Goal: Task Accomplishment & Management: Manage account settings

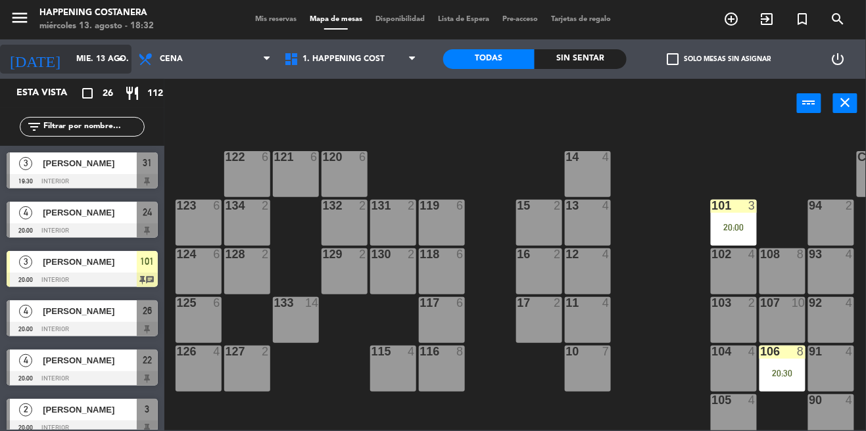
click at [71, 59] on input "mié. 13 ago." at bounding box center [125, 59] width 110 height 22
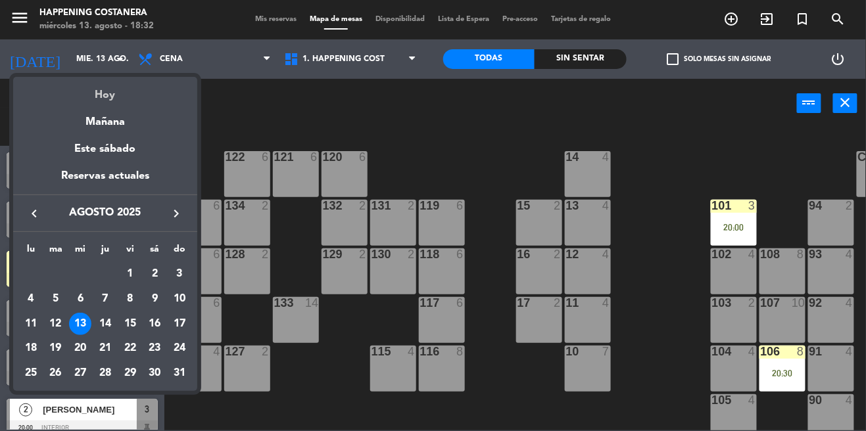
click at [95, 93] on div "Hoy" at bounding box center [105, 90] width 184 height 27
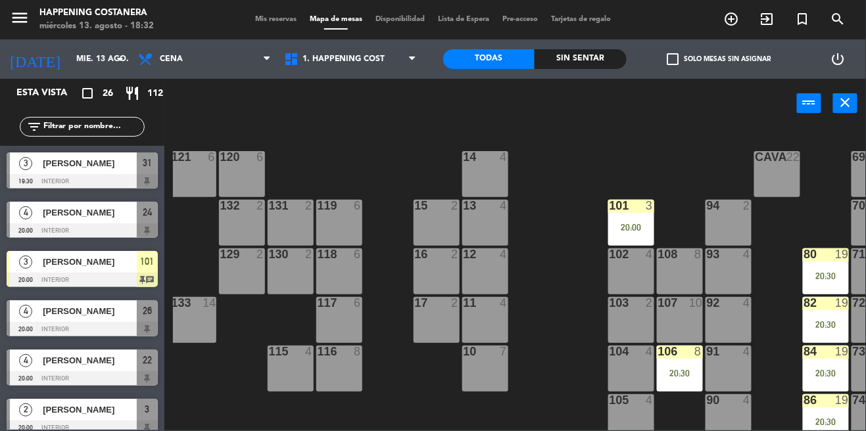
scroll to position [0, 109]
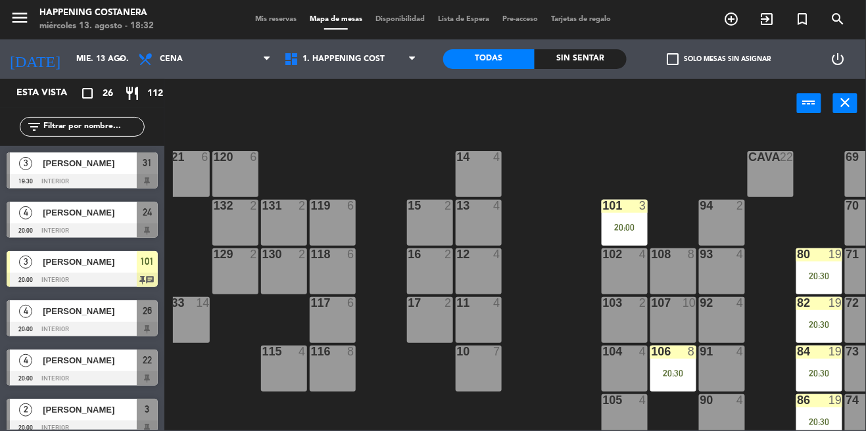
click at [618, 228] on div "20:00" at bounding box center [624, 227] width 46 height 9
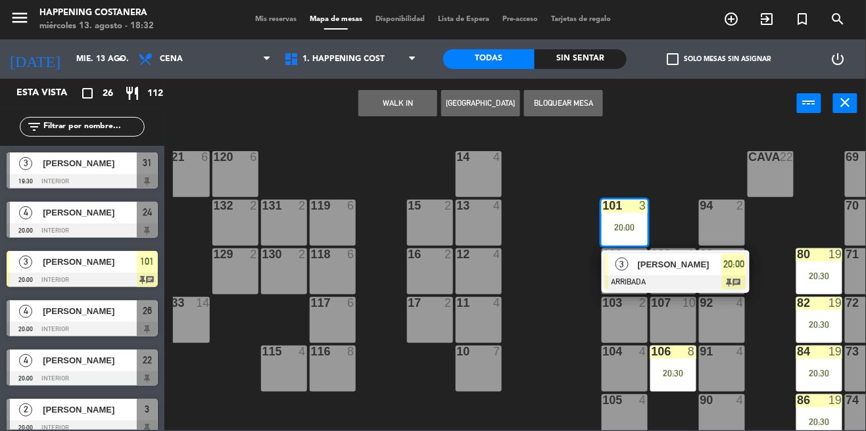
click at [542, 325] on div "69 2 122 6 121 6 120 6 14 4 CAVA 22 101 3 20:00 3 [PERSON_NAME] ARRIBADA 20:00 …" at bounding box center [519, 279] width 693 height 303
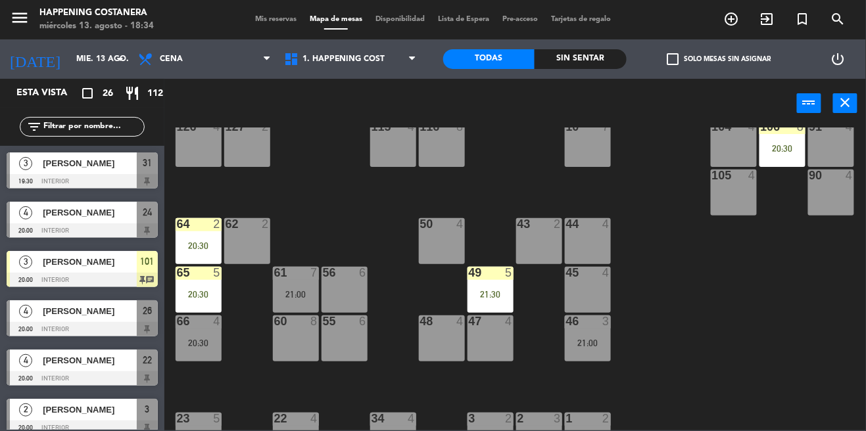
scroll to position [229, 0]
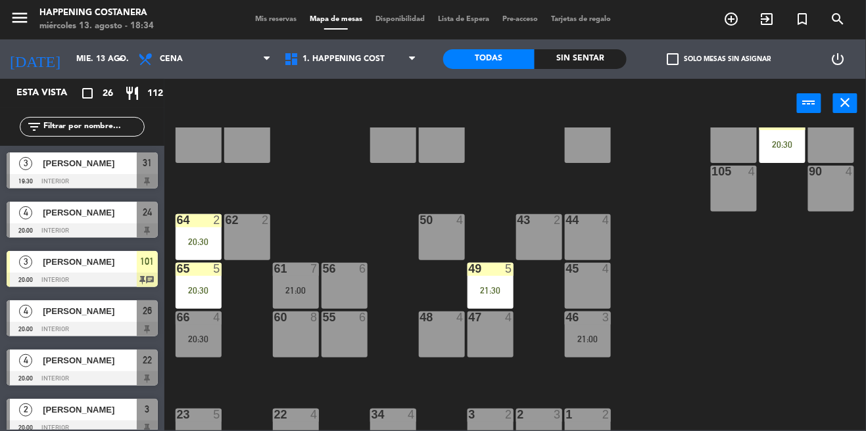
click at [303, 286] on div "21:00" at bounding box center [296, 290] width 46 height 9
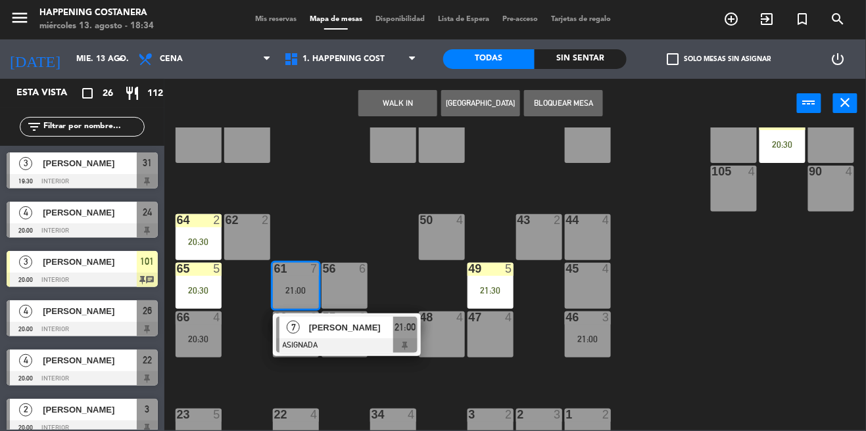
click at [762, 364] on div "69 2 122 6 121 6 120 6 14 4 CAVA 22 101 3 20:00 94 2 70 2 123 6 131 2 134 2 132…" at bounding box center [519, 279] width 693 height 303
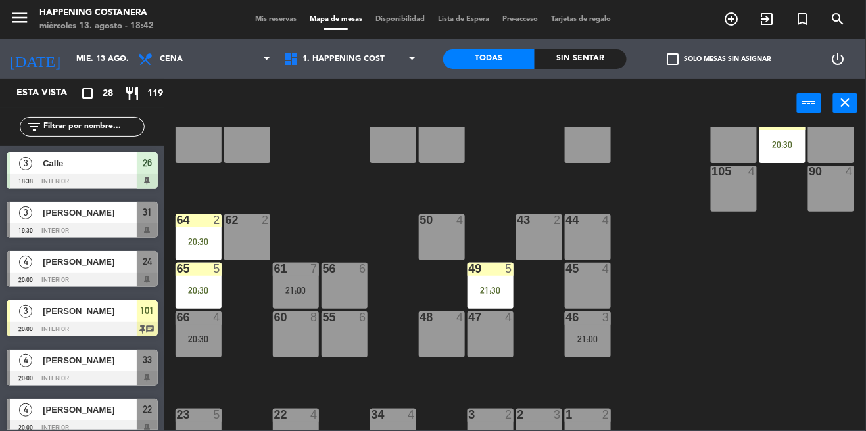
click at [204, 287] on div "20:30" at bounding box center [199, 290] width 46 height 9
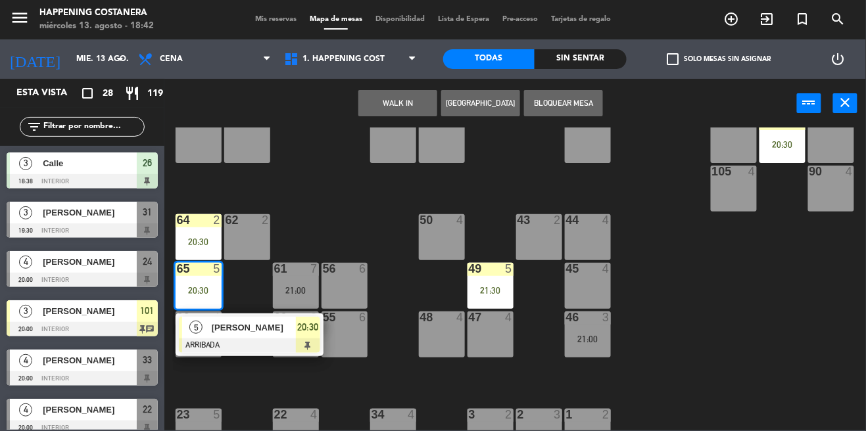
click at [678, 255] on div "69 2 122 6 121 6 120 6 14 4 CAVA 22 101 3 20:00 94 2 70 2 123 6 131 2 134 2 132…" at bounding box center [519, 279] width 693 height 303
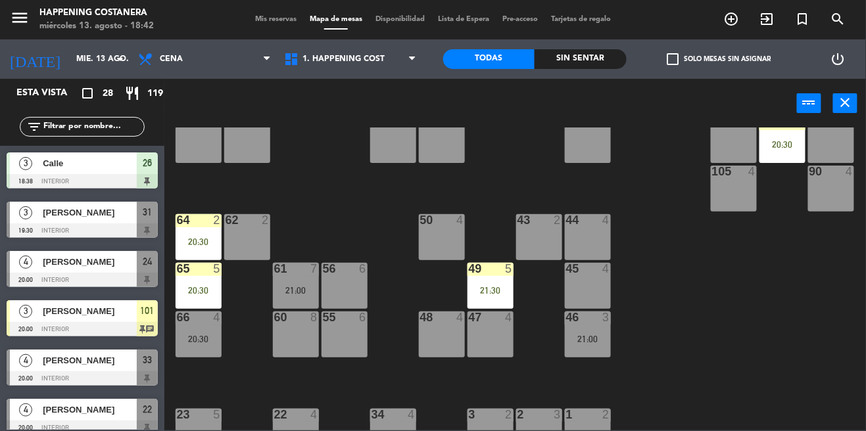
click at [177, 269] on div "65" at bounding box center [177, 269] width 1 height 12
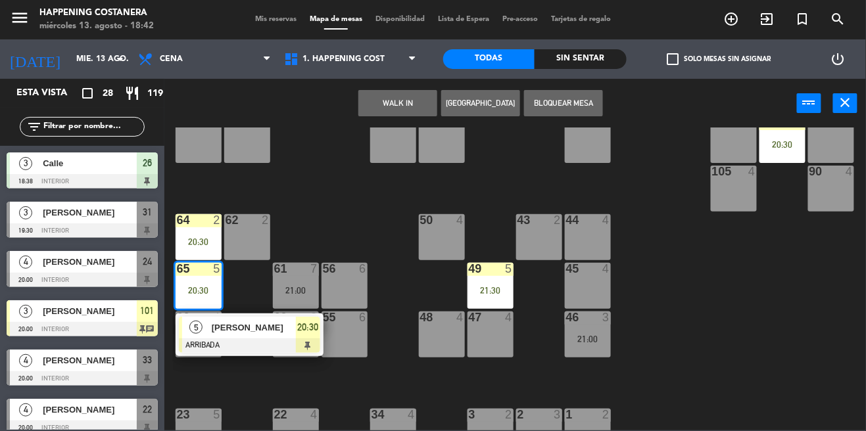
click at [303, 169] on div "69 2 122 6 121 6 120 6 14 4 CAVA 22 101 3 20:00 94 2 70 2 123 6 131 2 134 2 132…" at bounding box center [519, 279] width 693 height 303
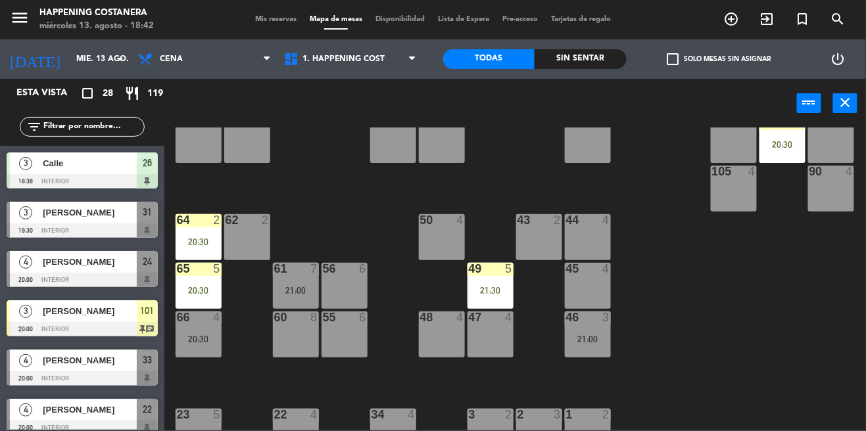
click at [187, 245] on div "20:30" at bounding box center [199, 241] width 46 height 9
click at [326, 193] on div "69 2 122 6 121 6 120 6 14 4 CAVA 22 101 3 20:00 94 2 70 2 123 6 131 2 134 2 132…" at bounding box center [519, 279] width 693 height 303
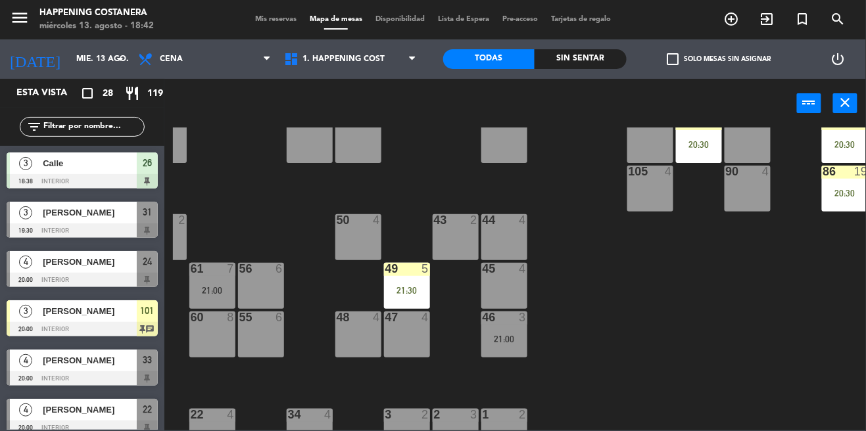
scroll to position [229, 143]
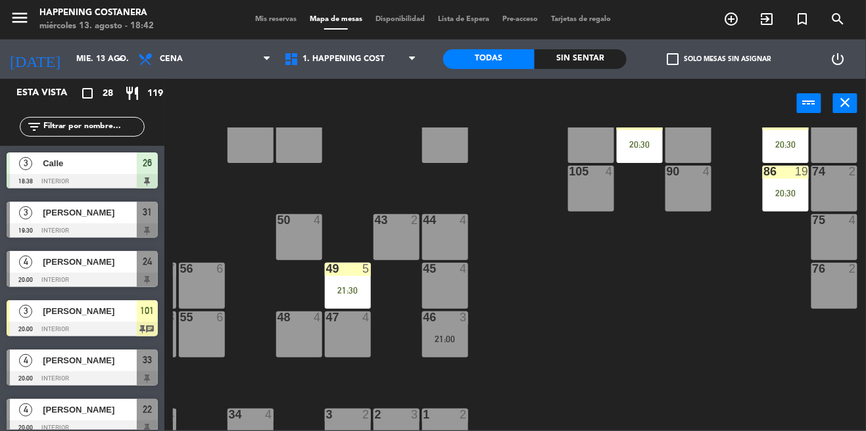
click at [338, 279] on div "49 5 21:30" at bounding box center [348, 286] width 46 height 46
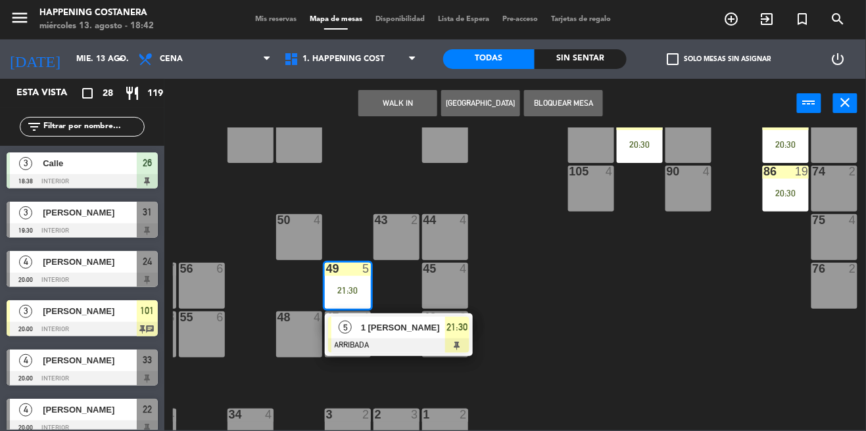
click at [527, 267] on div "69 2 122 6 121 6 120 6 14 4 CAVA 22 101 3 20:00 94 2 70 2 123 6 131 2 134 2 132…" at bounding box center [519, 279] width 693 height 303
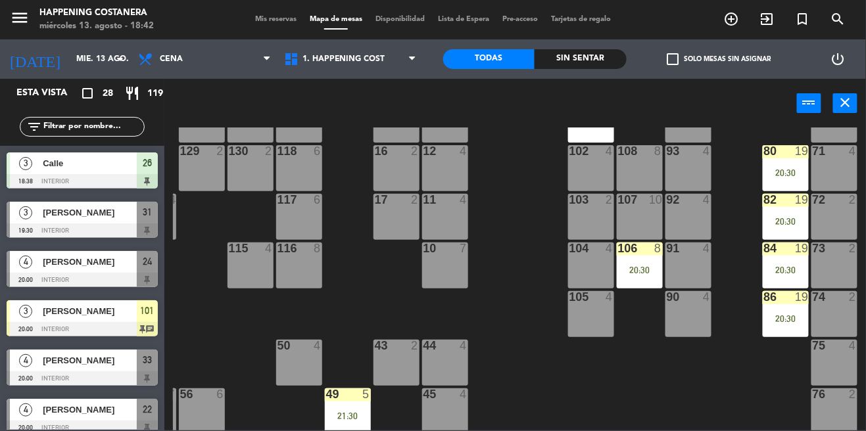
scroll to position [103, 143]
click at [636, 260] on div "106 8 20:30" at bounding box center [640, 266] width 46 height 46
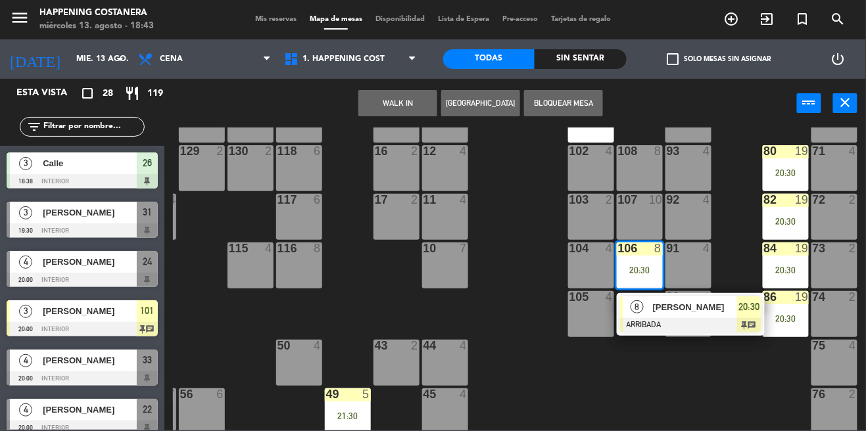
click at [494, 304] on div "69 2 122 6 121 6 120 6 14 4 CAVA 22 101 3 20:00 94 2 70 2 123 6 131 2 134 2 132…" at bounding box center [519, 279] width 693 height 303
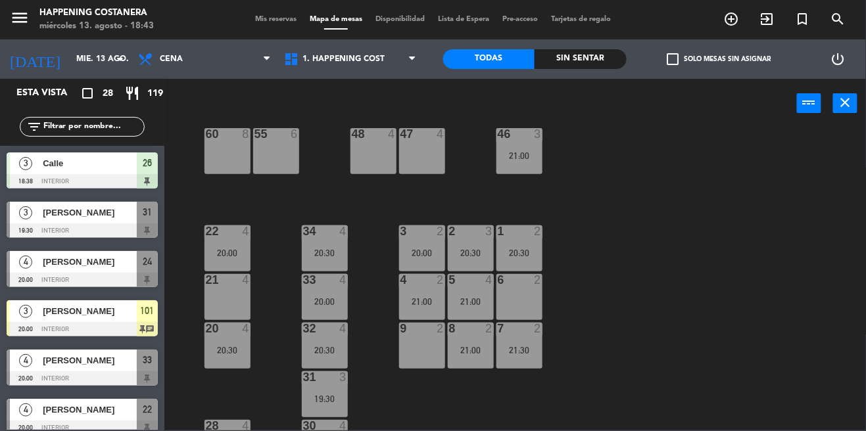
scroll to position [455, 0]
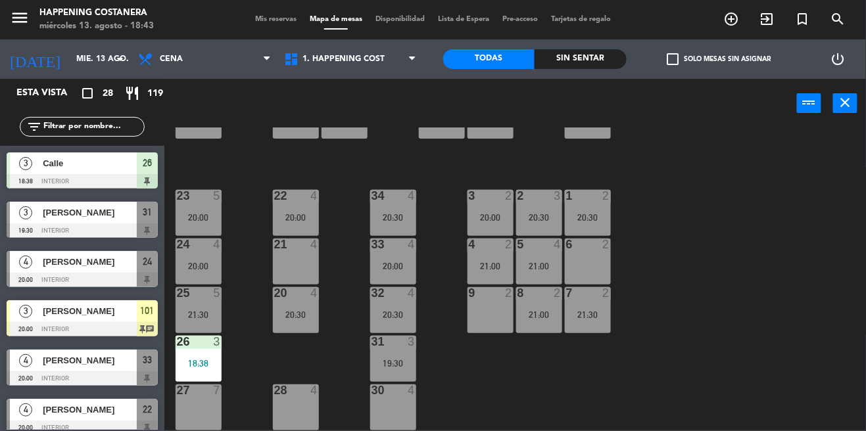
click at [539, 262] on div "21:00" at bounding box center [539, 266] width 46 height 9
click at [605, 371] on div "69 2 122 6 121 6 120 6 14 4 CAVA 22 101 3 20:00 94 2 70 2 123 6 131 2 134 2 132…" at bounding box center [519, 279] width 693 height 303
click at [540, 310] on div "21:00" at bounding box center [539, 314] width 46 height 9
click at [488, 387] on div "69 2 122 6 121 6 120 6 14 4 CAVA 22 101 3 20:00 94 2 70 2 123 6 131 2 134 2 132…" at bounding box center [519, 279] width 693 height 303
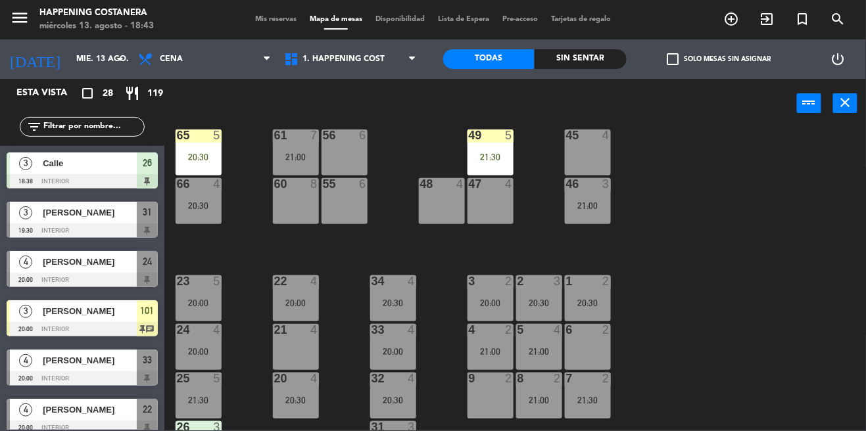
scroll to position [362, 0]
click at [300, 294] on div "22 4 20:00" at bounding box center [296, 299] width 46 height 46
click at [648, 265] on div "69 2 122 6 121 6 120 6 14 4 CAVA 22 101 3 20:00 94 2 70 2 123 6 131 2 134 2 132…" at bounding box center [519, 279] width 693 height 303
click at [831, 37] on div "menu Happening Costanera miércoles 13. agosto - 18:52 Mis reservas Mapa de mesa…" at bounding box center [433, 19] width 866 height 39
click at [740, 26] on icon "search" at bounding box center [732, 19] width 16 height 16
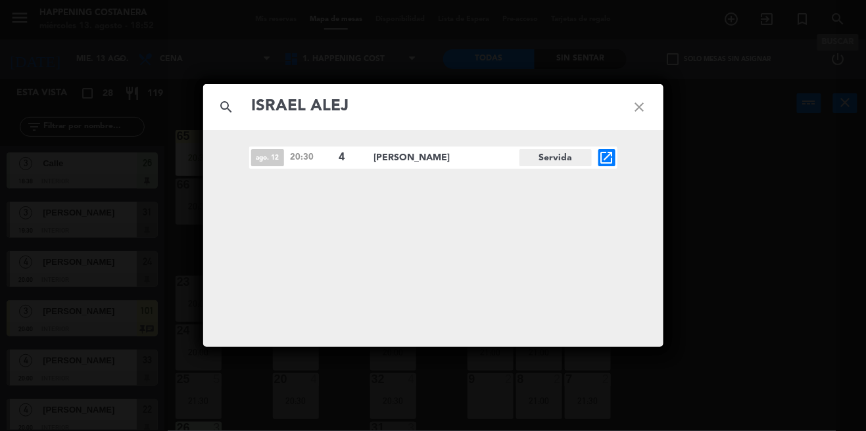
type input "ISRAEL ALEJ"
click at [602, 164] on icon "open_in_new" at bounding box center [607, 158] width 16 height 16
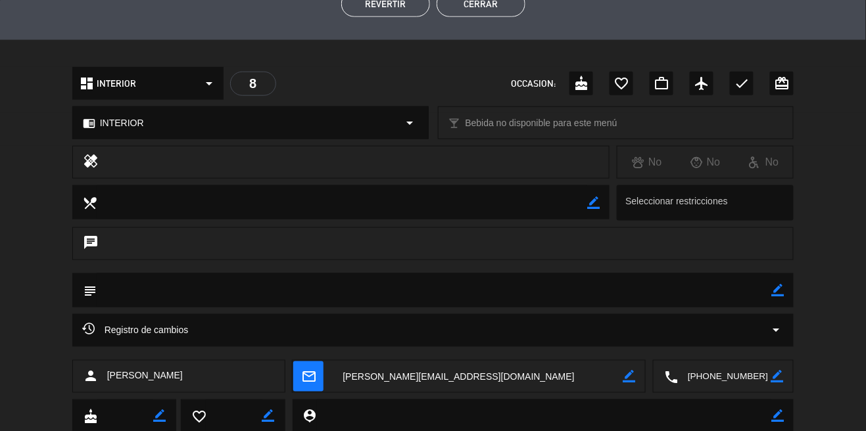
scroll to position [429, 0]
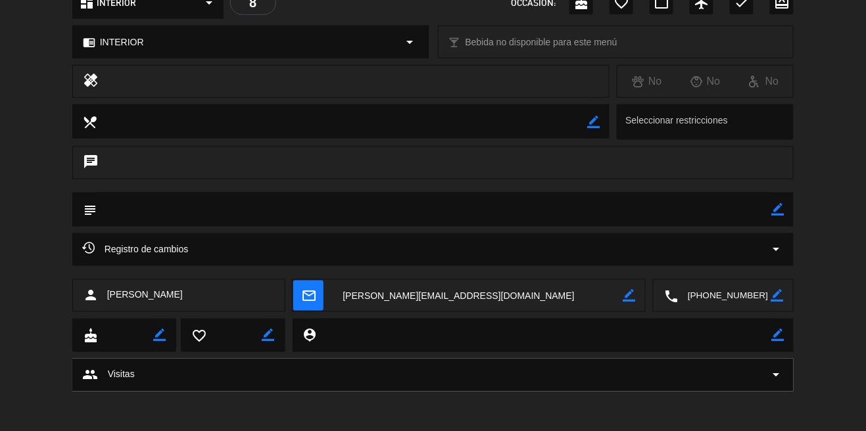
click at [98, 260] on div "Registro de cambios arrow_drop_down" at bounding box center [433, 249] width 722 height 33
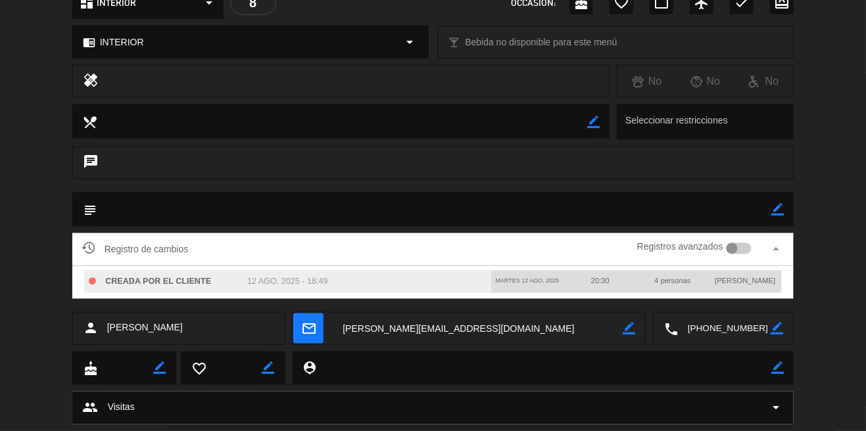
scroll to position [471, 0]
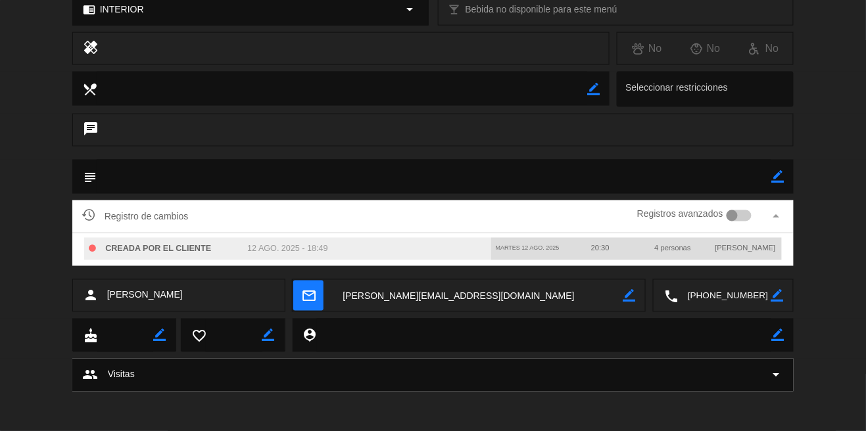
click at [86, 371] on span "group" at bounding box center [90, 375] width 16 height 16
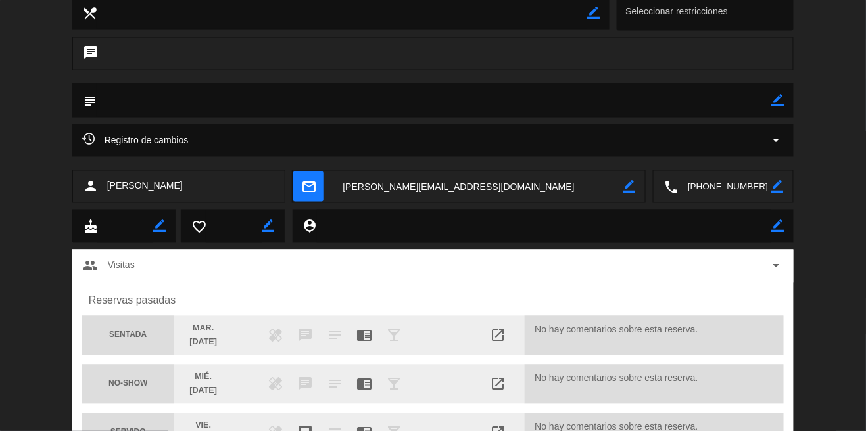
click at [768, 143] on icon "arrow_drop_down" at bounding box center [776, 141] width 16 height 16
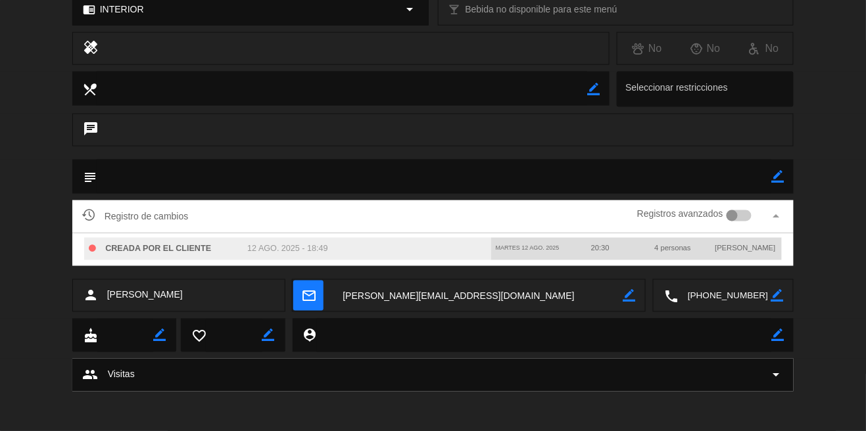
click at [745, 210] on div at bounding box center [739, 216] width 26 height 12
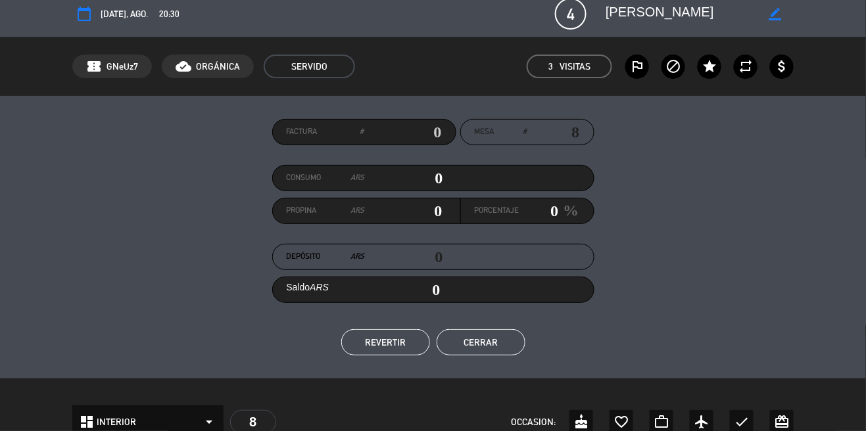
scroll to position [0, 0]
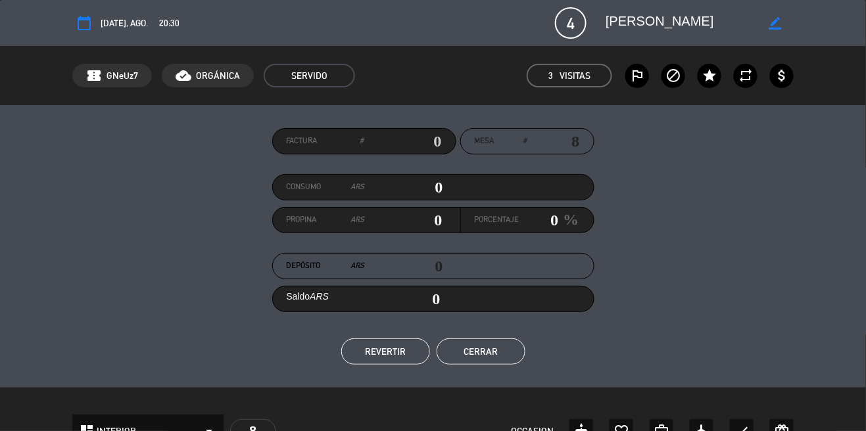
click at [500, 358] on button "Cerrar" at bounding box center [480, 352] width 89 height 26
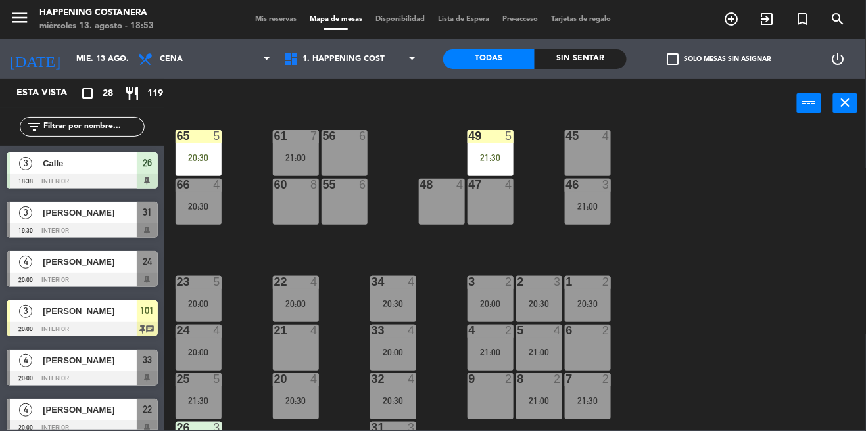
click at [843, 30] on span "search" at bounding box center [837, 19] width 35 height 22
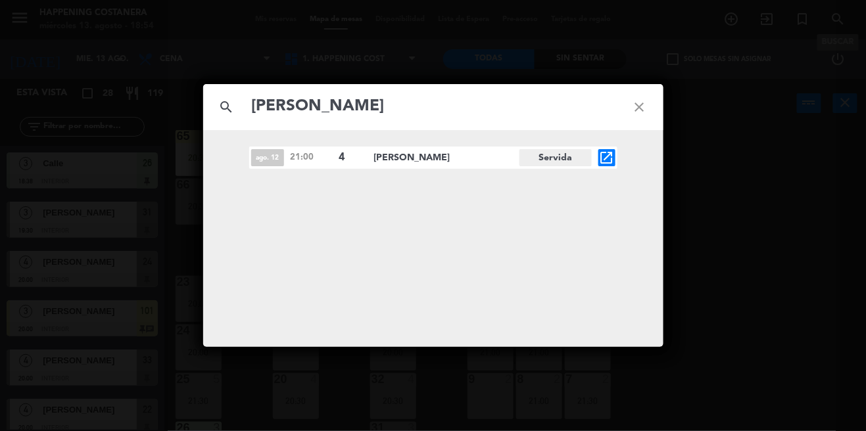
type input "[PERSON_NAME]"
click at [602, 163] on icon "open_in_new" at bounding box center [607, 158] width 16 height 16
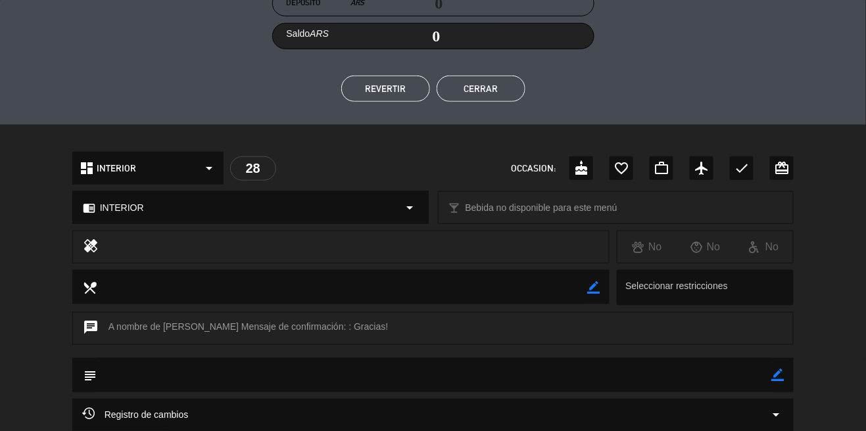
scroll to position [389, 0]
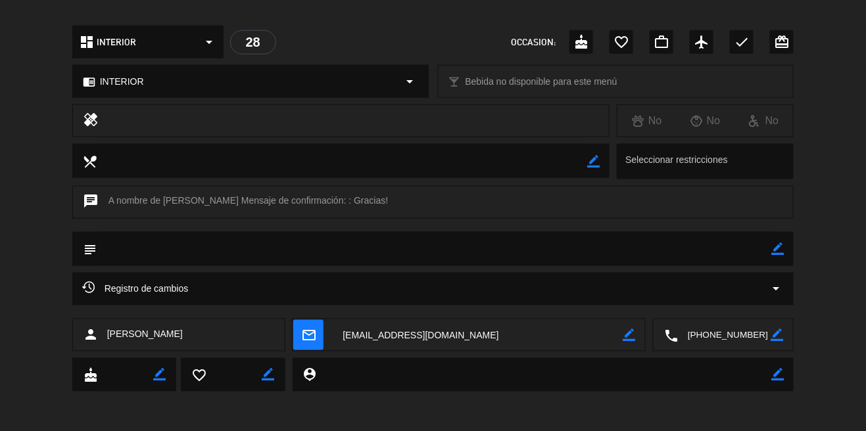
click at [100, 291] on span "Registro de cambios" at bounding box center [135, 289] width 106 height 16
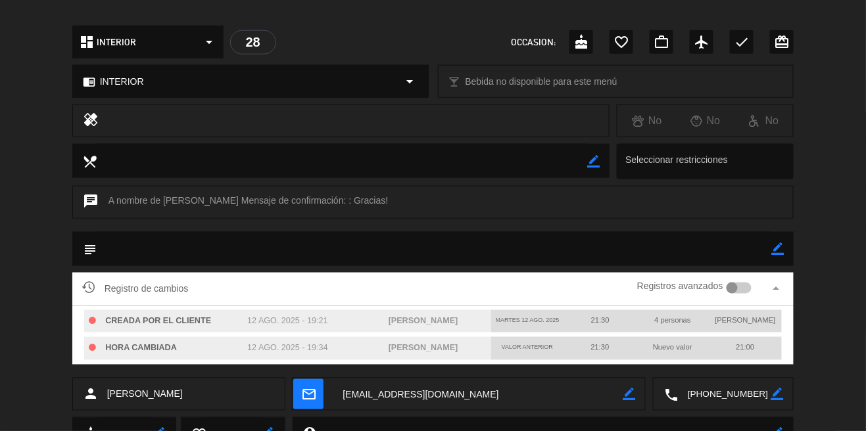
click at [732, 291] on div at bounding box center [732, 289] width 12 height 12
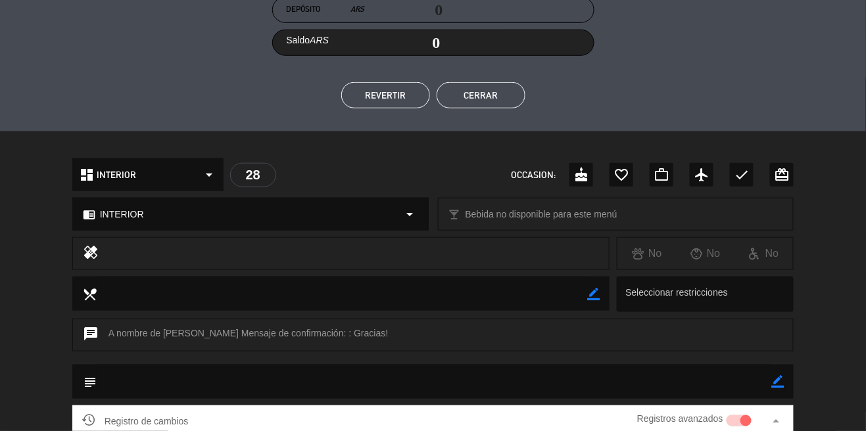
scroll to position [0, 0]
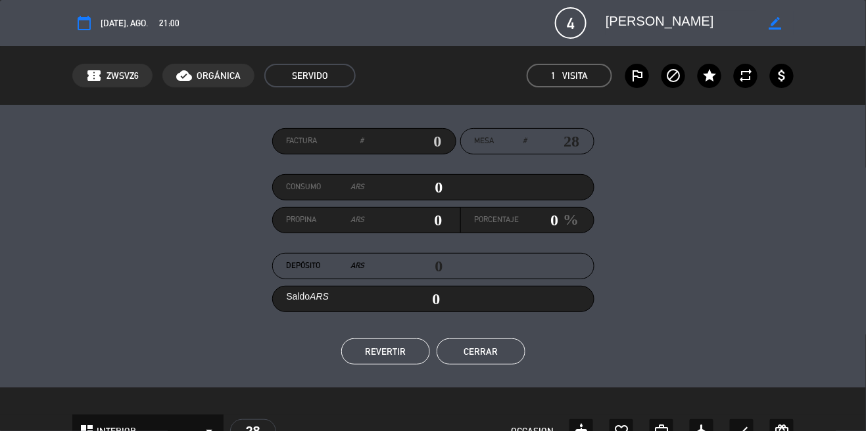
click at [505, 344] on button "Cerrar" at bounding box center [480, 352] width 89 height 26
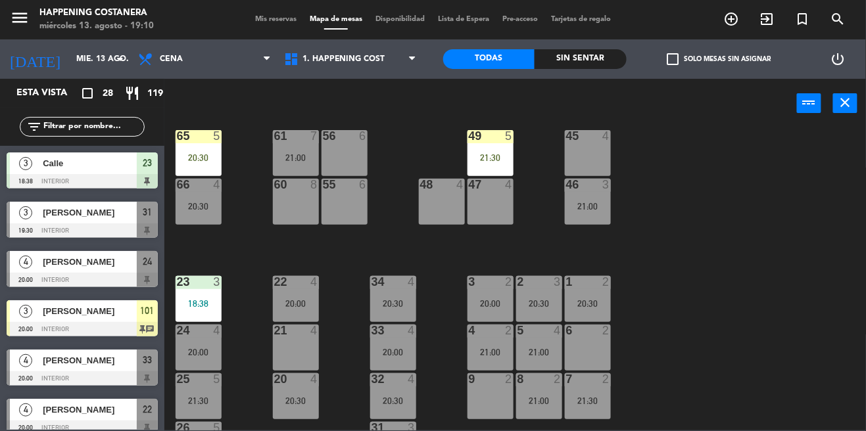
click at [734, 24] on icon "add_circle_outline" at bounding box center [732, 19] width 16 height 16
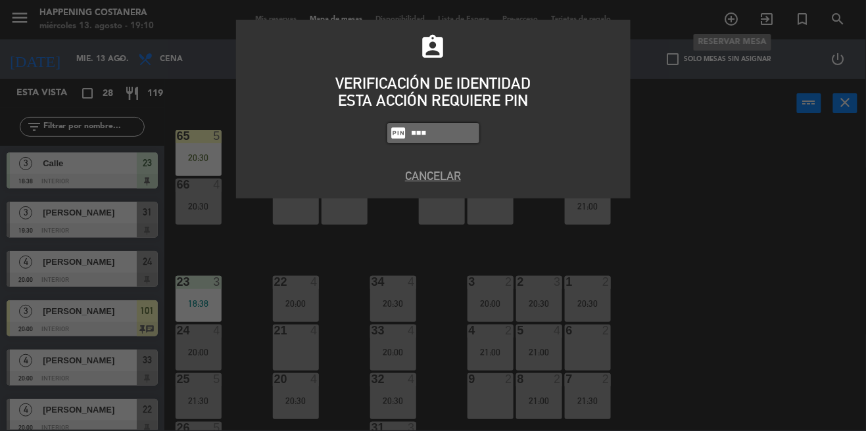
type input "6586"
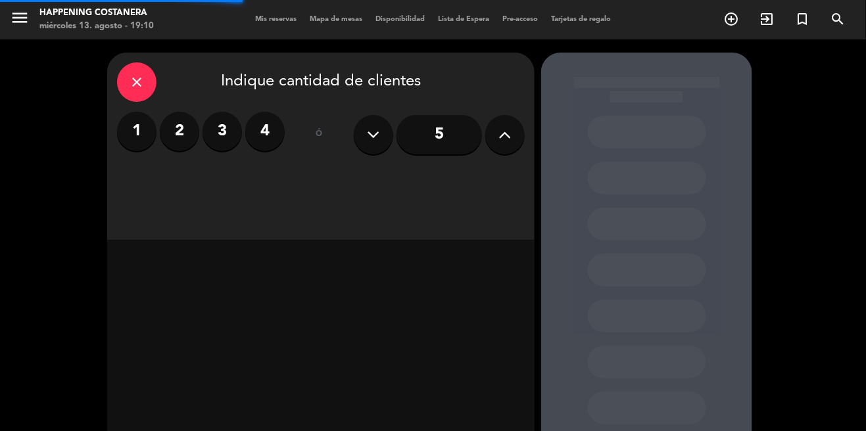
click at [231, 139] on label "3" at bounding box center [221, 131] width 39 height 39
click at [370, 187] on div "close Indique cantidad de clientes 1 2 3 4 ó 5" at bounding box center [320, 146] width 427 height 187
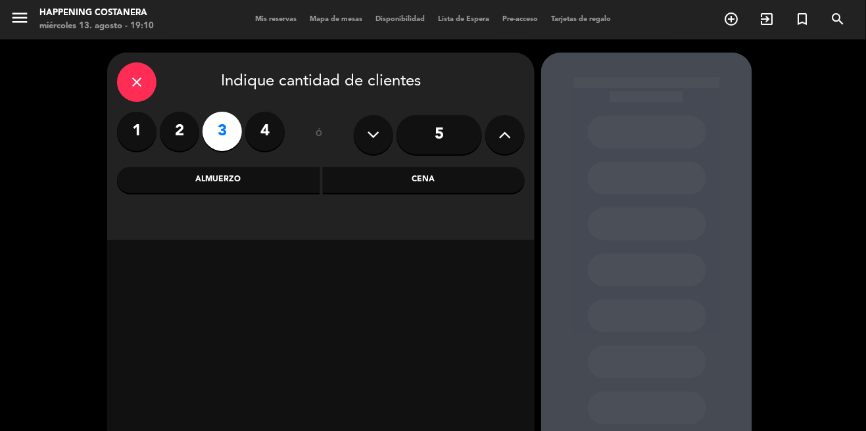
click at [364, 201] on div "close Indique cantidad de clientes 1 2 3 4 ó 5 Almuerzo Cena" at bounding box center [320, 146] width 427 height 187
click at [365, 184] on div "Cena" at bounding box center [424, 180] width 202 height 26
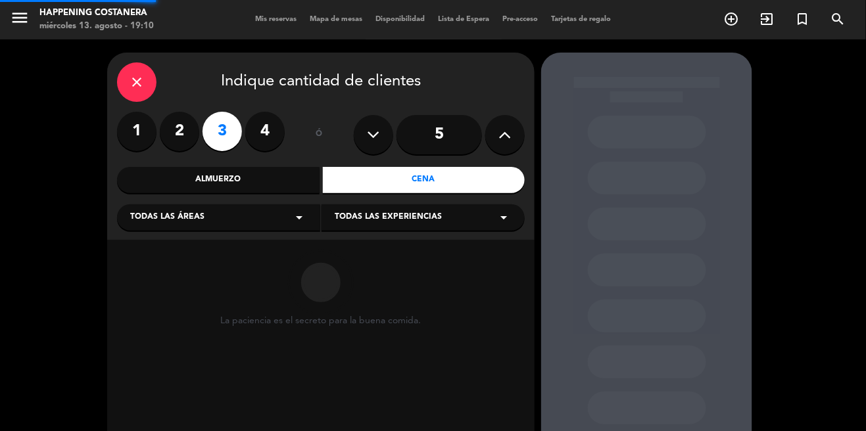
scroll to position [15, 0]
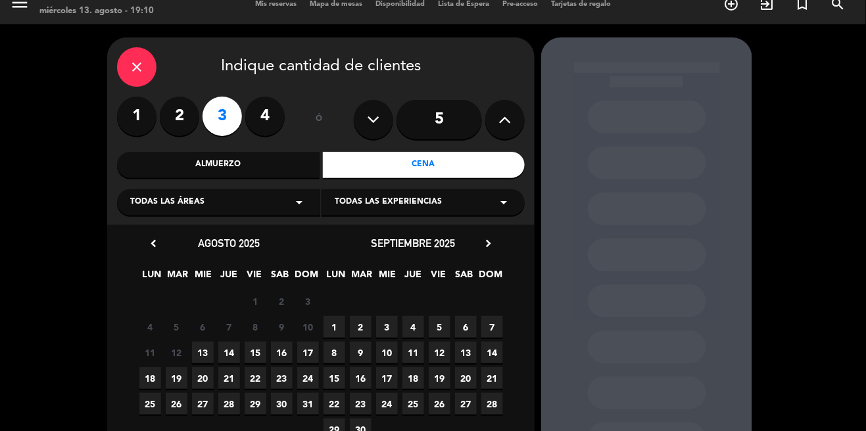
click at [195, 347] on span "13" at bounding box center [203, 353] width 22 height 22
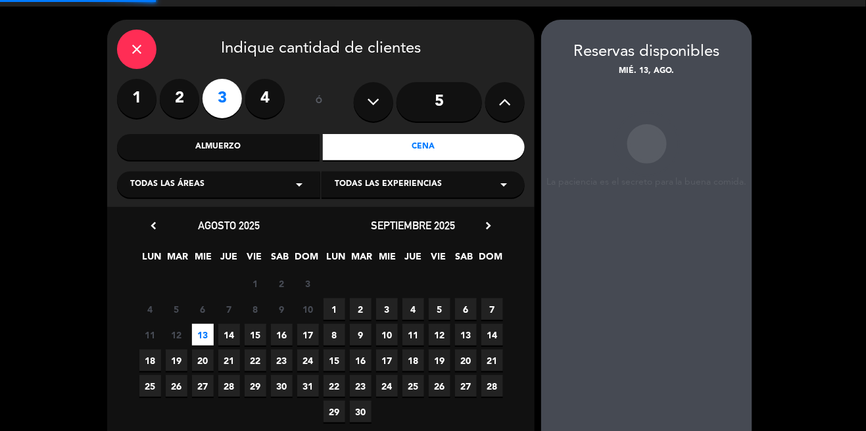
scroll to position [42, 0]
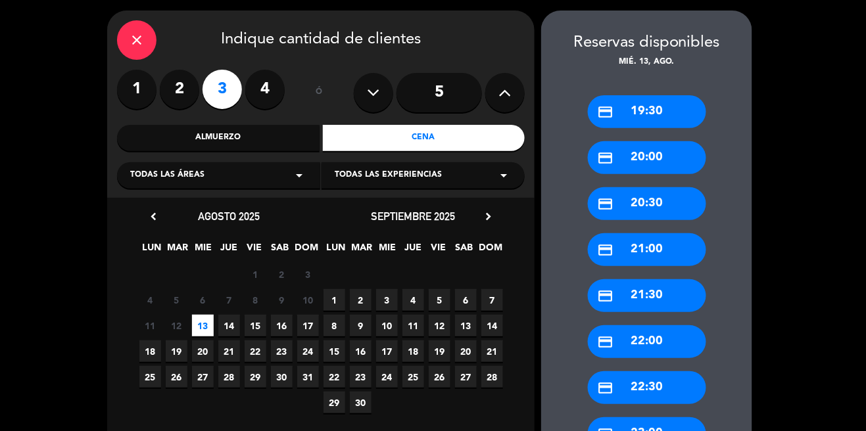
click at [611, 150] on icon "credit_card" at bounding box center [606, 158] width 16 height 16
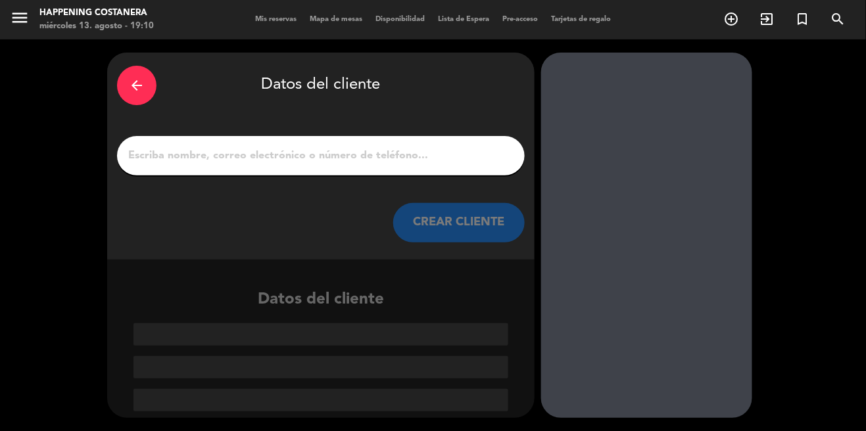
scroll to position [0, 0]
click at [335, 150] on input "1" at bounding box center [321, 156] width 388 height 18
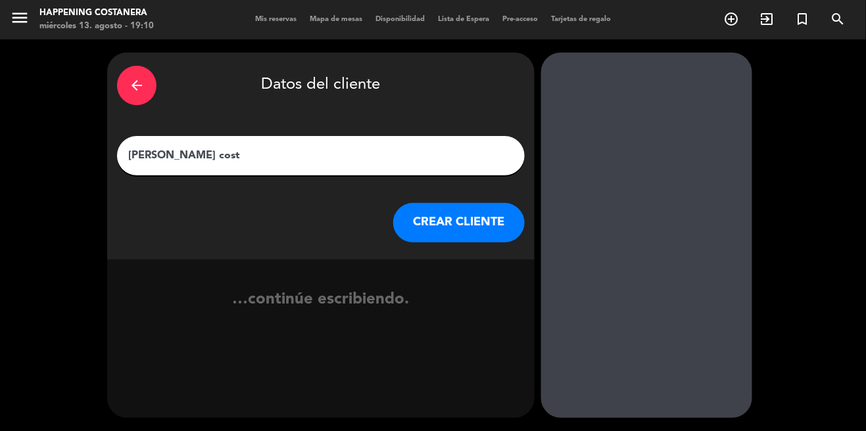
type input "[PERSON_NAME]"
click at [439, 230] on button "CREAR CLIENTE" at bounding box center [458, 222] width 131 height 39
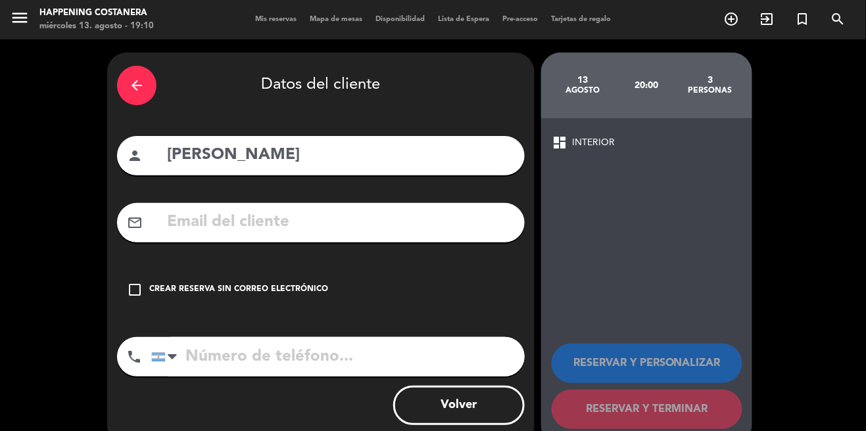
click at [166, 270] on div "check_box_outline_blank Crear reserva sin correo electrónico" at bounding box center [321, 289] width 408 height 39
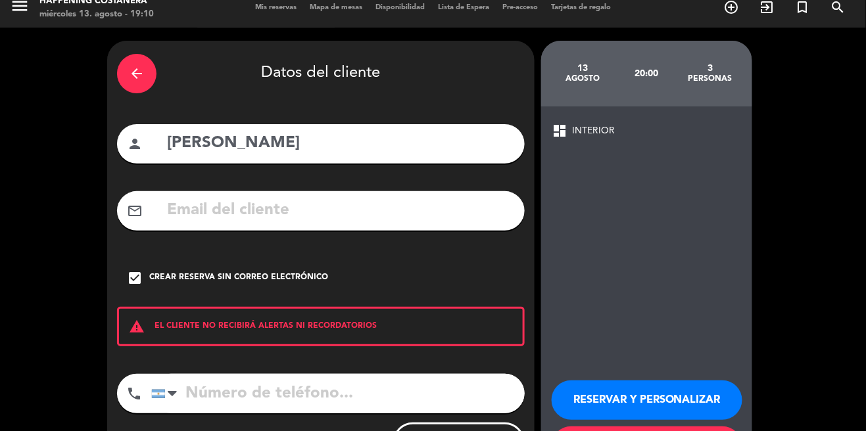
scroll to position [63, 0]
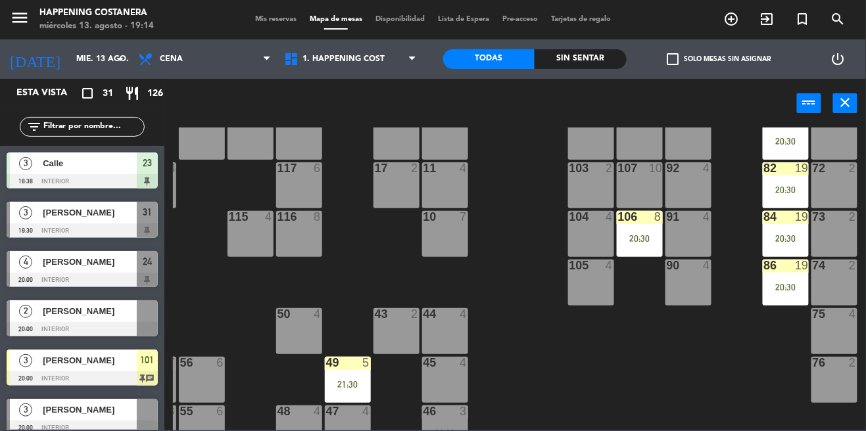
scroll to position [137, 143]
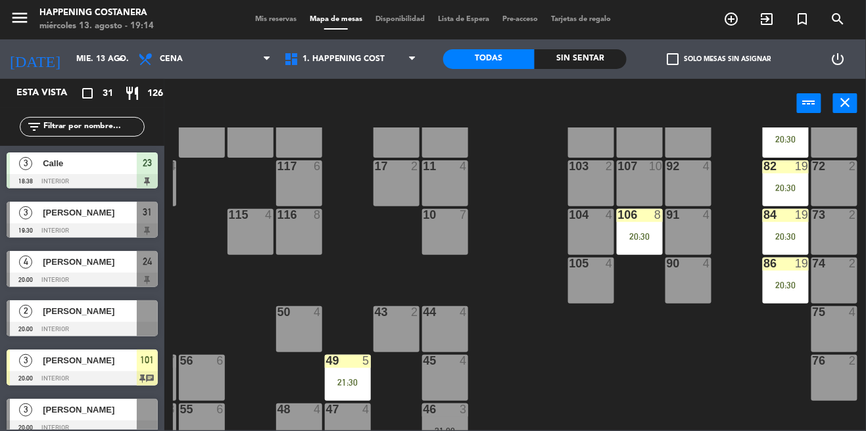
click at [634, 353] on div "69 2 122 6 121 6 120 6 14 4 CAVA 22 101 3 20:00 94 2 70 2 123 6 131 2 134 2 132…" at bounding box center [519, 279] width 693 height 303
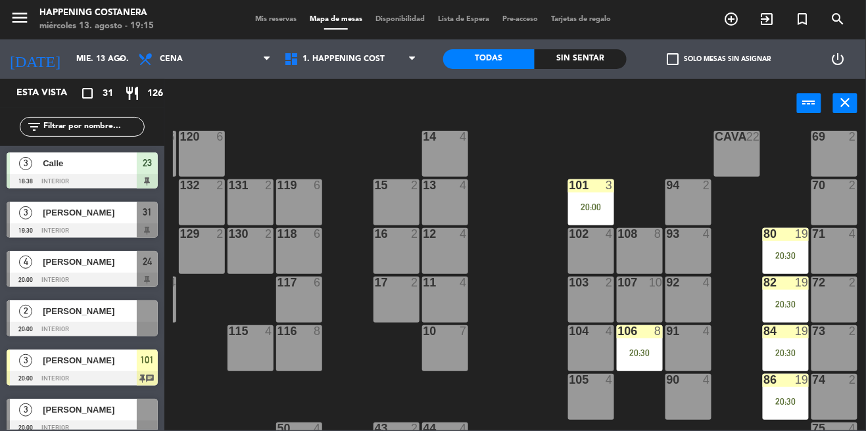
scroll to position [20, 143]
click at [736, 20] on icon "add_circle_outline" at bounding box center [732, 19] width 16 height 16
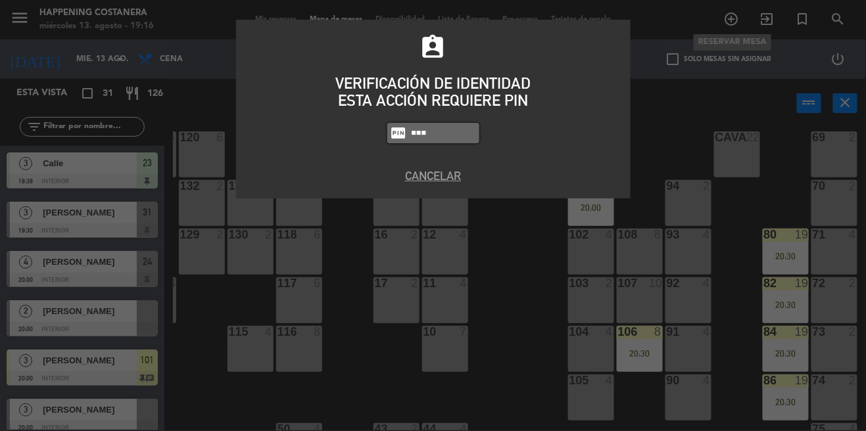
type input "6586"
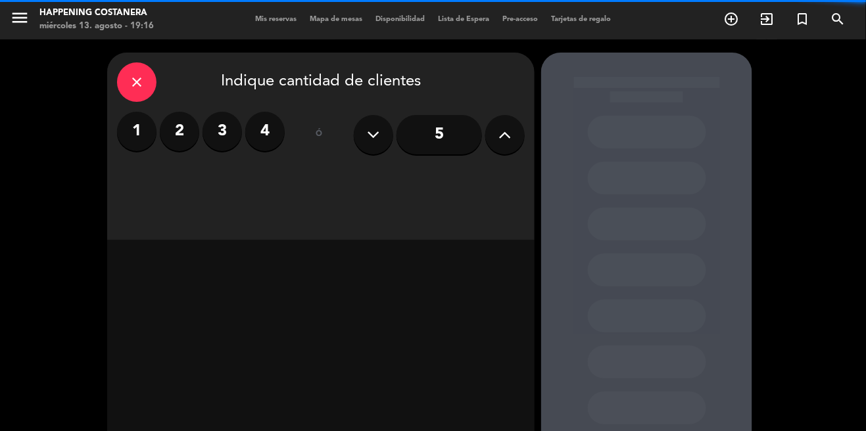
click at [519, 115] on button at bounding box center [504, 134] width 39 height 39
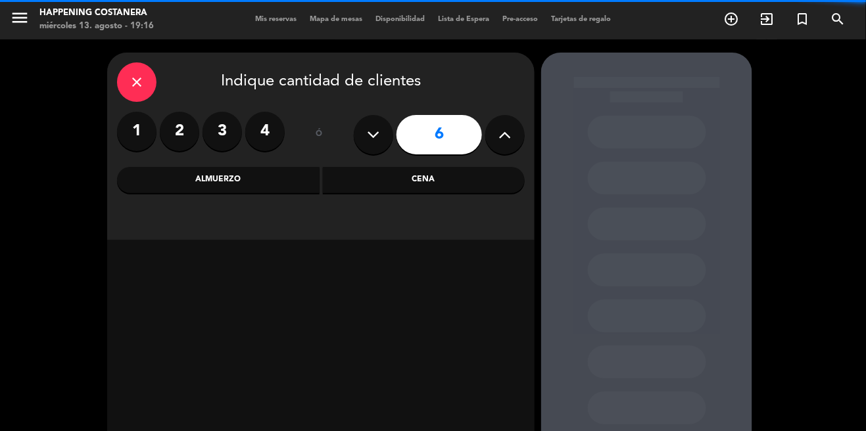
click at [513, 115] on button at bounding box center [504, 134] width 39 height 39
click at [508, 115] on button at bounding box center [504, 134] width 39 height 39
click at [502, 115] on button at bounding box center [504, 134] width 39 height 39
click at [510, 115] on button at bounding box center [504, 134] width 39 height 39
click at [507, 115] on button at bounding box center [504, 134] width 39 height 39
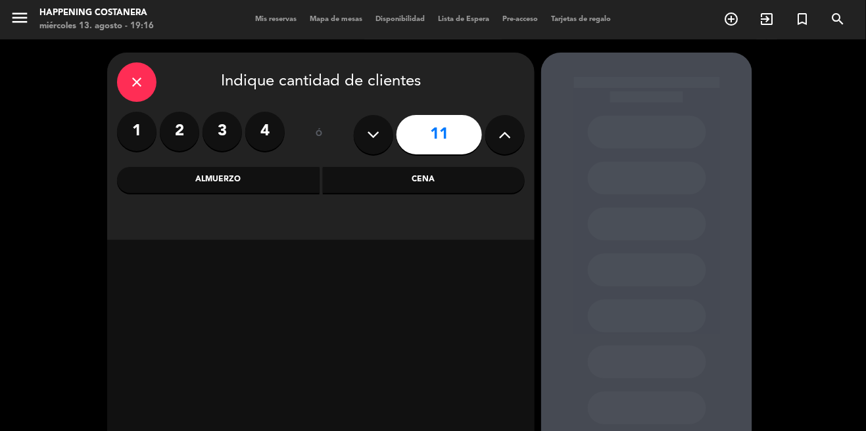
click at [502, 125] on icon at bounding box center [505, 135] width 12 height 20
click at [506, 125] on icon at bounding box center [505, 135] width 12 height 20
click at [521, 115] on button at bounding box center [504, 134] width 39 height 39
click at [509, 125] on icon at bounding box center [505, 135] width 12 height 20
type input "15"
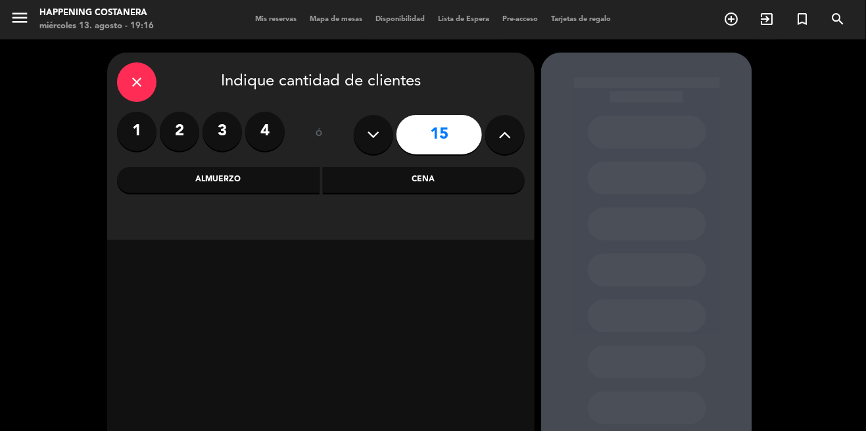
click at [420, 167] on div "Cena" at bounding box center [424, 180] width 202 height 26
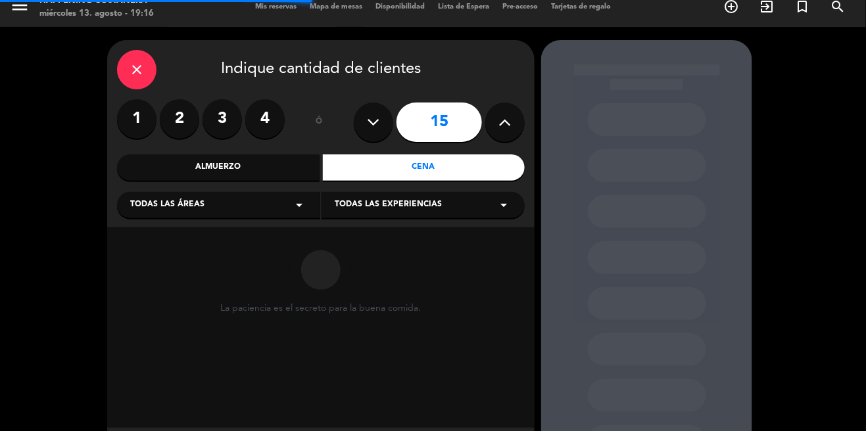
scroll to position [15, 0]
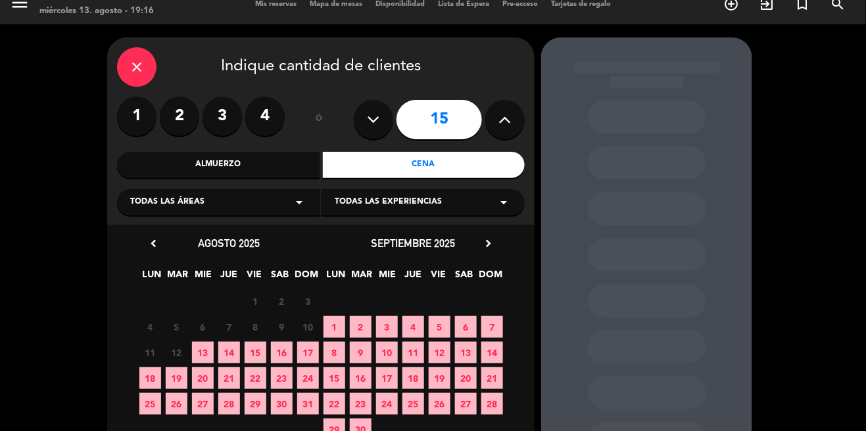
click at [199, 342] on span "13" at bounding box center [203, 353] width 22 height 22
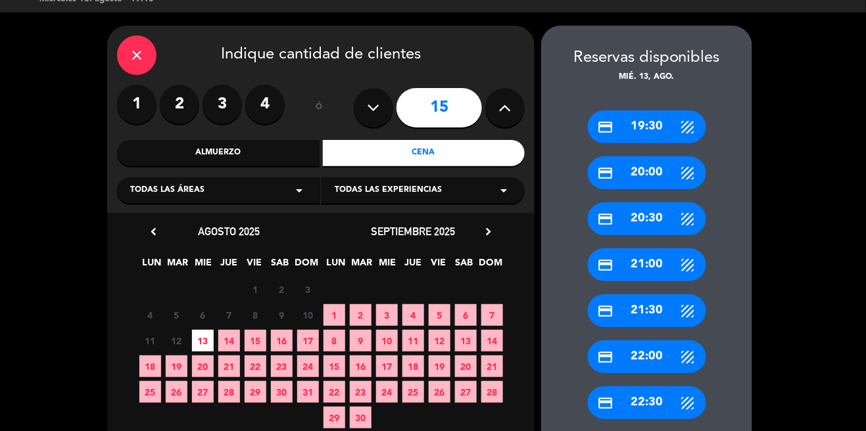
scroll to position [26, 0]
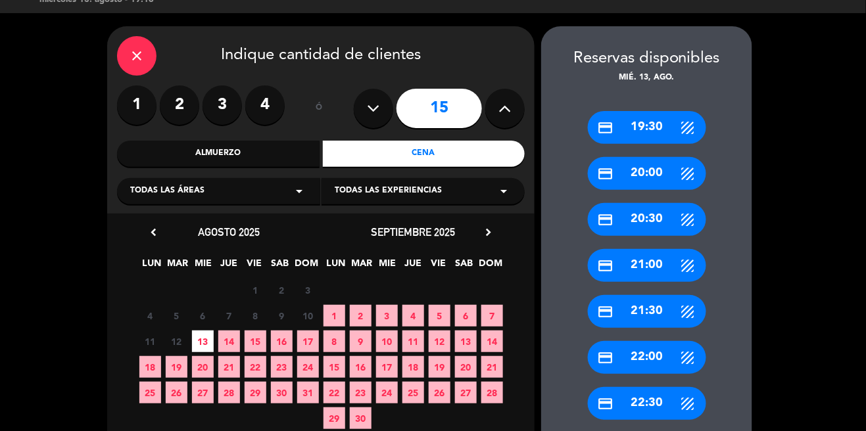
click at [636, 210] on div "credit_card 20:30" at bounding box center [647, 219] width 118 height 33
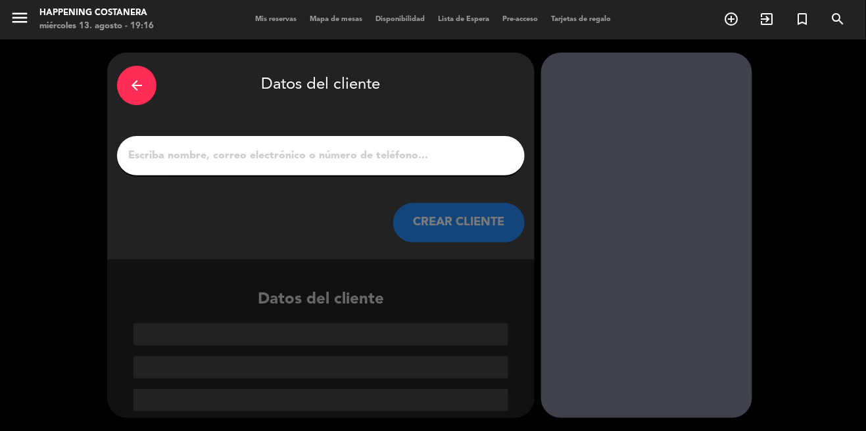
click at [357, 147] on input "1" at bounding box center [321, 156] width 388 height 18
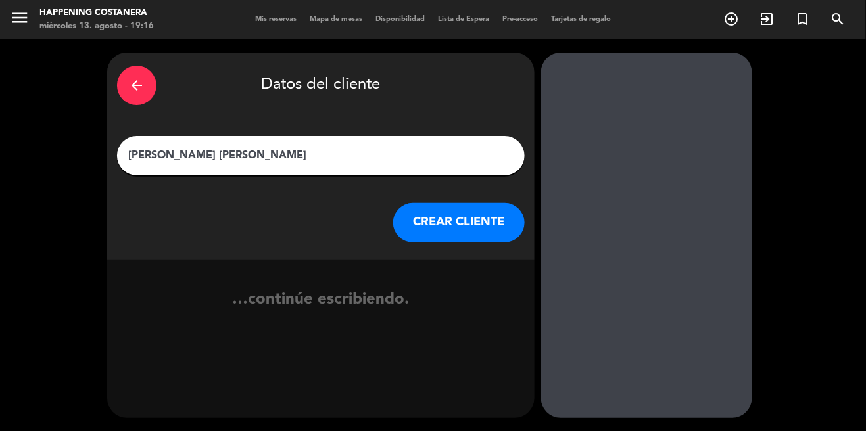
type input "[PERSON_NAME]"
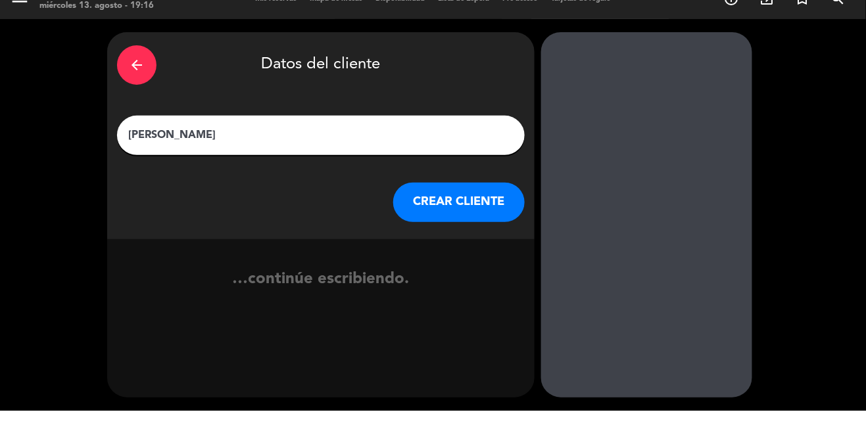
scroll to position [63, 0]
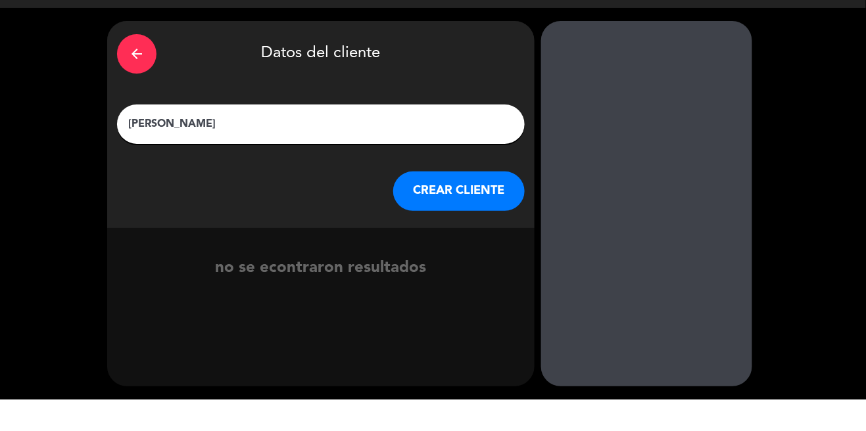
click at [486, 203] on button "CREAR CLIENTE" at bounding box center [458, 222] width 131 height 39
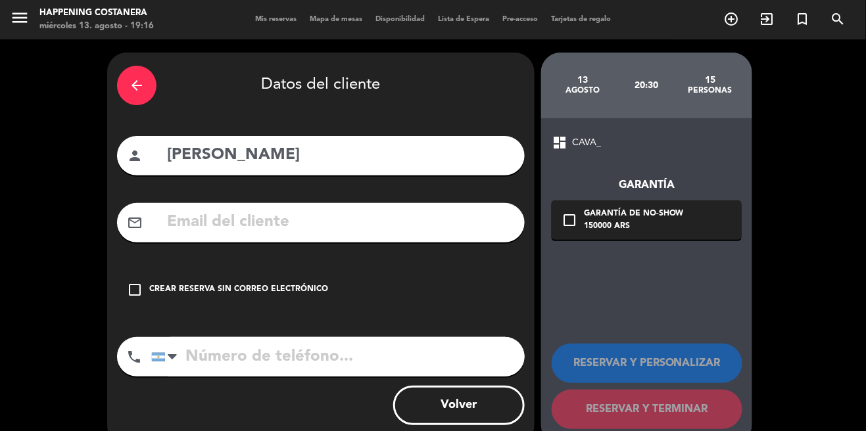
click at [323, 209] on input "text" at bounding box center [340, 222] width 349 height 27
click at [118, 81] on div "arrow_back" at bounding box center [136, 85] width 39 height 39
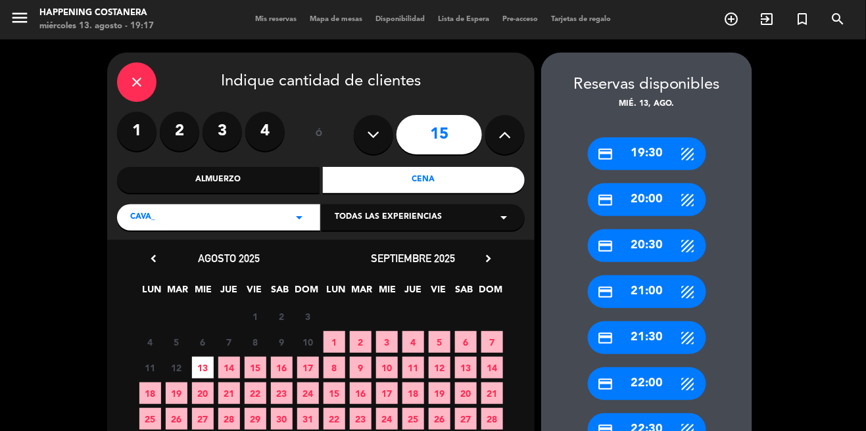
click at [333, 22] on span "Mapa de mesas" at bounding box center [336, 19] width 66 height 7
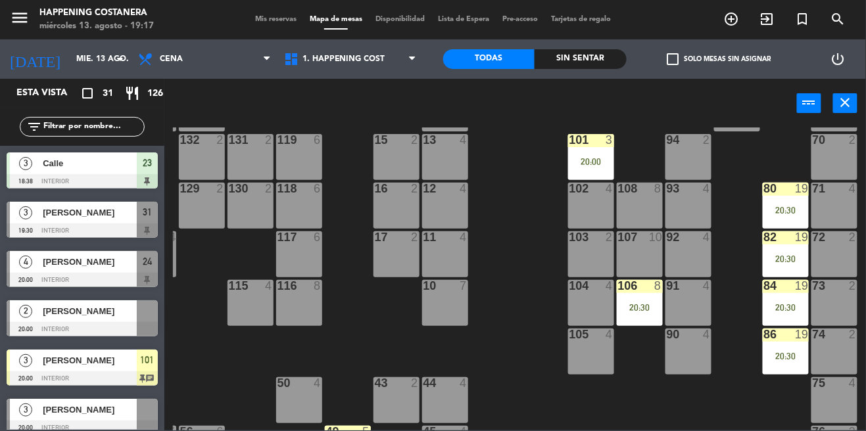
scroll to position [61, 143]
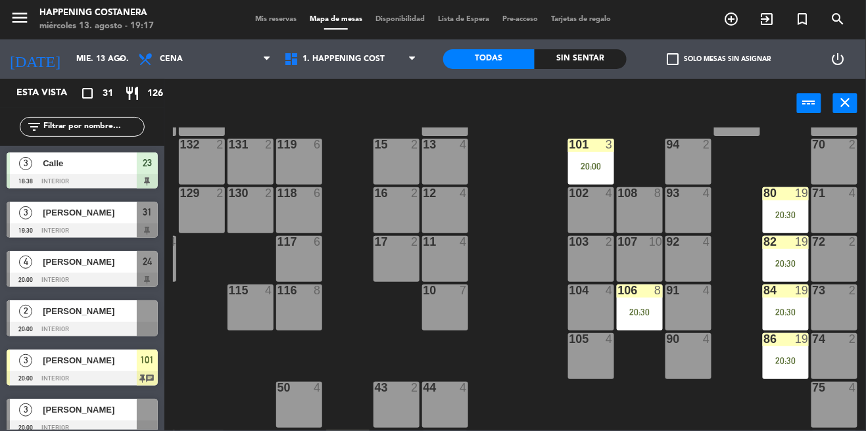
click at [630, 314] on div "20:30" at bounding box center [640, 312] width 46 height 9
click at [513, 307] on div "69 2 122 6 121 6 120 6 14 4 CAVA 22 101 3 20:00 94 2 70 2 123 6 131 2 134 2 132…" at bounding box center [519, 279] width 693 height 303
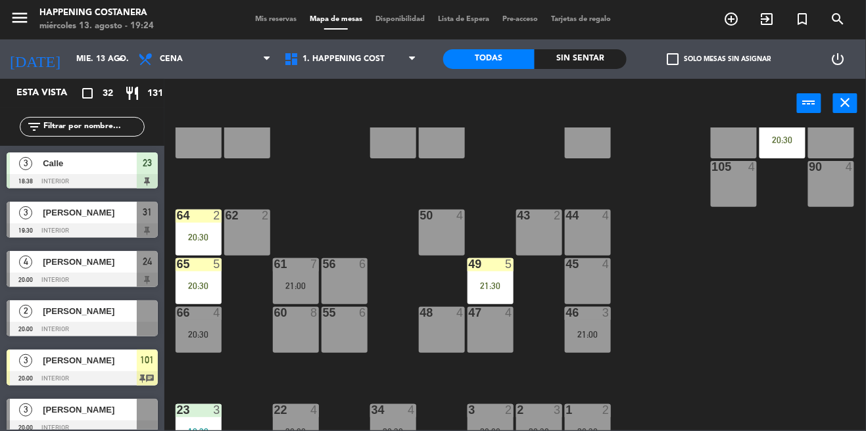
scroll to position [237, 0]
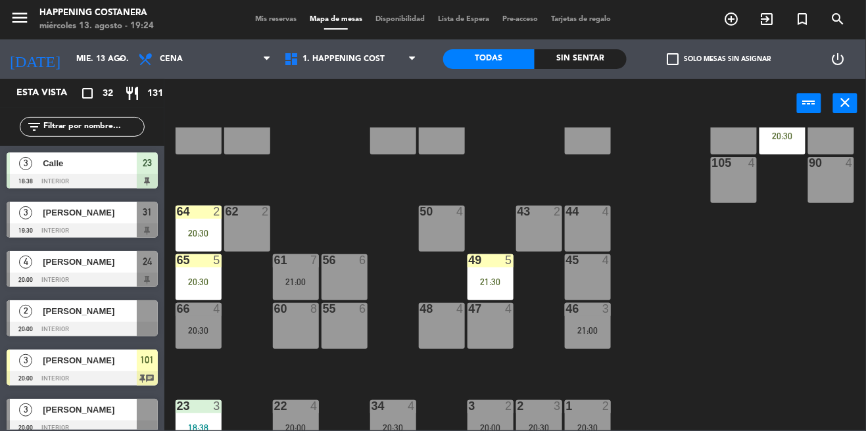
click at [747, 21] on span "add_circle_outline" at bounding box center [731, 19] width 35 height 22
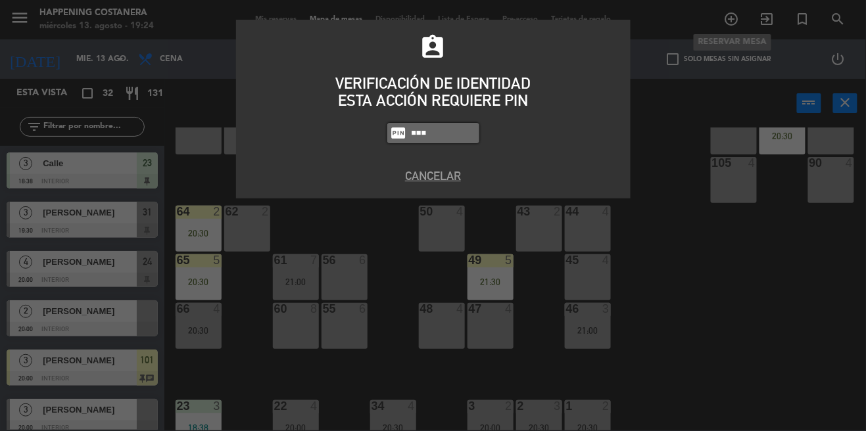
type input "6586"
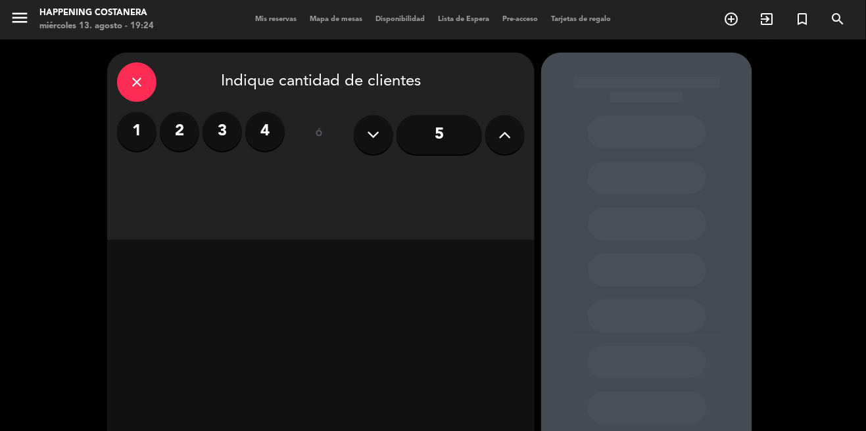
click at [510, 135] on icon at bounding box center [505, 135] width 12 height 20
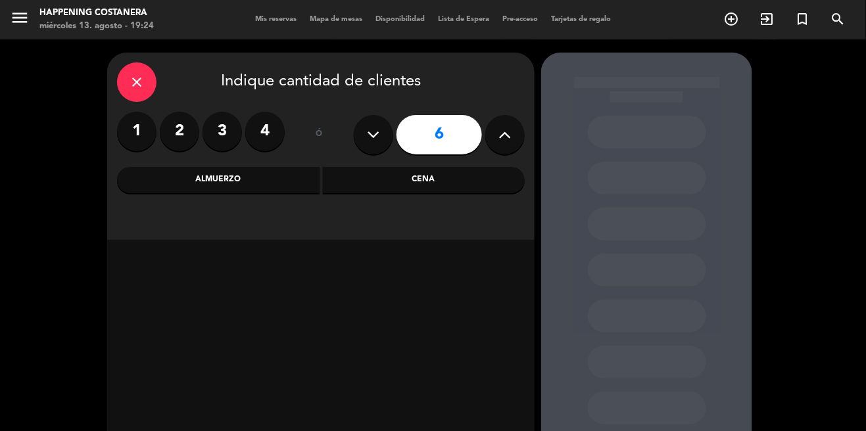
click at [505, 137] on icon at bounding box center [505, 135] width 12 height 20
click at [505, 144] on icon at bounding box center [505, 135] width 12 height 20
click at [512, 150] on button at bounding box center [504, 134] width 39 height 39
type input "9"
click at [389, 187] on div "Cena" at bounding box center [424, 180] width 202 height 26
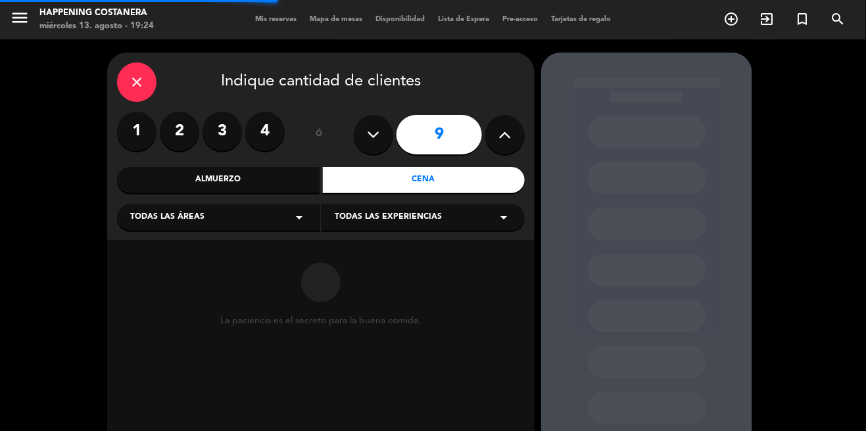
scroll to position [15, 0]
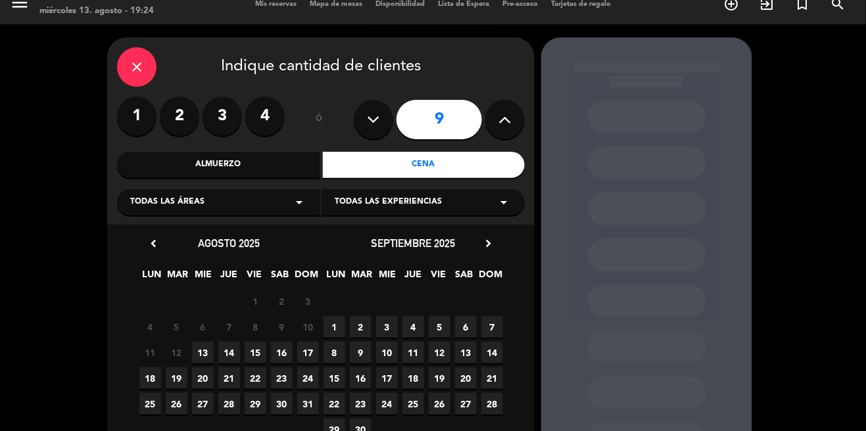
click at [194, 355] on span "13" at bounding box center [203, 353] width 22 height 22
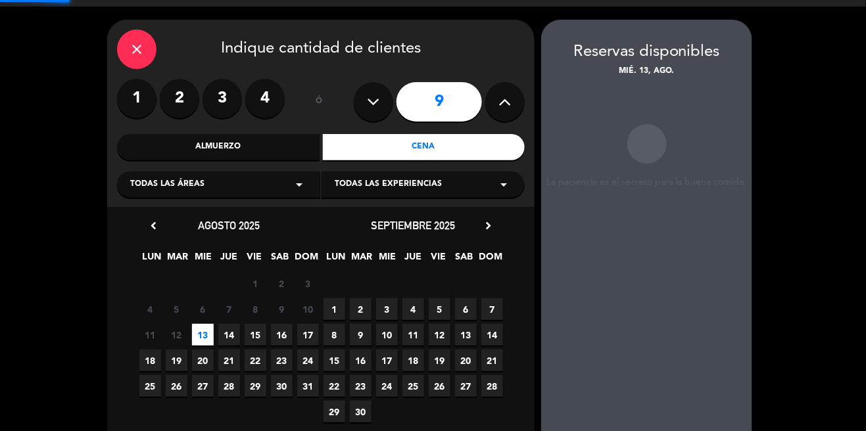
scroll to position [42, 0]
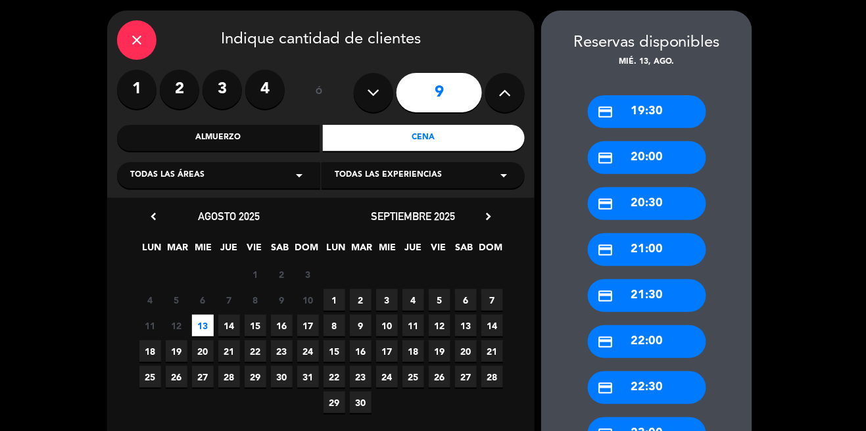
click at [136, 38] on div "close" at bounding box center [136, 39] width 39 height 39
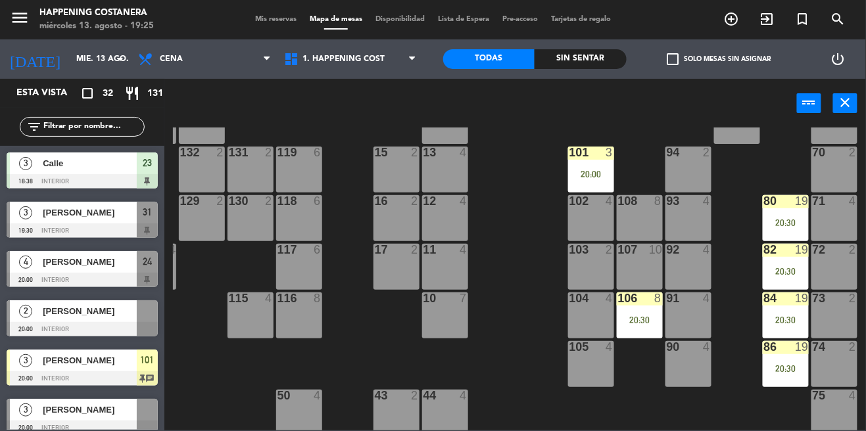
scroll to position [62, 143]
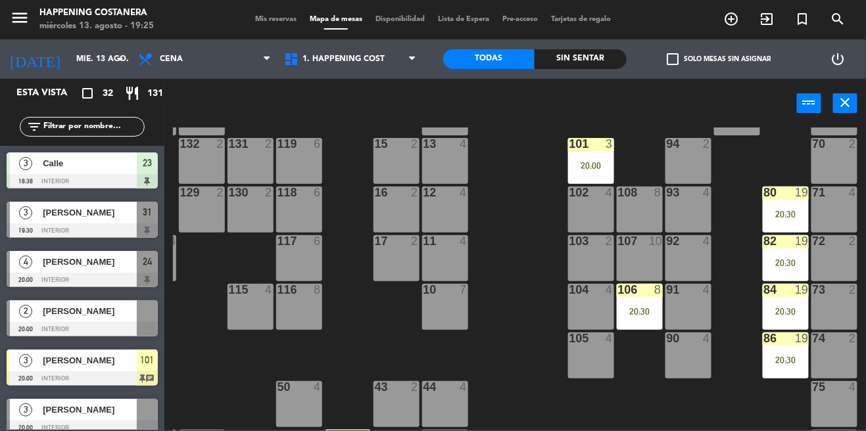
click at [736, 26] on icon "add_circle_outline" at bounding box center [732, 19] width 16 height 16
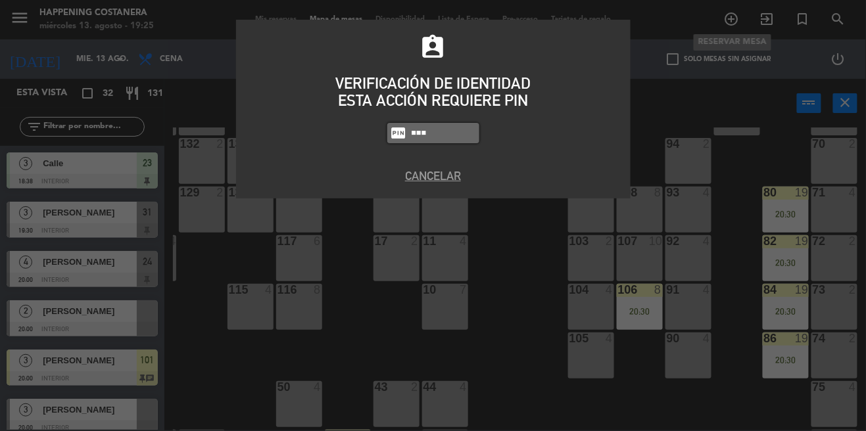
type input "6586"
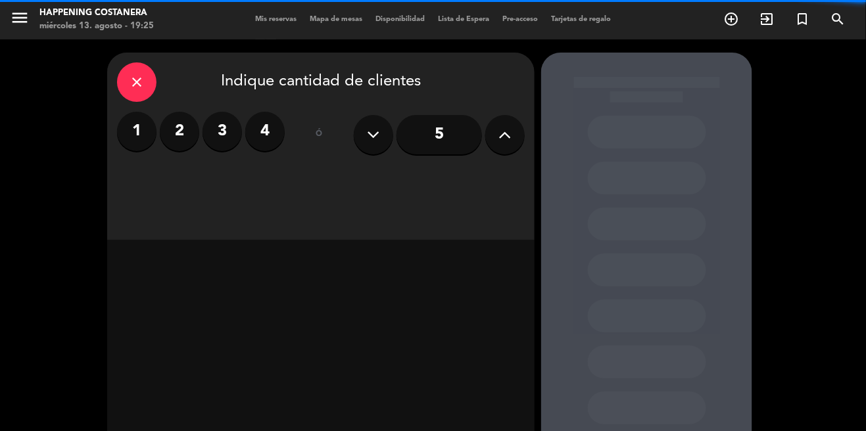
click at [484, 118] on div "5" at bounding box center [439, 135] width 171 height 46
click at [509, 138] on button at bounding box center [504, 134] width 39 height 39
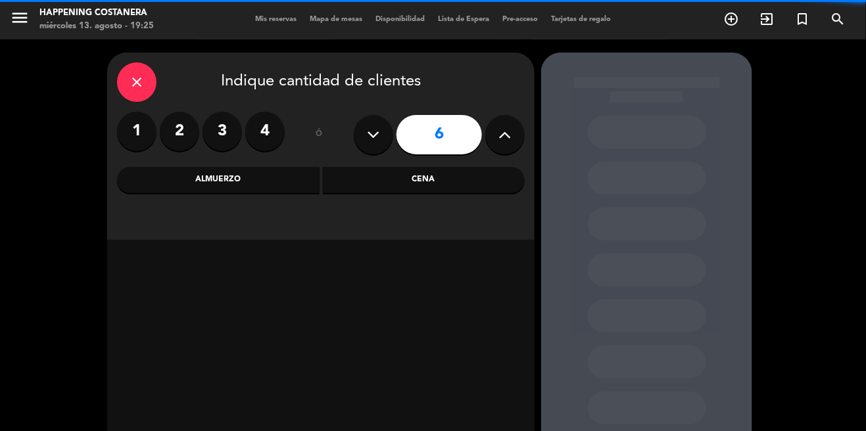
click at [517, 130] on button at bounding box center [504, 134] width 39 height 39
click at [513, 126] on button at bounding box center [504, 134] width 39 height 39
click at [510, 132] on icon at bounding box center [505, 135] width 12 height 20
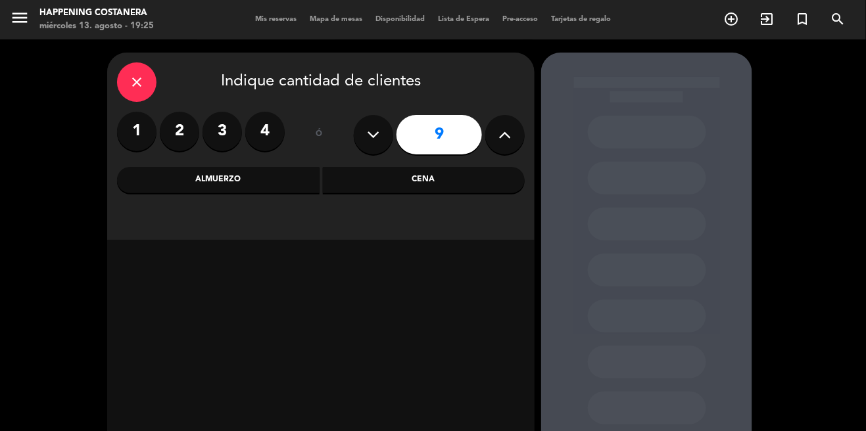
click at [510, 137] on button at bounding box center [504, 134] width 39 height 39
click at [511, 139] on button at bounding box center [504, 134] width 39 height 39
click at [513, 142] on button at bounding box center [504, 134] width 39 height 39
click at [500, 131] on icon at bounding box center [505, 135] width 12 height 20
type input "13"
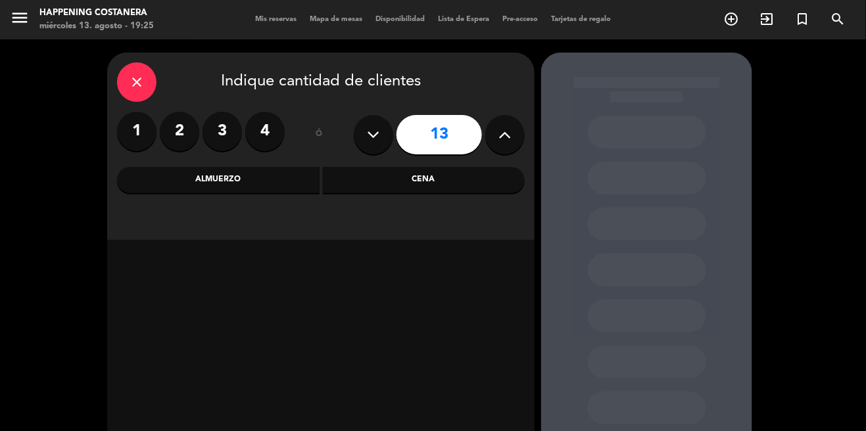
click at [388, 170] on div "Cena" at bounding box center [424, 180] width 202 height 26
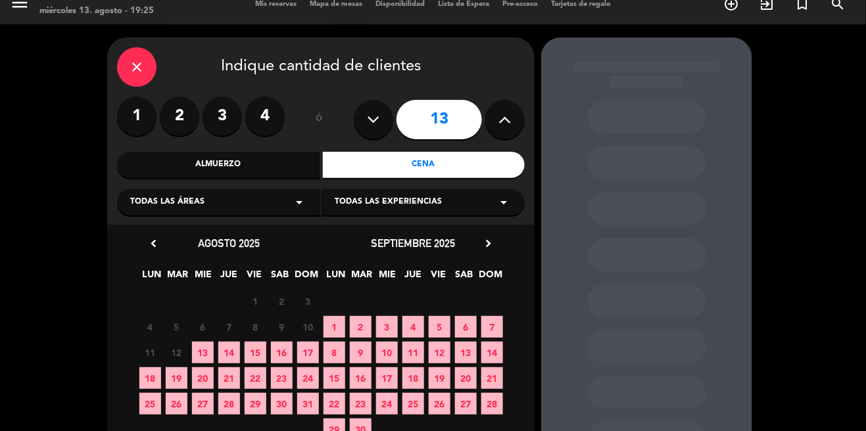
scroll to position [42, 0]
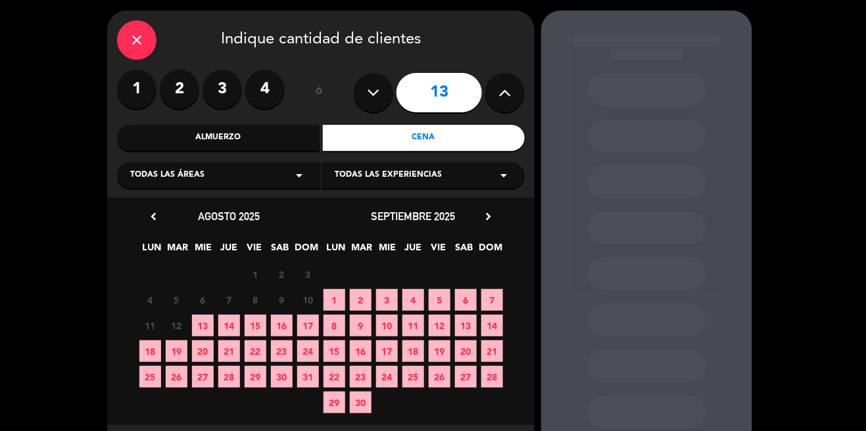
click at [195, 315] on span "13" at bounding box center [203, 326] width 22 height 22
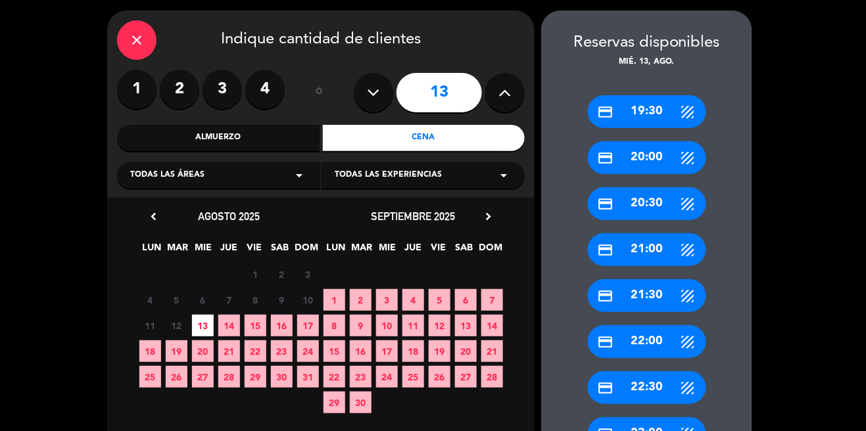
scroll to position [0, 0]
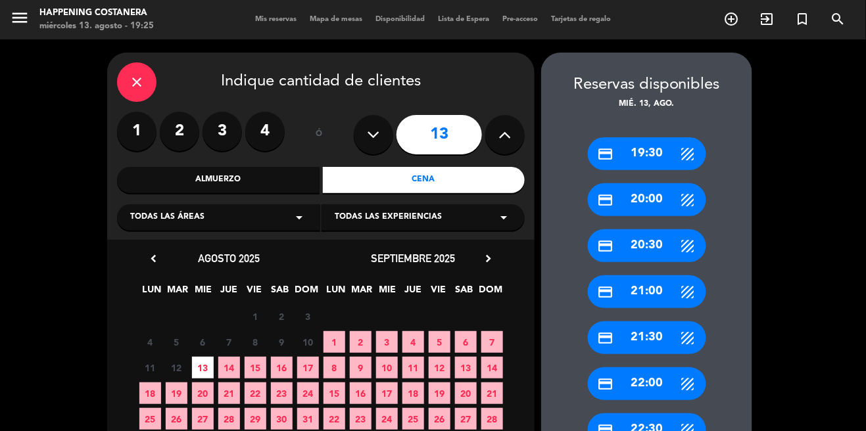
click at [628, 229] on div "credit_card 20:30" at bounding box center [647, 245] width 118 height 33
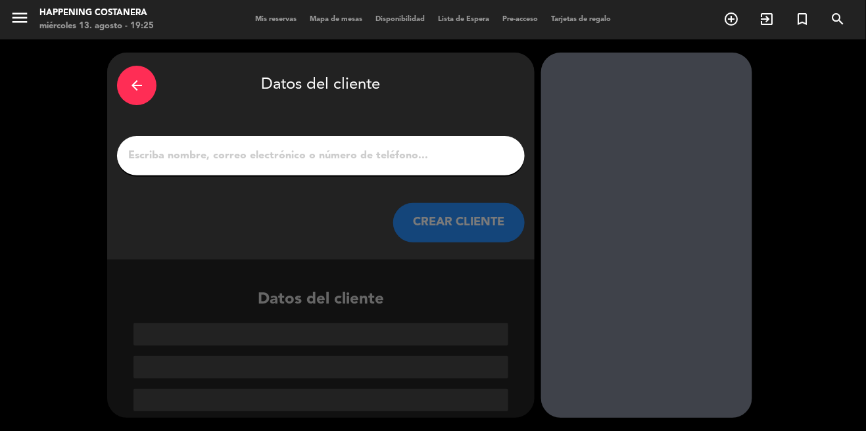
click at [302, 147] on input "1" at bounding box center [321, 156] width 388 height 18
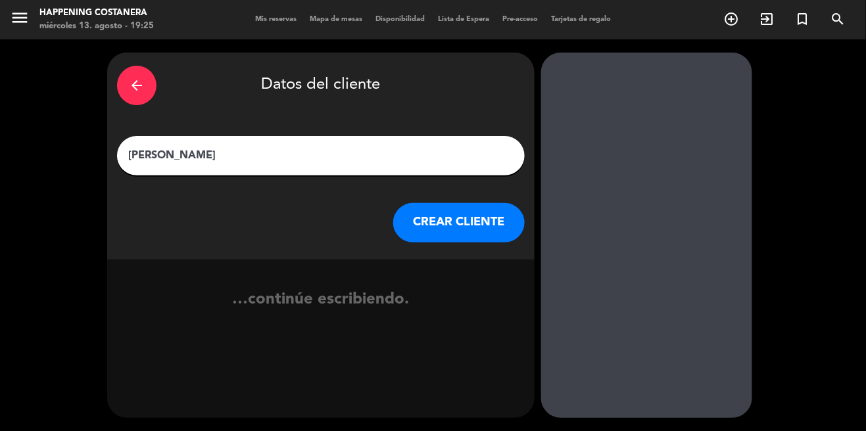
type input "[PERSON_NAME]"
click at [461, 203] on button "CREAR CLIENTE" at bounding box center [458, 222] width 131 height 39
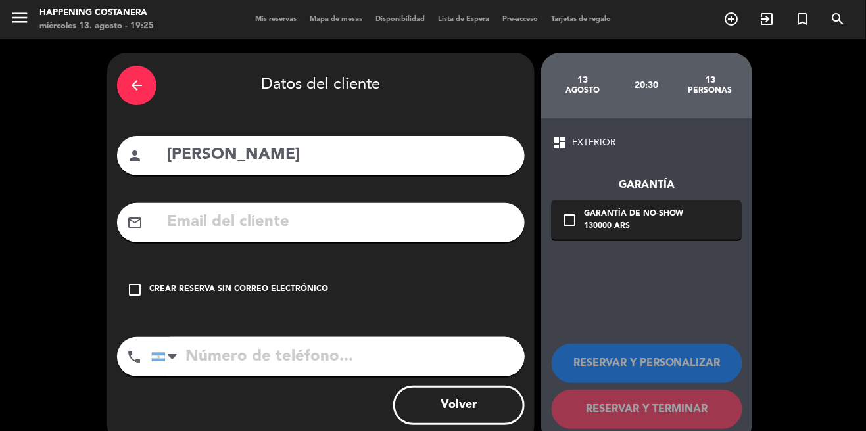
click at [321, 337] on input "tel" at bounding box center [337, 356] width 373 height 39
type input "1144355845"
click at [232, 209] on input "text" at bounding box center [340, 222] width 349 height 27
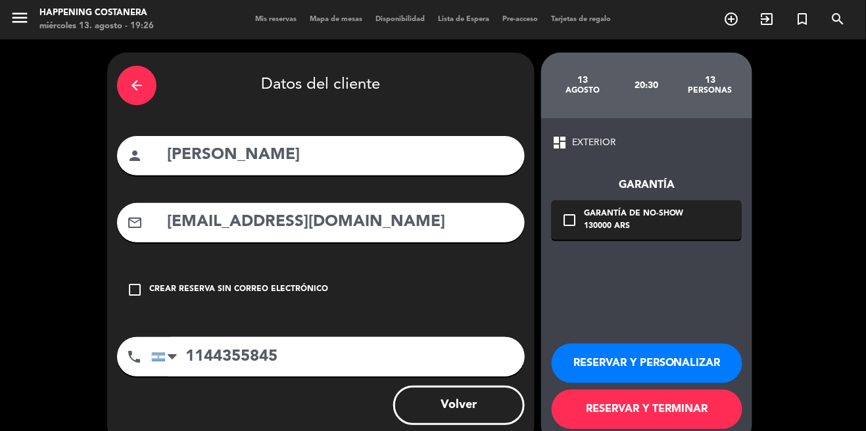
type input "[EMAIL_ADDRESS][DOMAIN_NAME]"
click at [569, 212] on icon "check_box_outline_blank" at bounding box center [569, 220] width 16 height 16
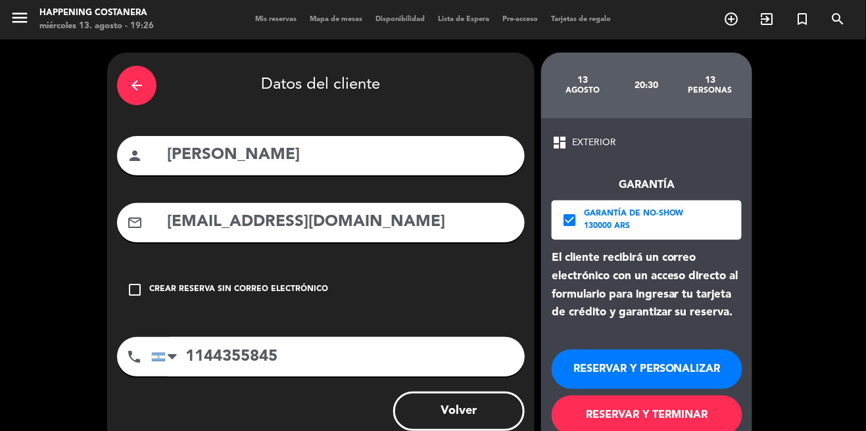
click at [666, 396] on button "RESERVAR Y TERMINAR" at bounding box center [647, 415] width 191 height 39
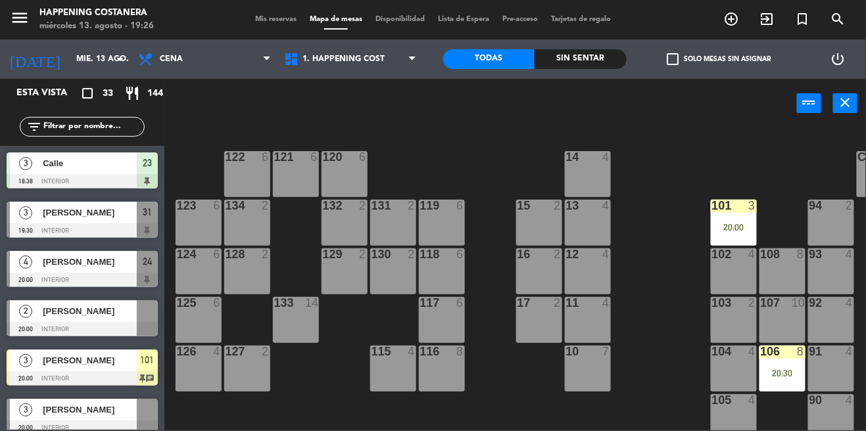
click at [59, 128] on input "text" at bounding box center [93, 127] width 102 height 14
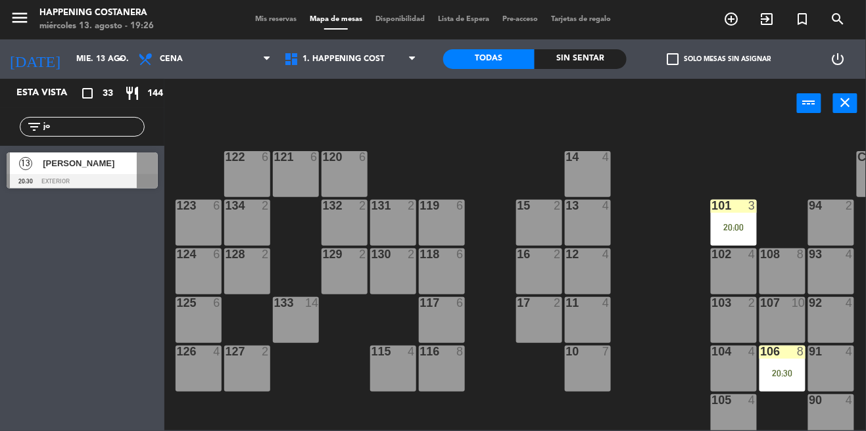
type input "jo"
click at [53, 175] on div at bounding box center [82, 181] width 151 height 14
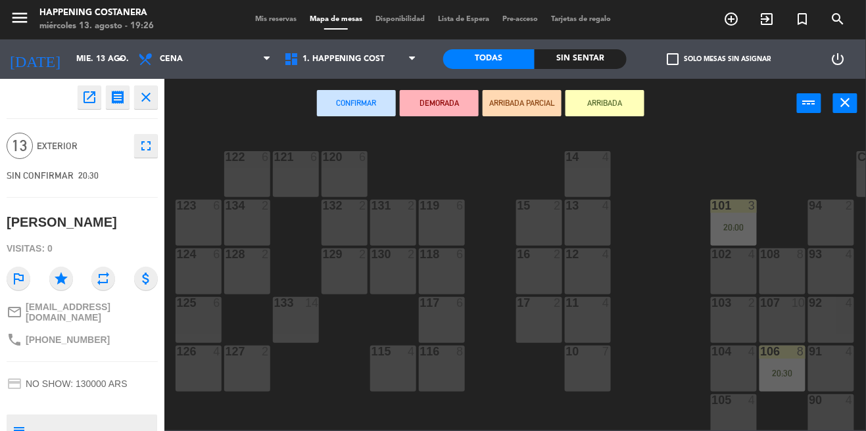
click at [82, 97] on icon "open_in_new" at bounding box center [90, 97] width 16 height 16
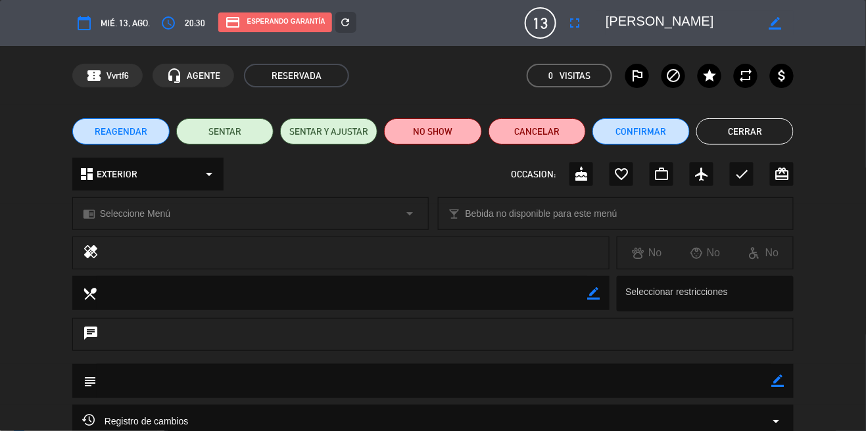
click at [112, 199] on div "chrome_reader_mode Seleccione Menú arrow_drop_down" at bounding box center [250, 214] width 355 height 32
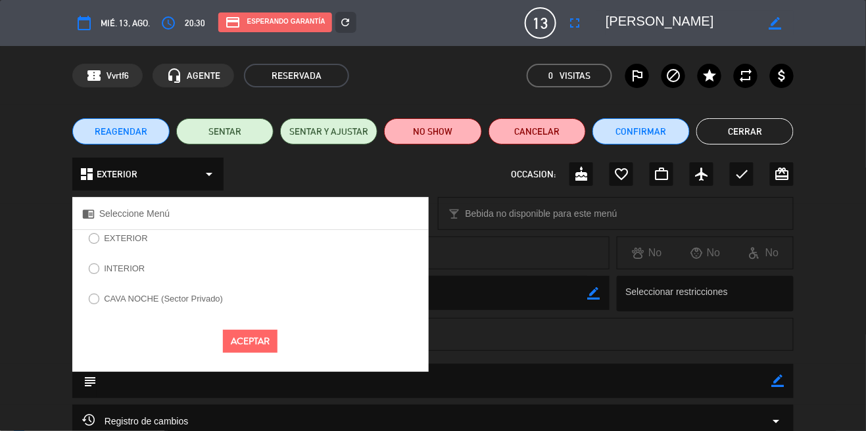
click at [116, 264] on label "INTERIOR" at bounding box center [124, 268] width 41 height 9
click at [224, 341] on button "Aceptar" at bounding box center [250, 341] width 55 height 23
click at [243, 339] on button "Aceptar" at bounding box center [250, 341] width 55 height 23
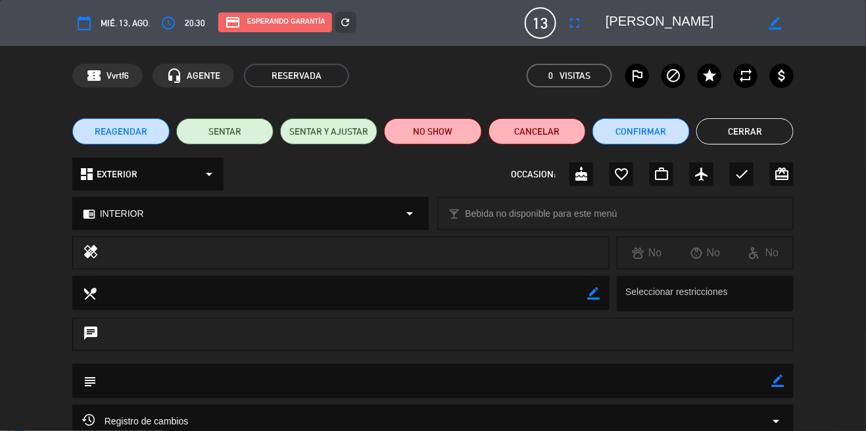
click at [755, 131] on button "Cerrar" at bounding box center [744, 131] width 97 height 26
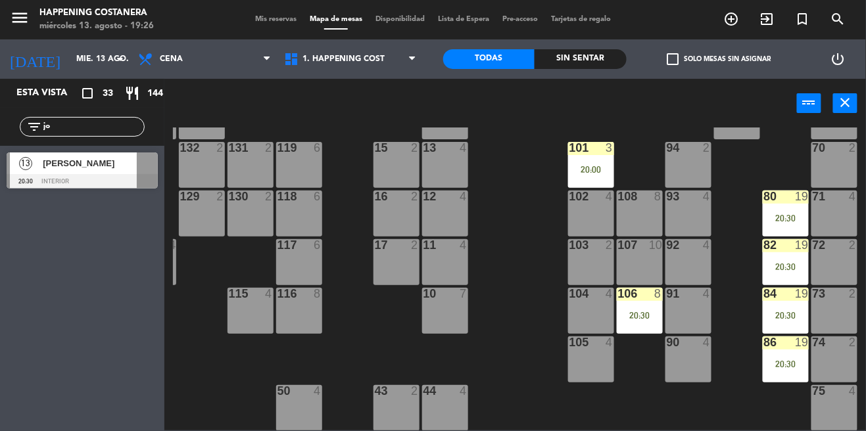
scroll to position [59, 143]
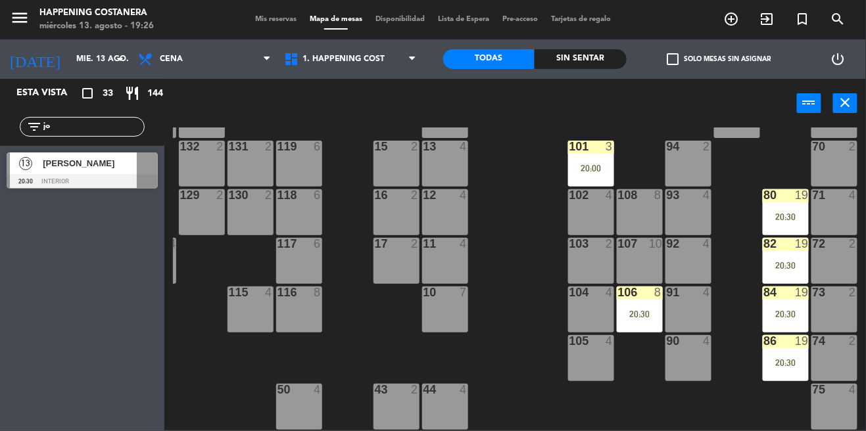
click at [571, 171] on div "20:00" at bounding box center [591, 168] width 46 height 9
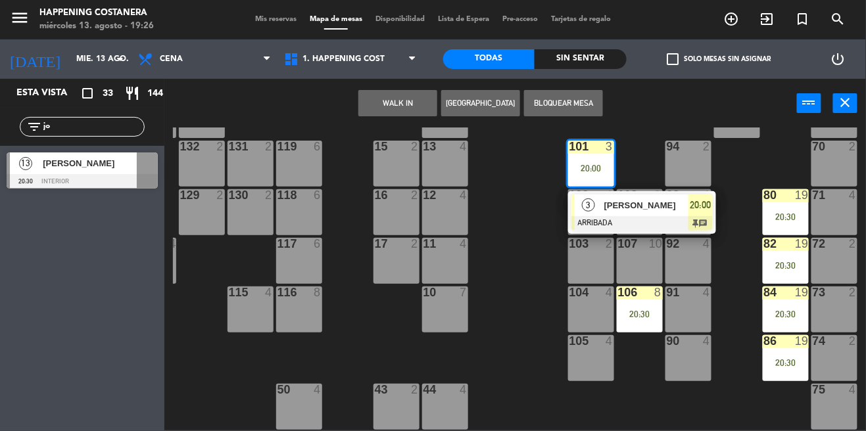
click at [588, 208] on span "3" at bounding box center [588, 205] width 13 height 13
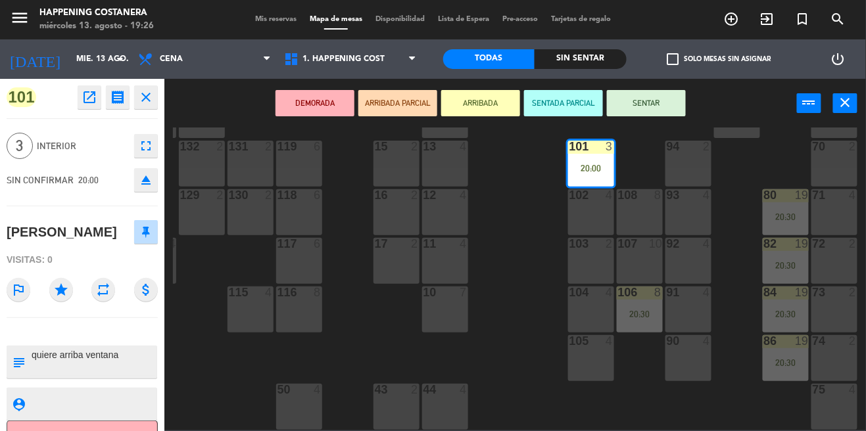
click at [521, 266] on div "69 2 122 6 121 6 120 6 14 4 CAVA 22 101 3 20:00 94 2 70 2 123 6 131 2 134 2 132…" at bounding box center [519, 279] width 693 height 303
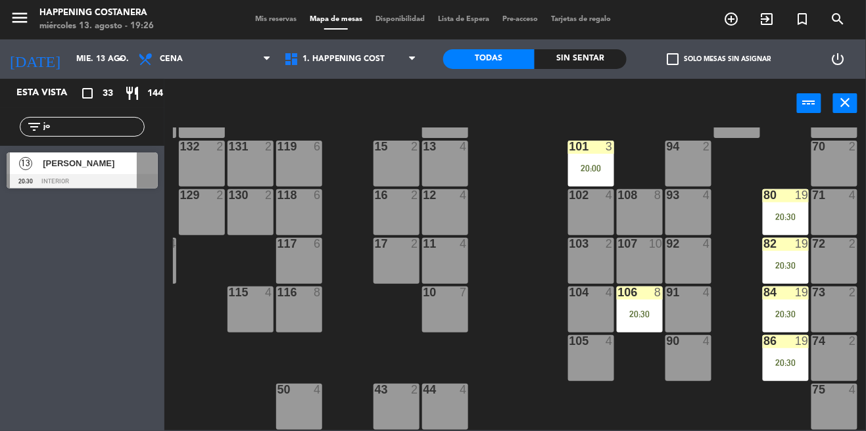
click at [51, 169] on span "[PERSON_NAME]" at bounding box center [90, 163] width 94 height 14
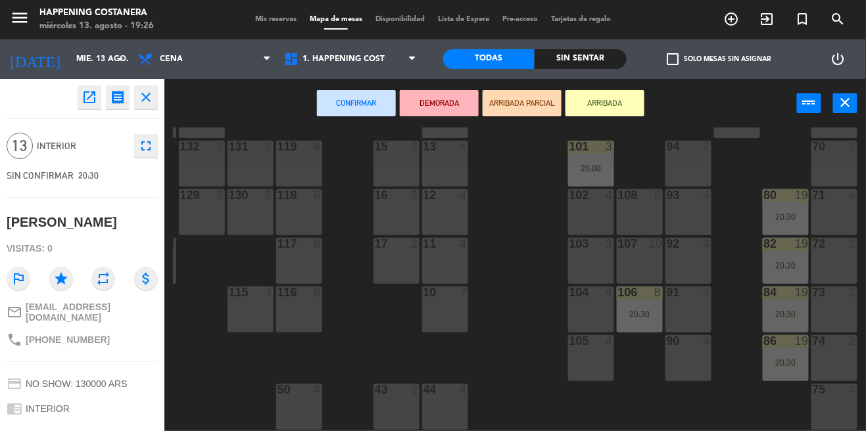
click at [680, 216] on div "93 4" at bounding box center [688, 212] width 46 height 46
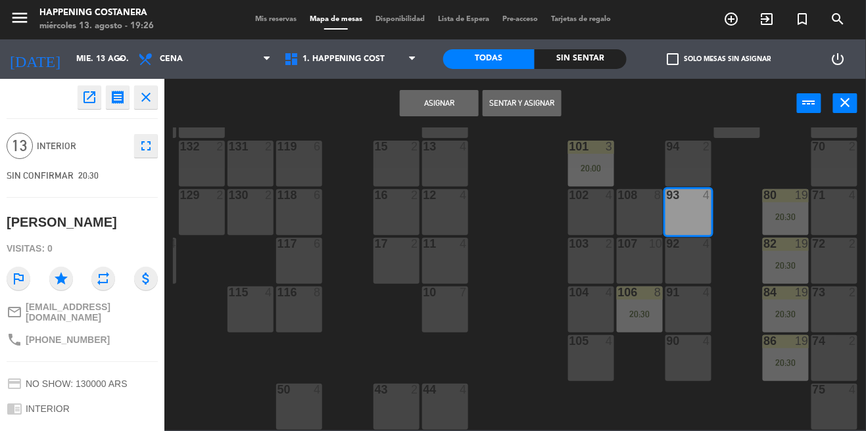
click at [690, 259] on div "92 4" at bounding box center [688, 261] width 46 height 46
click at [694, 301] on div "91 4" at bounding box center [688, 310] width 46 height 46
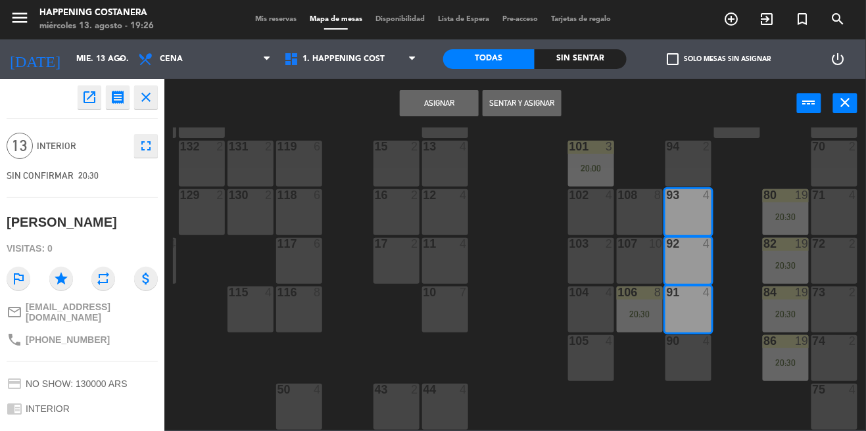
click at [418, 106] on button "Asignar" at bounding box center [439, 103] width 79 height 26
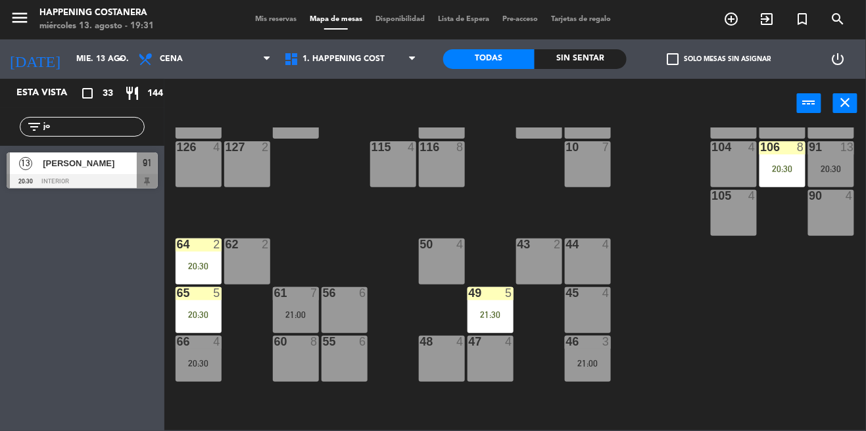
scroll to position [205, 0]
click at [484, 312] on div "21:30" at bounding box center [490, 314] width 46 height 9
click at [734, 318] on div "69 2 122 6 121 6 120 6 14 4 CAVA 22 101 3 20:00 94 2 70 2 123 6 131 2 134 2 132…" at bounding box center [519, 279] width 693 height 303
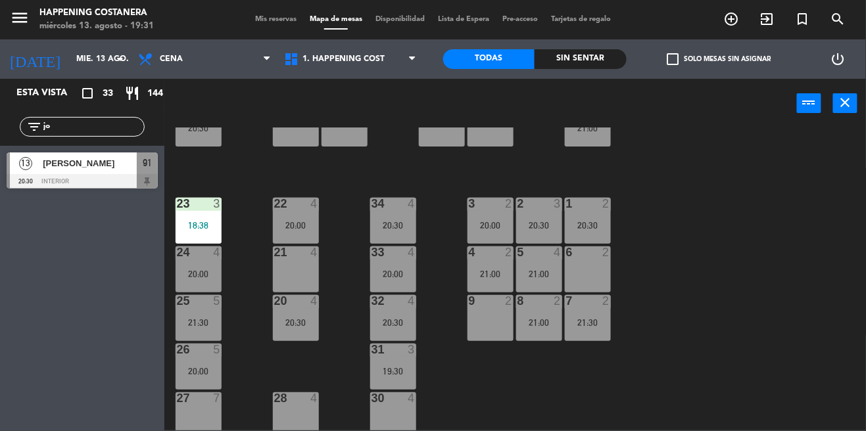
scroll to position [455, 0]
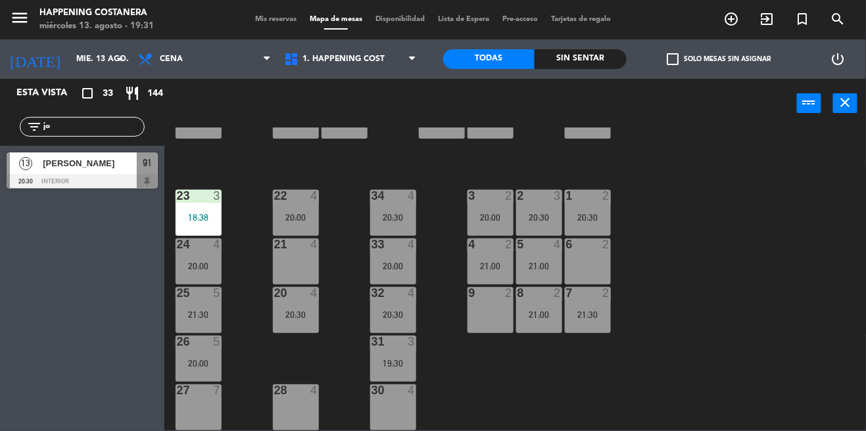
click at [41, 183] on div at bounding box center [82, 181] width 151 height 14
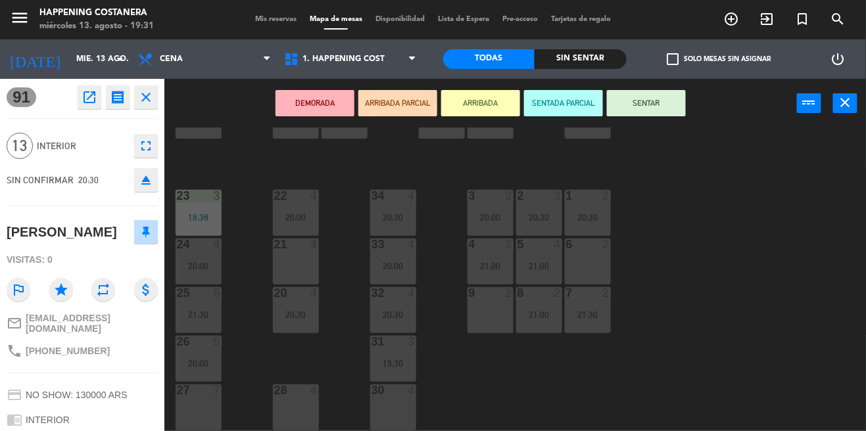
click at [83, 98] on icon "open_in_new" at bounding box center [90, 97] width 16 height 16
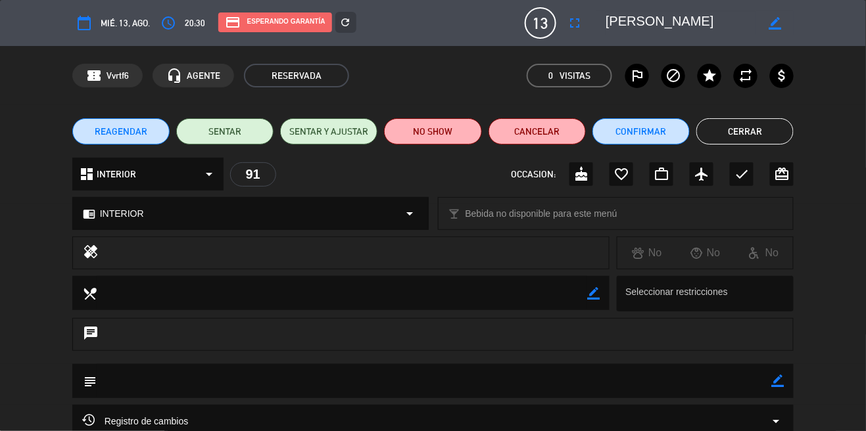
click at [757, 128] on button "Cerrar" at bounding box center [744, 131] width 97 height 26
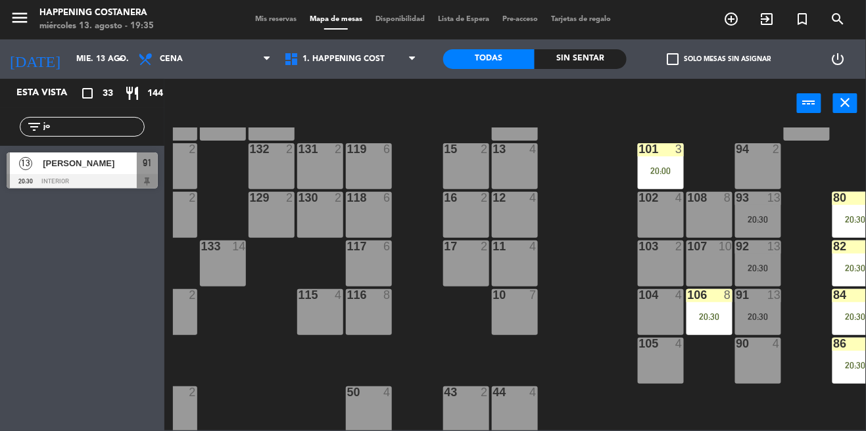
scroll to position [57, 143]
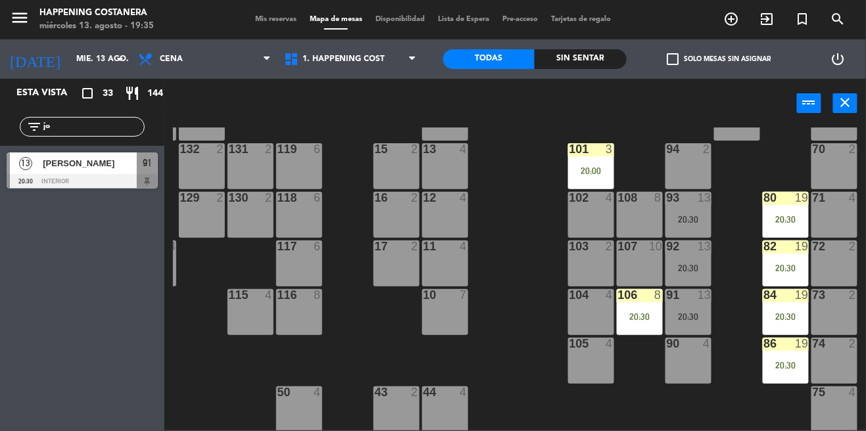
click at [684, 316] on div "20:30" at bounding box center [688, 316] width 46 height 9
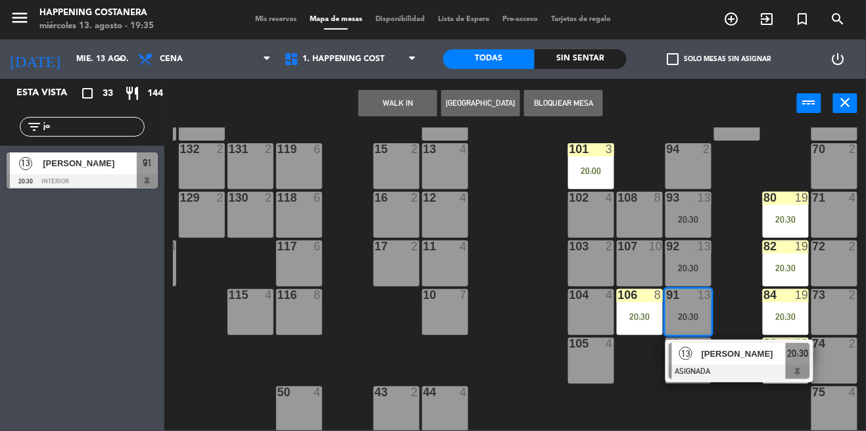
click at [729, 359] on span "[PERSON_NAME]" at bounding box center [743, 354] width 84 height 14
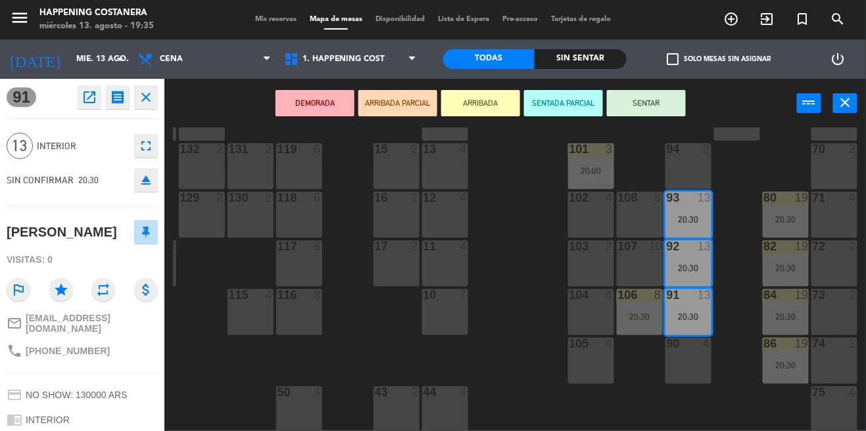
click at [85, 105] on button "open_in_new" at bounding box center [90, 97] width 24 height 24
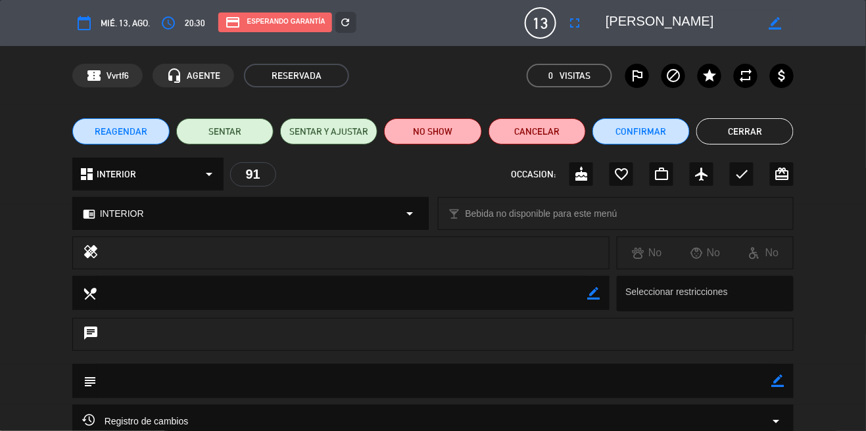
click at [746, 128] on button "Cerrar" at bounding box center [744, 131] width 97 height 26
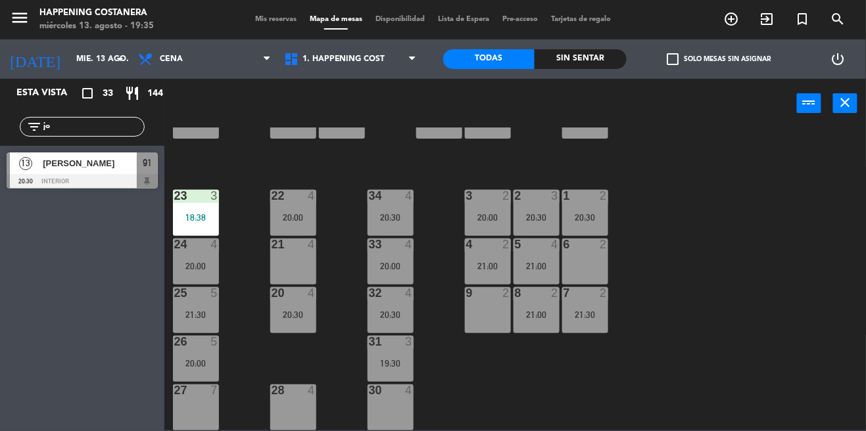
scroll to position [455, 0]
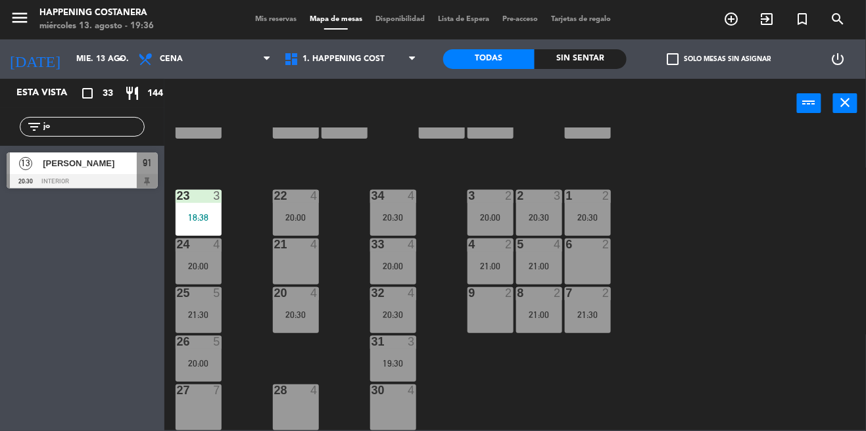
click at [53, 177] on div at bounding box center [82, 181] width 151 height 14
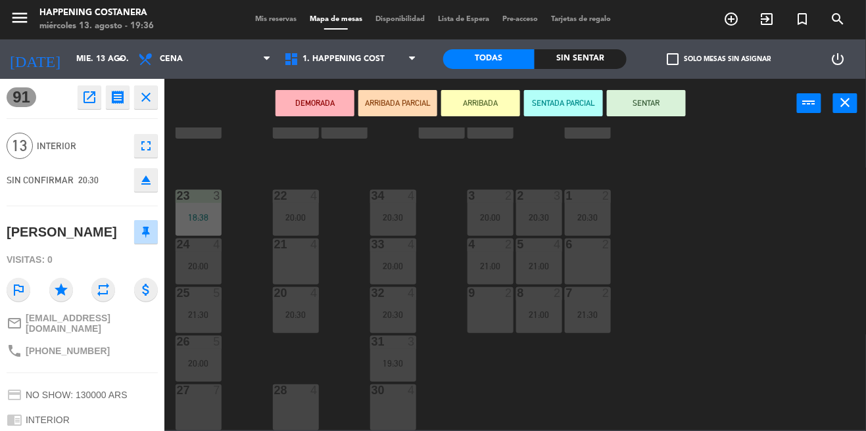
click at [84, 97] on icon "open_in_new" at bounding box center [90, 97] width 16 height 16
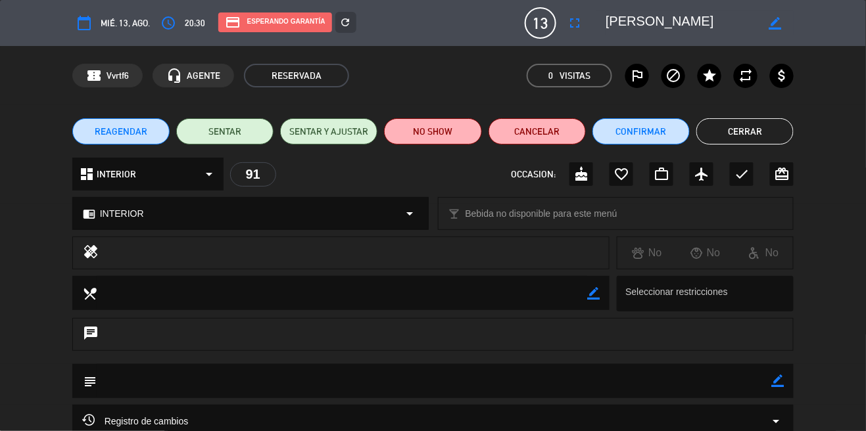
click at [747, 139] on button "Cerrar" at bounding box center [744, 131] width 97 height 26
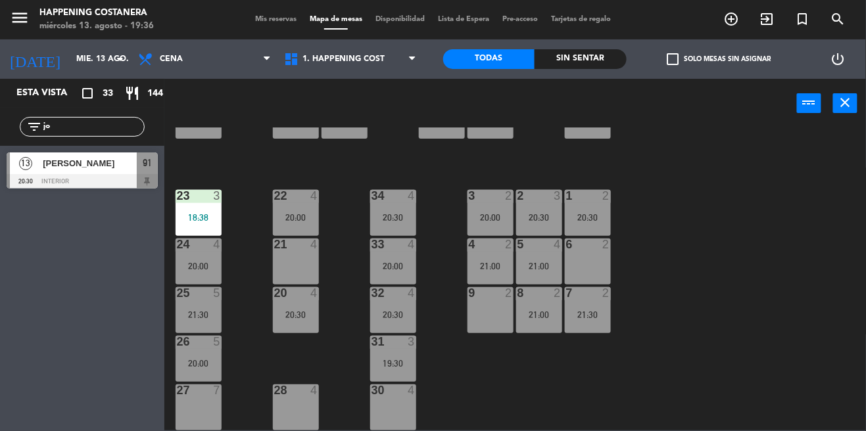
click at [103, 131] on input "jo" at bounding box center [93, 127] width 102 height 14
type input "j"
type input "me"
click at [45, 180] on div at bounding box center [82, 181] width 151 height 14
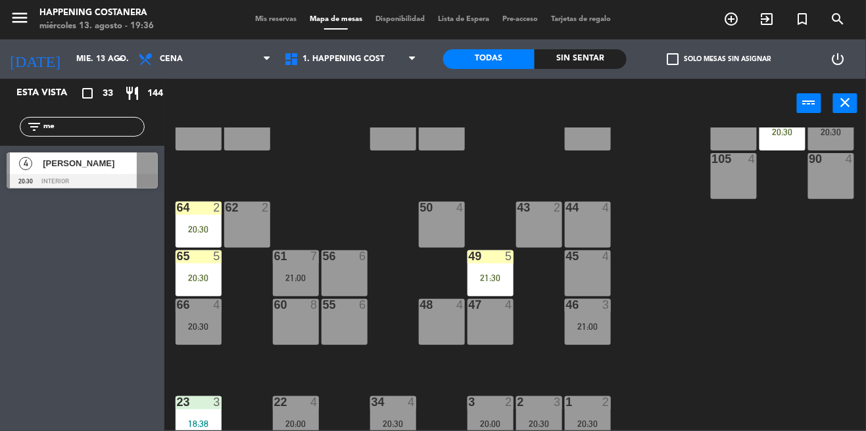
scroll to position [241, 0]
click at [43, 174] on div "[PERSON_NAME]" at bounding box center [88, 164] width 95 height 22
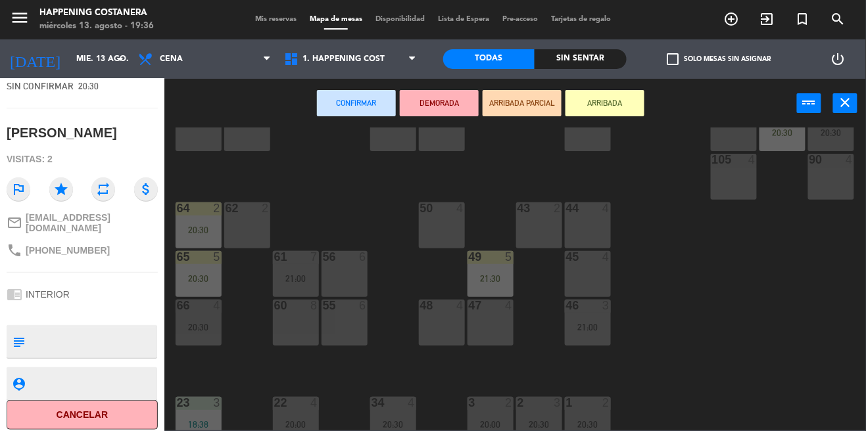
scroll to position [0, 0]
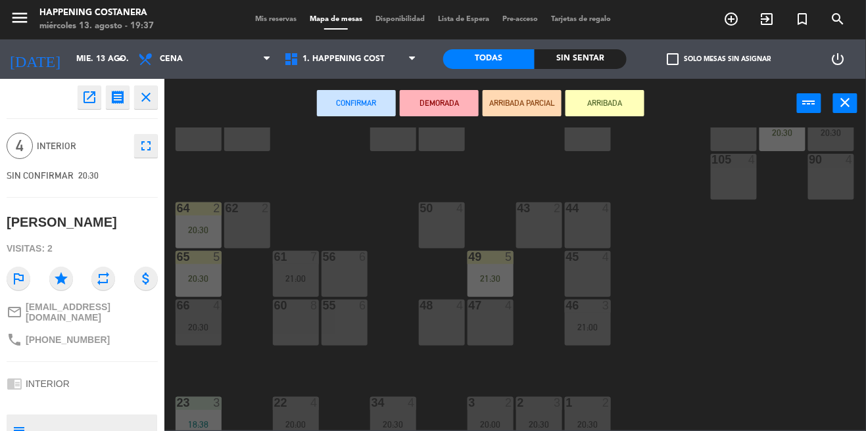
click at [694, 276] on div "69 2 122 6 121 6 120 6 14 4 CAVA 22 101 3 20:00 94 2 70 2 123 6 131 2 134 2 132…" at bounding box center [519, 279] width 693 height 303
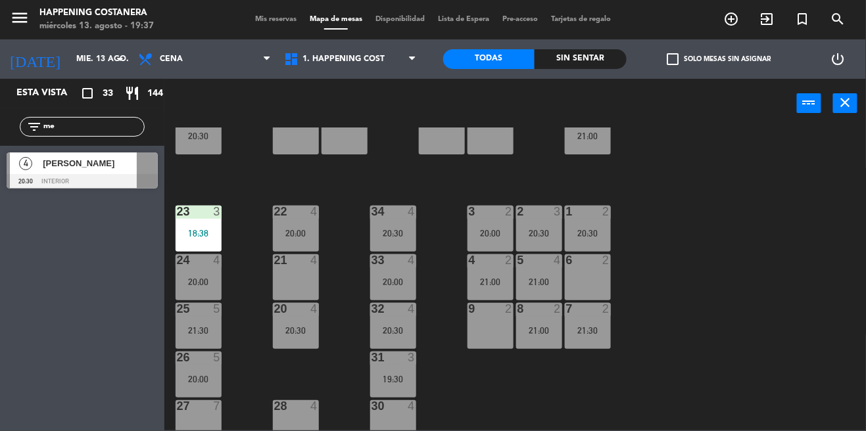
scroll to position [432, 0]
click at [547, 283] on div "21:00" at bounding box center [539, 281] width 46 height 9
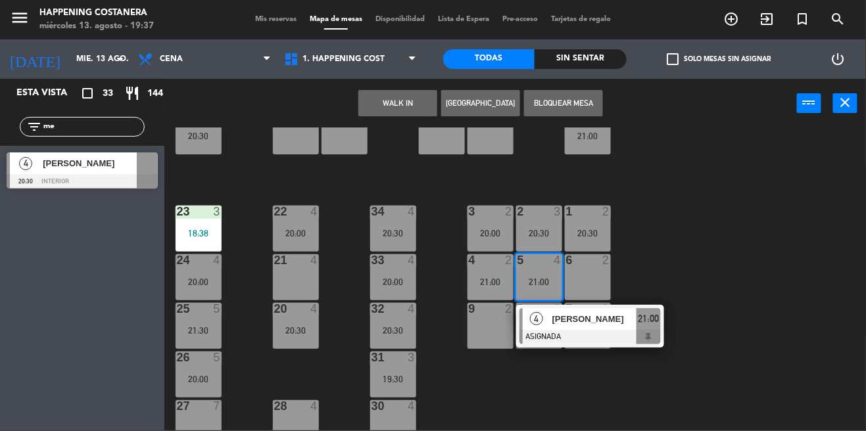
click at [736, 314] on div "69 2 122 6 121 6 120 6 14 4 CAVA 22 101 3 20:00 94 2 70 2 123 6 131 2 134 2 132…" at bounding box center [519, 279] width 693 height 303
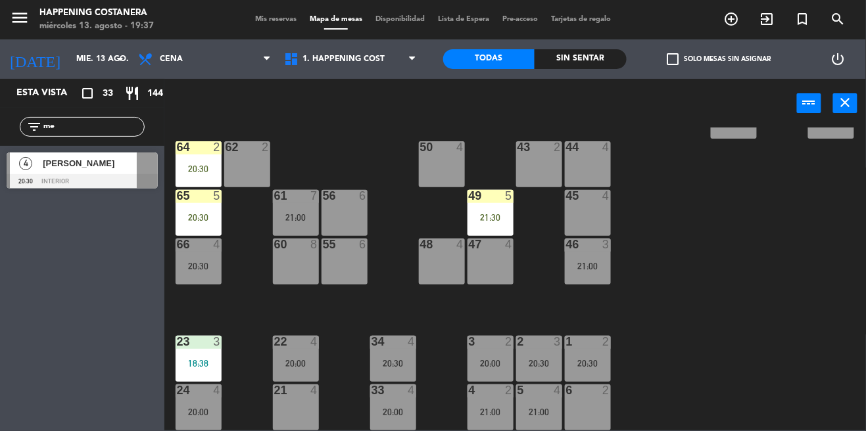
scroll to position [455, 0]
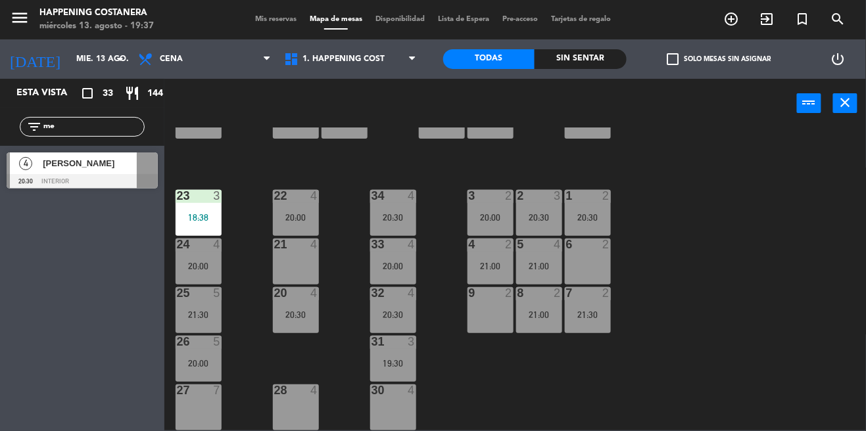
click at [205, 367] on div "26 5 20:00" at bounding box center [199, 359] width 46 height 46
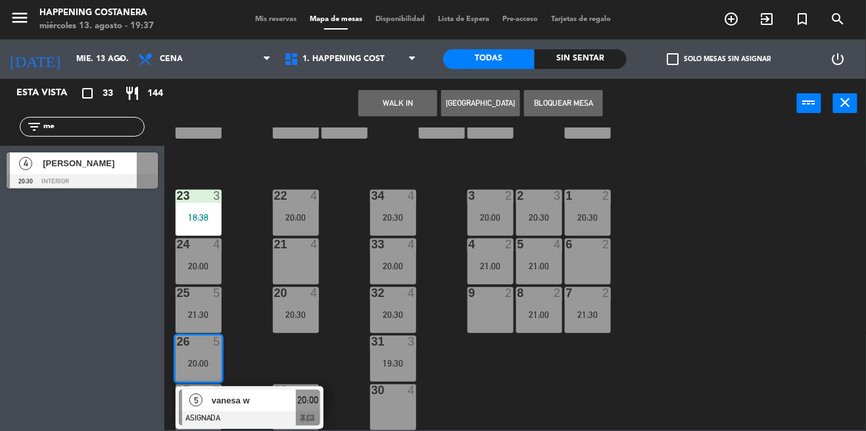
click at [215, 412] on div at bounding box center [249, 419] width 141 height 14
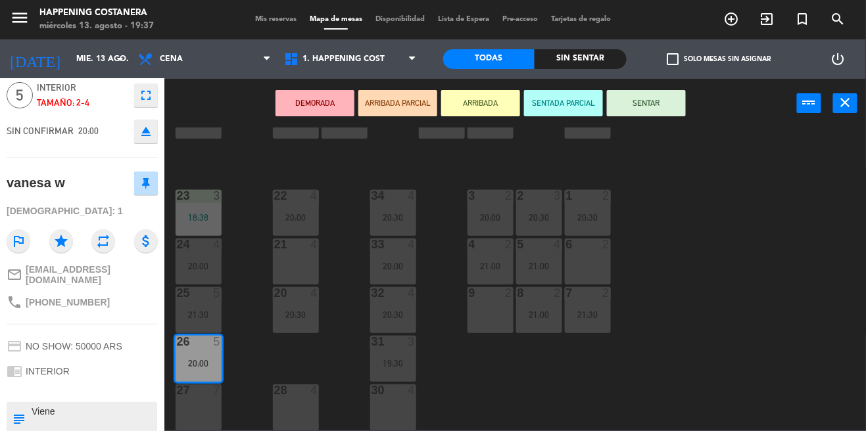
scroll to position [128, 0]
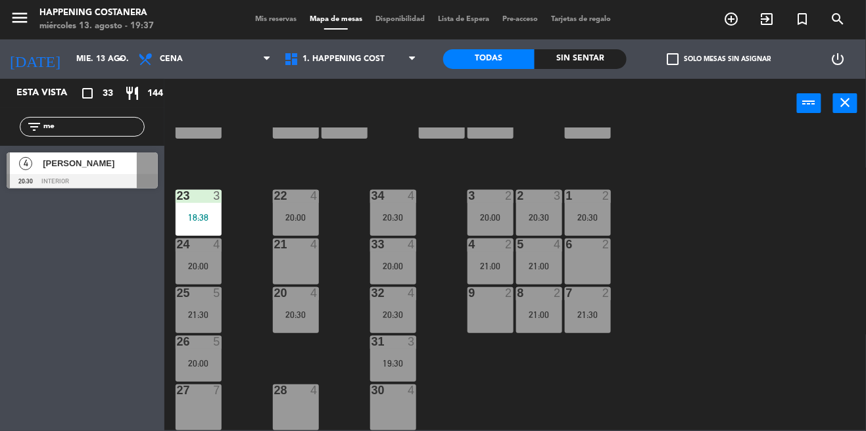
click at [775, 260] on div "69 2 122 6 121 6 120 6 14 4 CAVA 22 101 3 20:00 94 2 70 2 123 6 131 2 134 2 132…" at bounding box center [519, 279] width 693 height 303
click at [198, 397] on div "27 7" at bounding box center [199, 408] width 46 height 46
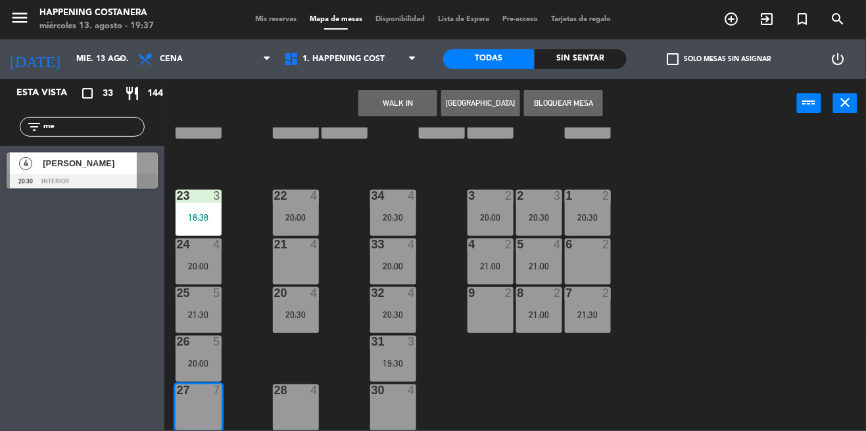
click at [183, 359] on div "20:00" at bounding box center [199, 363] width 46 height 9
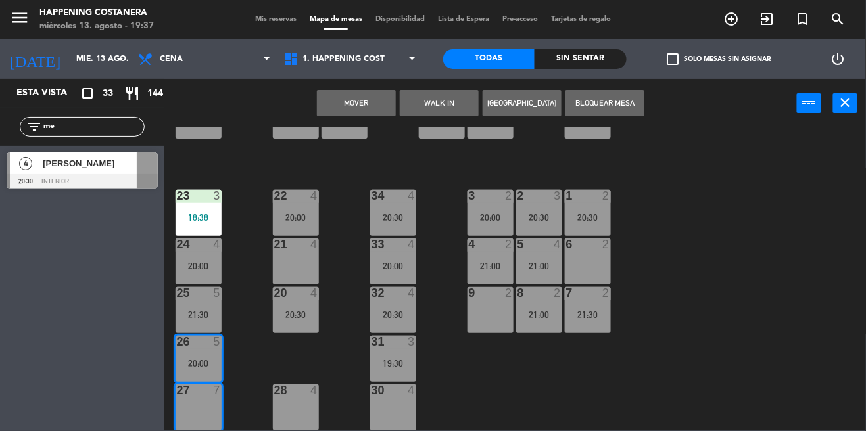
click at [352, 107] on button "Mover" at bounding box center [356, 103] width 79 height 26
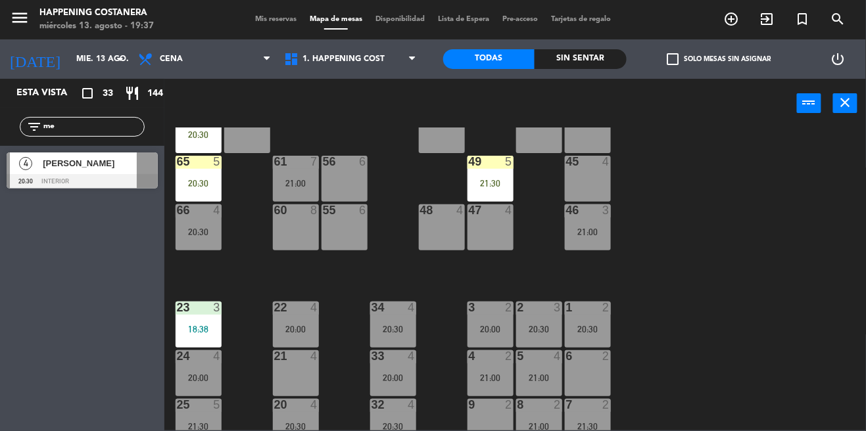
scroll to position [336, 0]
click at [179, 184] on div "20:30" at bounding box center [199, 183] width 46 height 9
click at [729, 285] on div "69 2 122 6 121 6 120 6 14 4 CAVA 22 101 3 20:00 94 2 70 2 123 6 131 2 134 2 132…" at bounding box center [519, 279] width 693 height 303
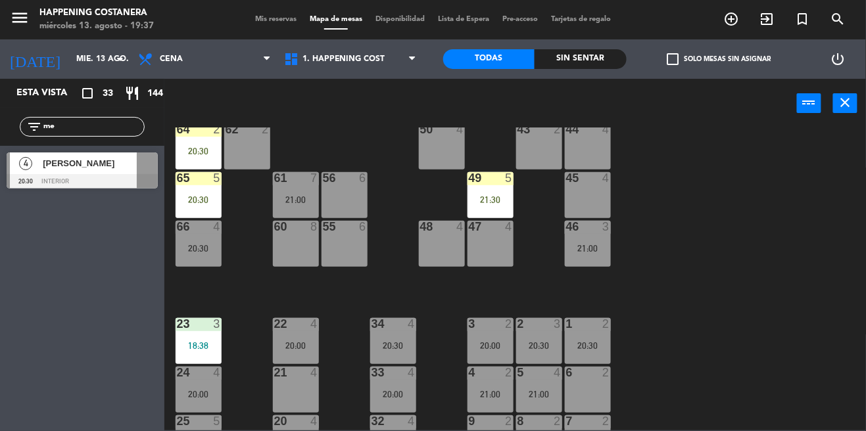
scroll to position [315, 0]
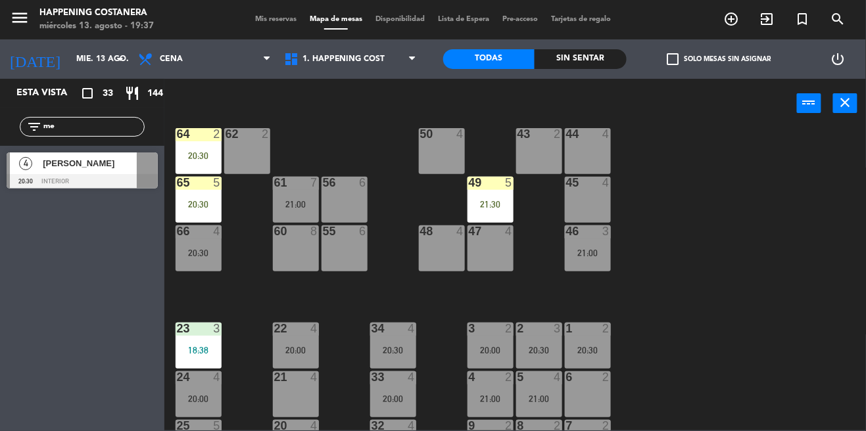
click at [78, 125] on input "me" at bounding box center [93, 127] width 102 height 14
type input "m"
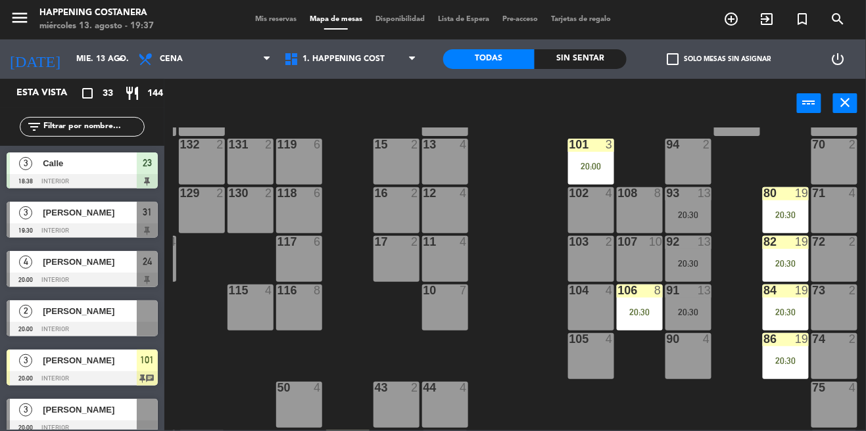
scroll to position [61, 143]
click at [679, 264] on div "20:30" at bounding box center [688, 263] width 46 height 9
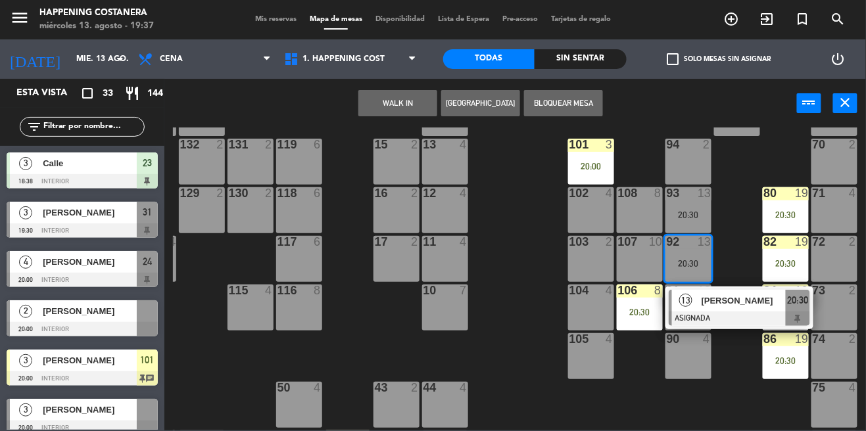
click at [714, 300] on span "[PERSON_NAME]" at bounding box center [743, 301] width 84 height 14
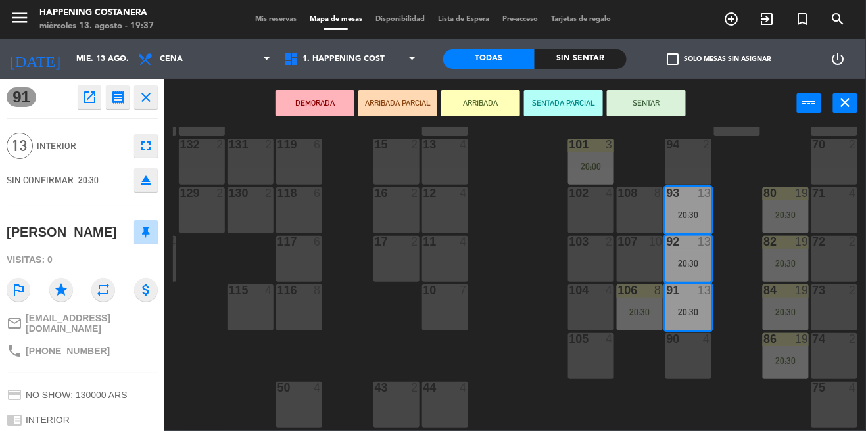
click at [84, 100] on icon "open_in_new" at bounding box center [90, 97] width 16 height 16
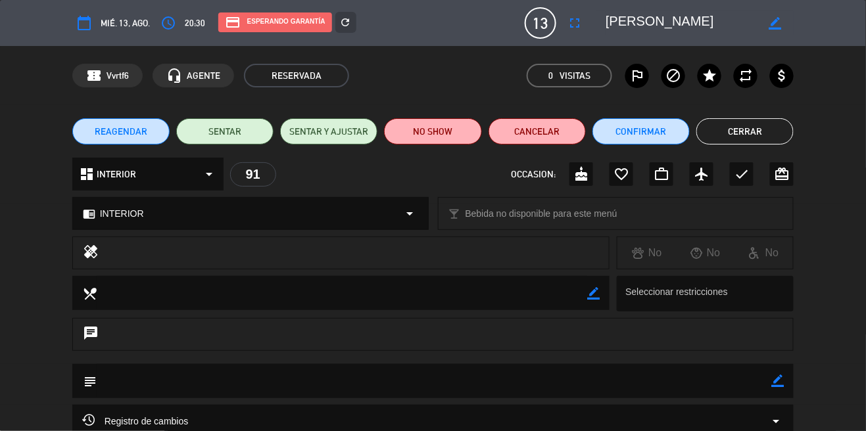
click at [761, 133] on button "Cerrar" at bounding box center [744, 131] width 97 height 26
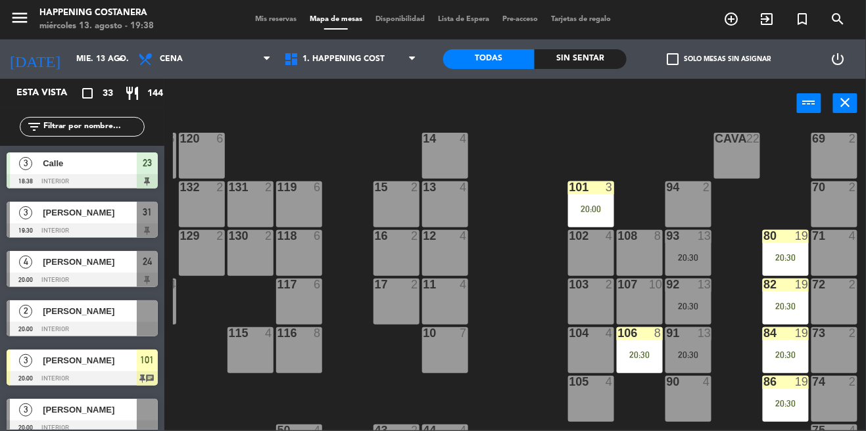
scroll to position [16, 143]
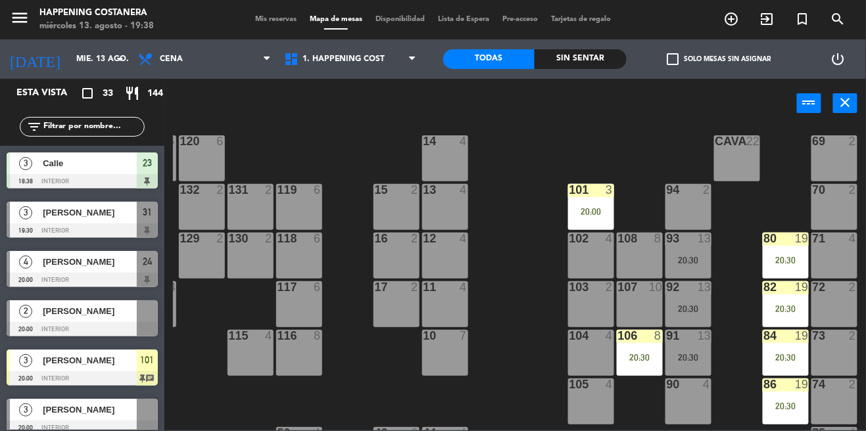
click at [682, 319] on div "92 13 20:30" at bounding box center [688, 304] width 46 height 46
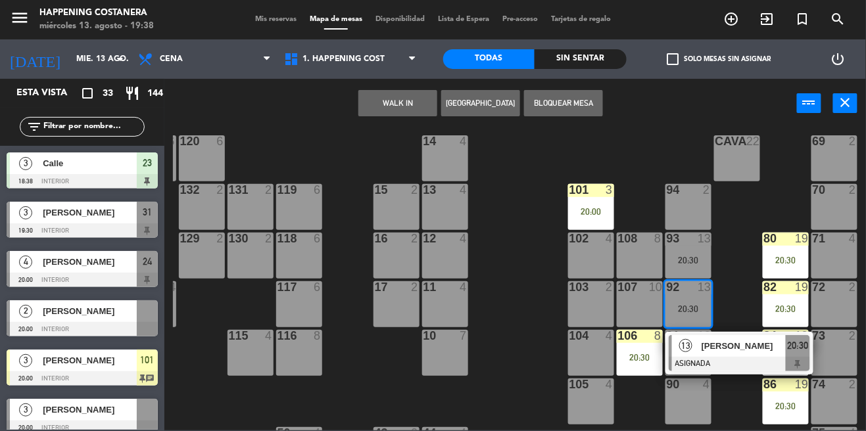
click at [733, 371] on div "13 [PERSON_NAME] ASIGNADA 20:30" at bounding box center [739, 353] width 148 height 43
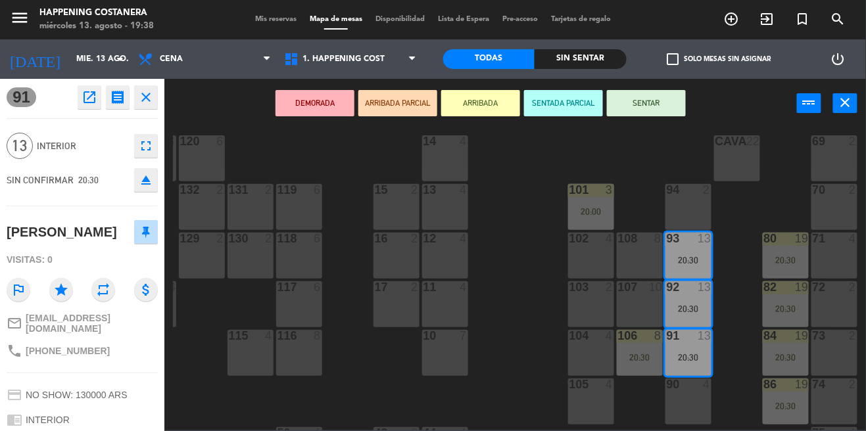
click at [519, 290] on div "69 2 122 6 121 6 120 6 14 4 CAVA 22 101 3 20:00 94 2 70 2 123 6 131 2 134 2 132…" at bounding box center [519, 279] width 693 height 303
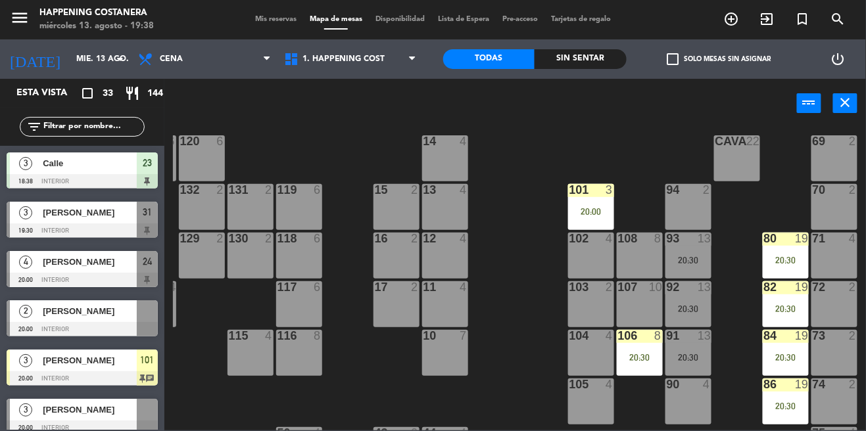
scroll to position [0, 0]
click at [727, 11] on icon "add_circle_outline" at bounding box center [732, 19] width 16 height 16
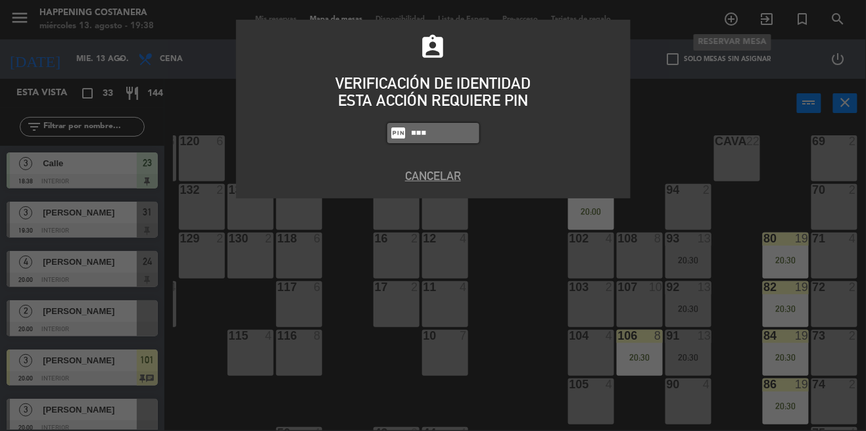
type input "6586"
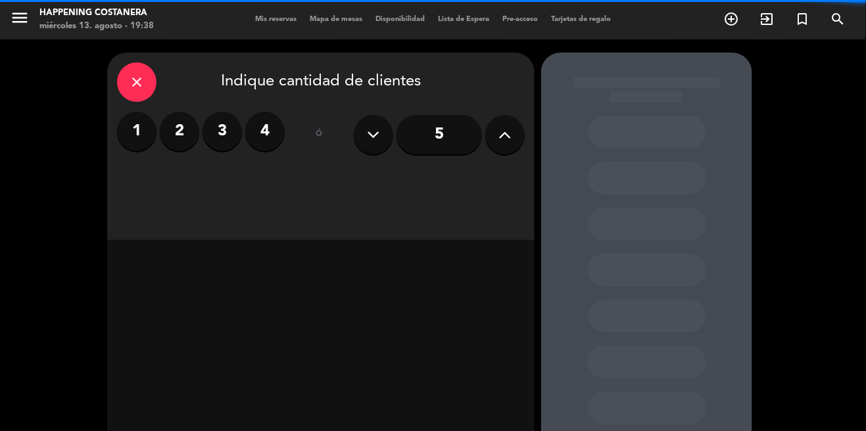
click at [185, 112] on label "2" at bounding box center [179, 131] width 39 height 39
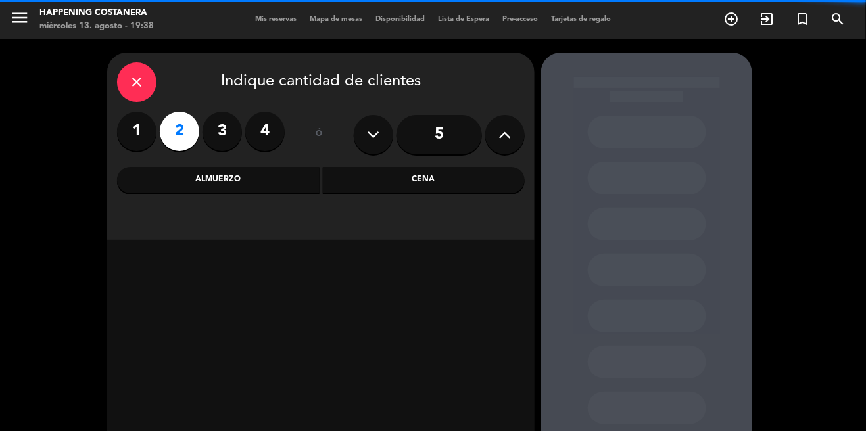
click at [396, 167] on div "Cena" at bounding box center [424, 180] width 202 height 26
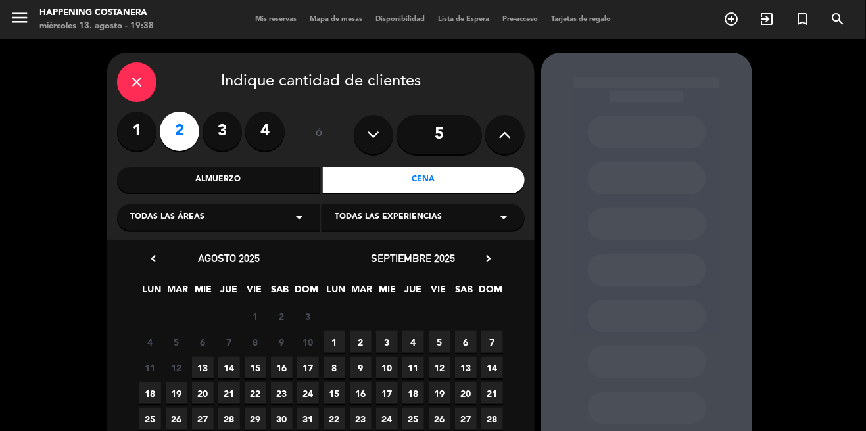
click at [200, 357] on span "13" at bounding box center [203, 368] width 22 height 22
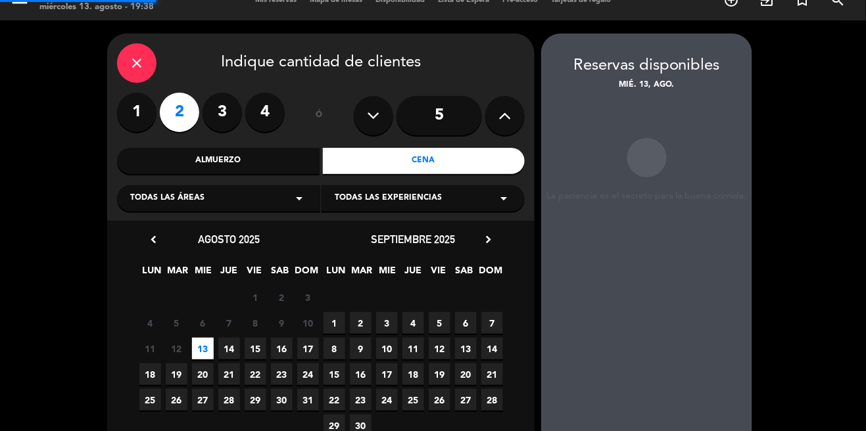
scroll to position [42, 0]
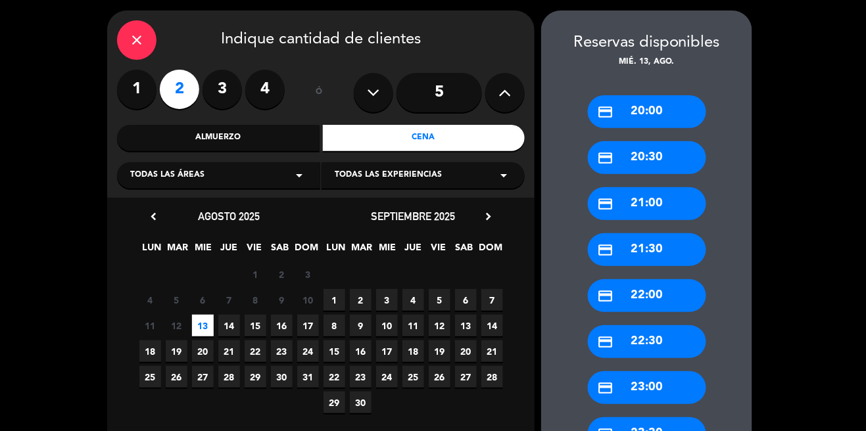
click at [609, 104] on icon "credit_card" at bounding box center [606, 112] width 16 height 16
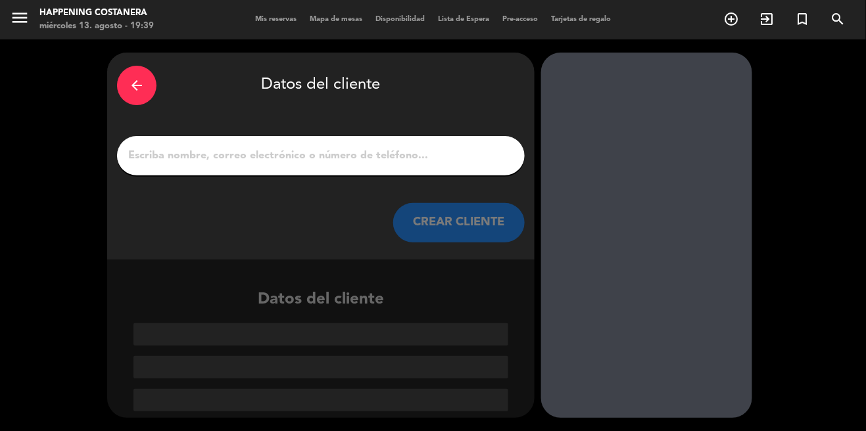
click at [331, 154] on input "1" at bounding box center [321, 156] width 388 height 18
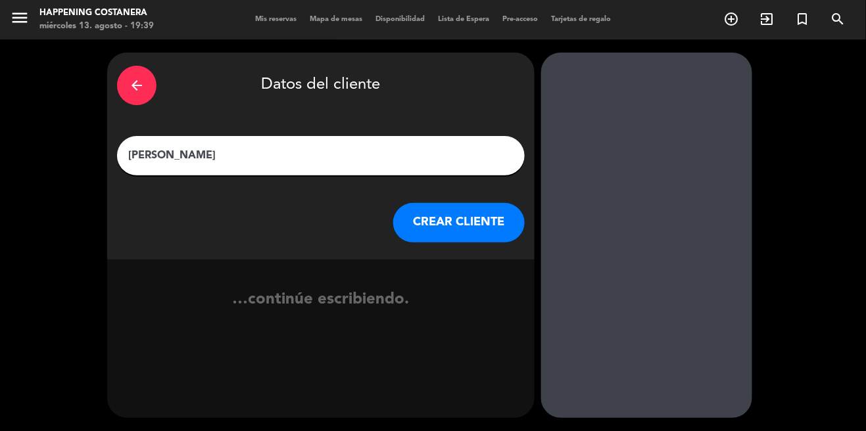
type input "[PERSON_NAME]"
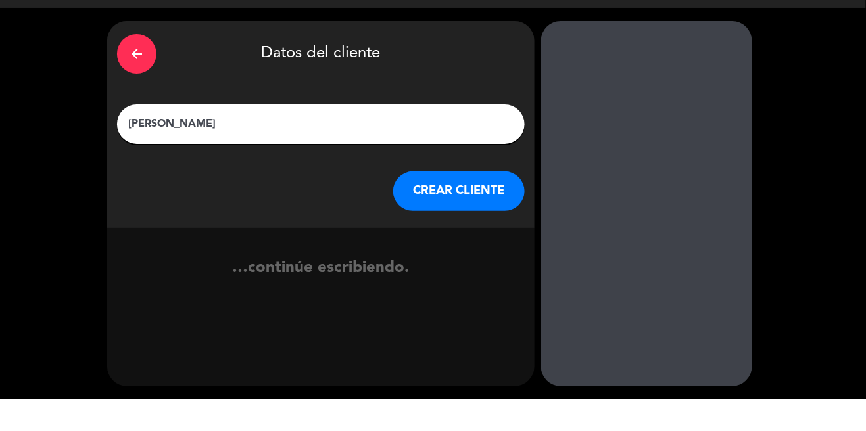
scroll to position [14, 0]
click at [473, 210] on button "CREAR CLIENTE" at bounding box center [458, 222] width 131 height 39
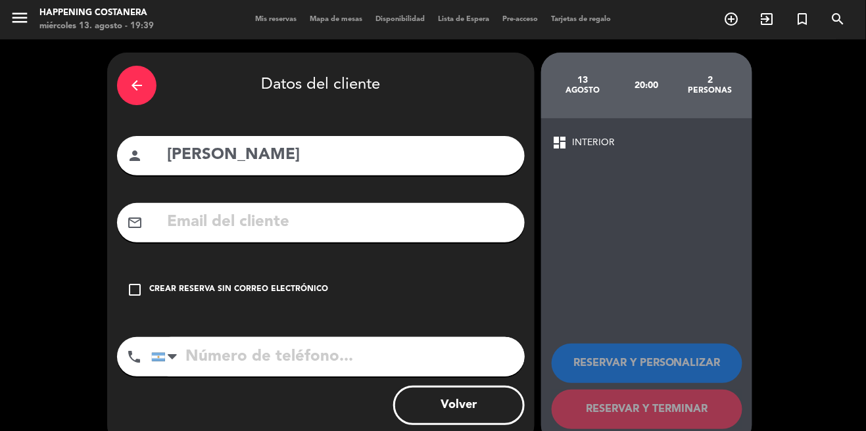
click at [160, 283] on div "Crear reserva sin correo electrónico" at bounding box center [238, 289] width 179 height 13
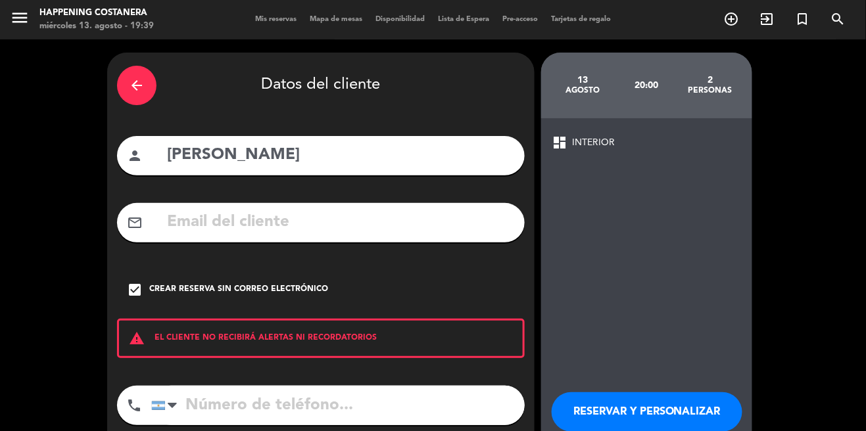
scroll to position [63, 0]
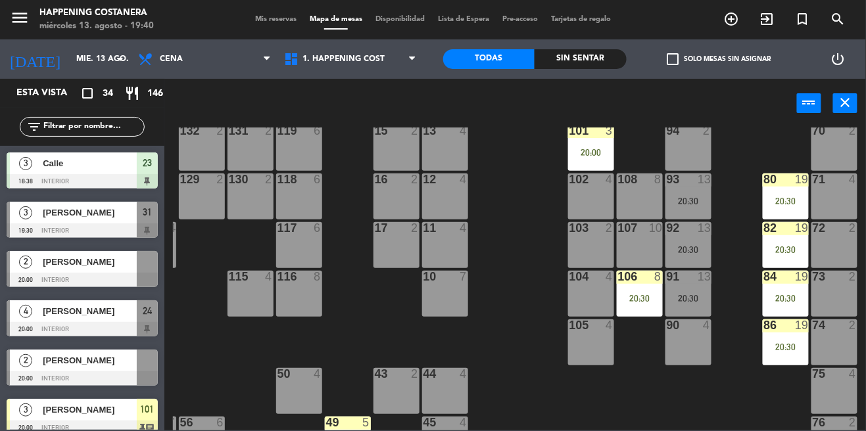
scroll to position [76, 143]
click at [693, 236] on div "92 13 20:30" at bounding box center [688, 245] width 46 height 46
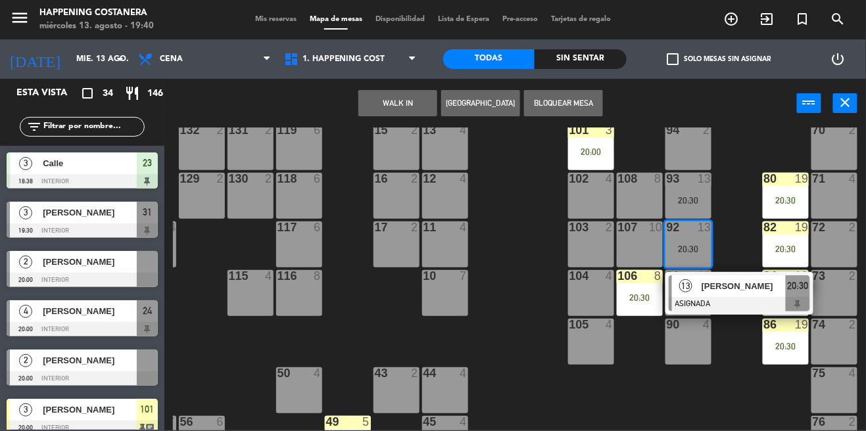
click at [741, 298] on div at bounding box center [739, 304] width 141 height 14
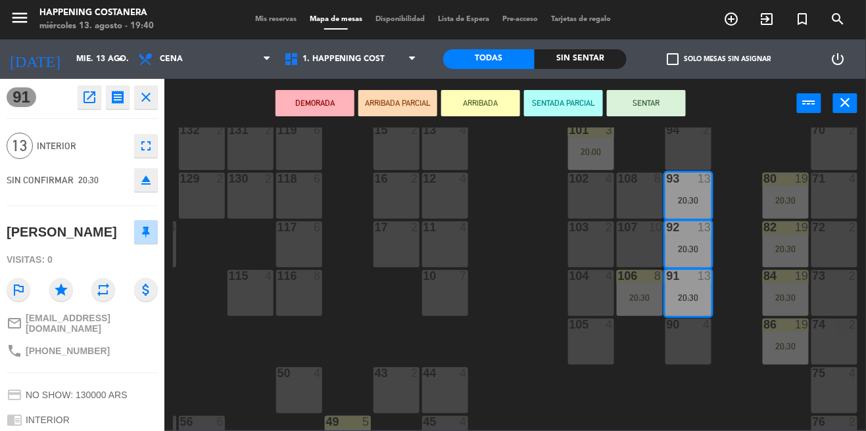
click at [91, 99] on icon "open_in_new" at bounding box center [90, 97] width 16 height 16
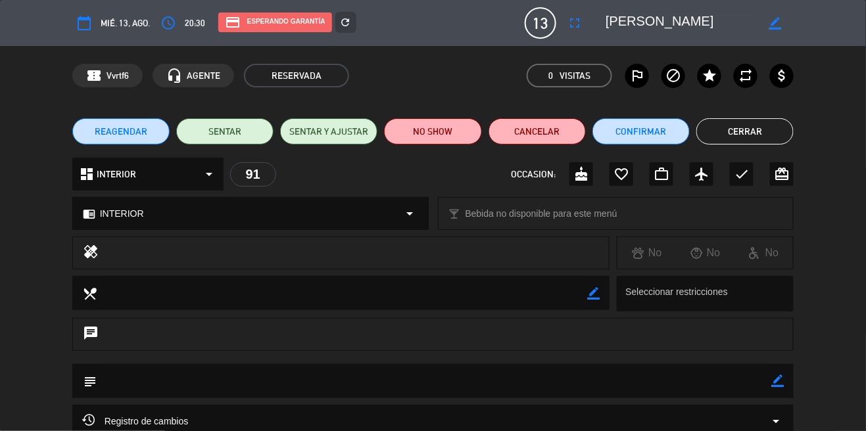
click at [765, 143] on button "Cerrar" at bounding box center [744, 131] width 97 height 26
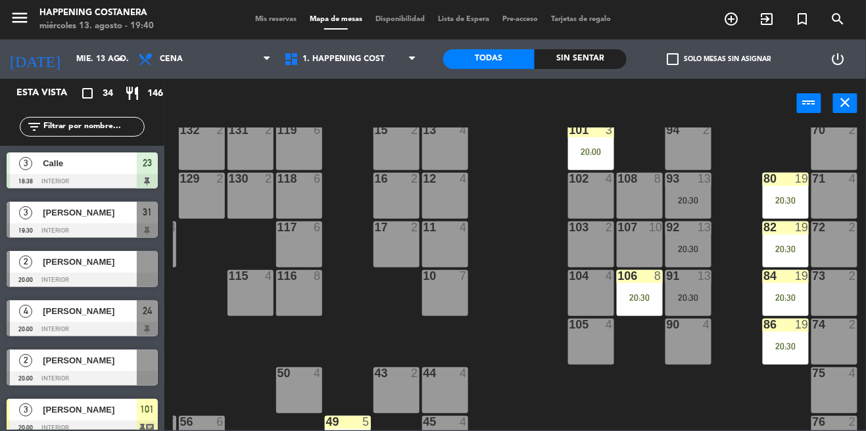
click at [692, 248] on div "20:30" at bounding box center [688, 249] width 46 height 9
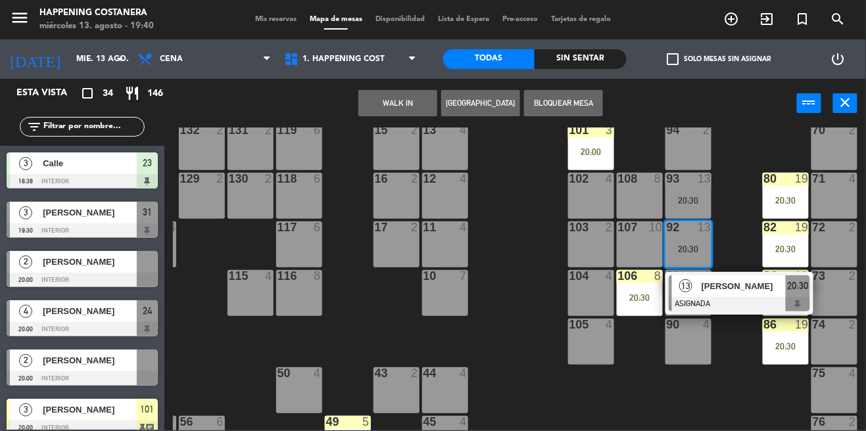
click at [720, 296] on div "[PERSON_NAME]" at bounding box center [742, 286] width 85 height 22
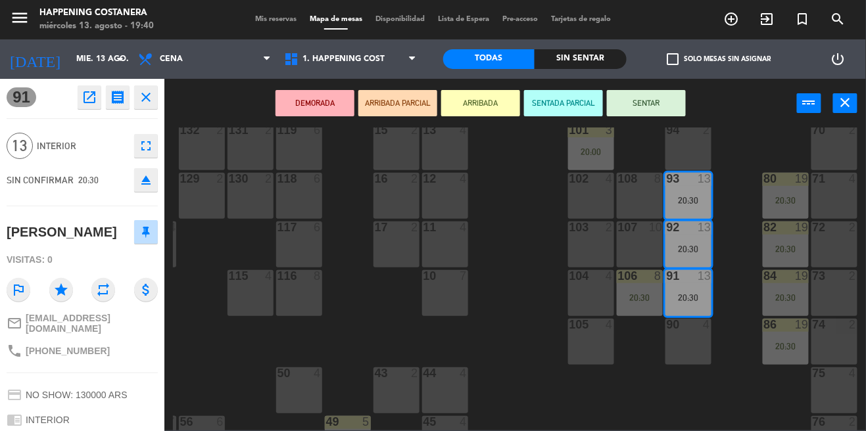
click at [213, 344] on div "69 2 122 6 121 6 120 6 14 4 CAVA 22 101 3 20:00 94 2 70 2 123 6 131 2 134 2 132…" at bounding box center [519, 279] width 693 height 303
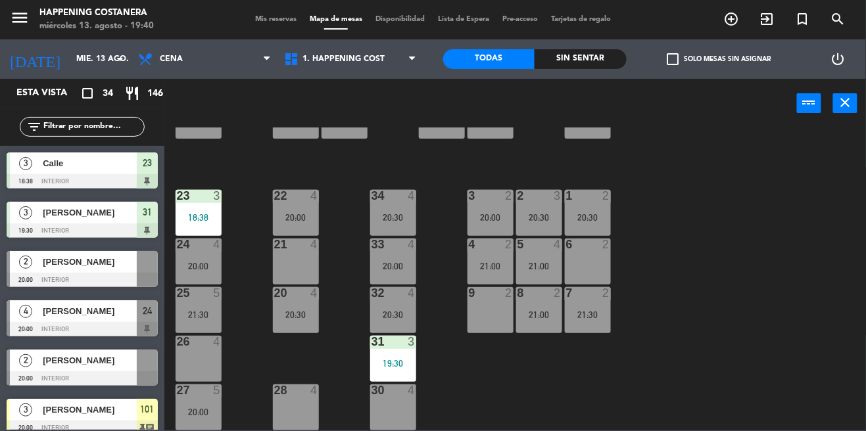
scroll to position [449, 0]
click at [390, 352] on div "31 3 19:30" at bounding box center [393, 359] width 46 height 46
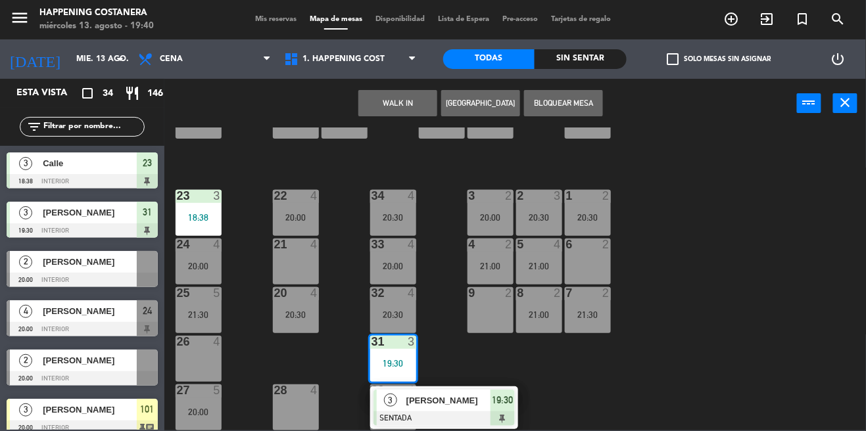
click at [371, 192] on div "34" at bounding box center [371, 196] width 1 height 12
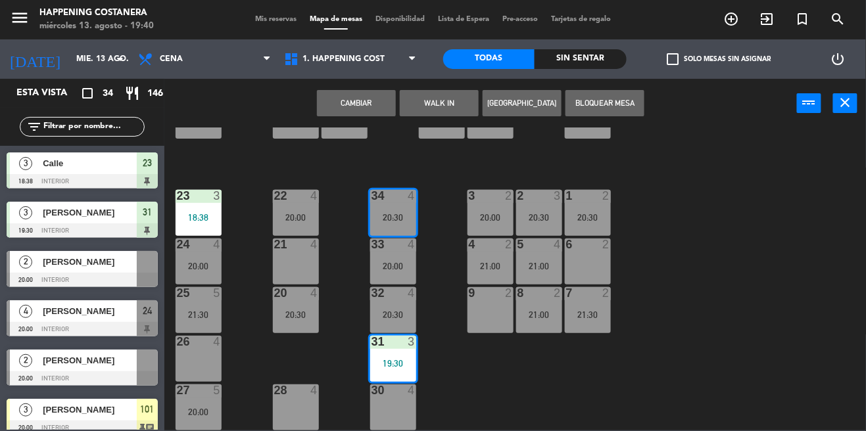
click at [346, 91] on button "Cambiar" at bounding box center [356, 103] width 79 height 26
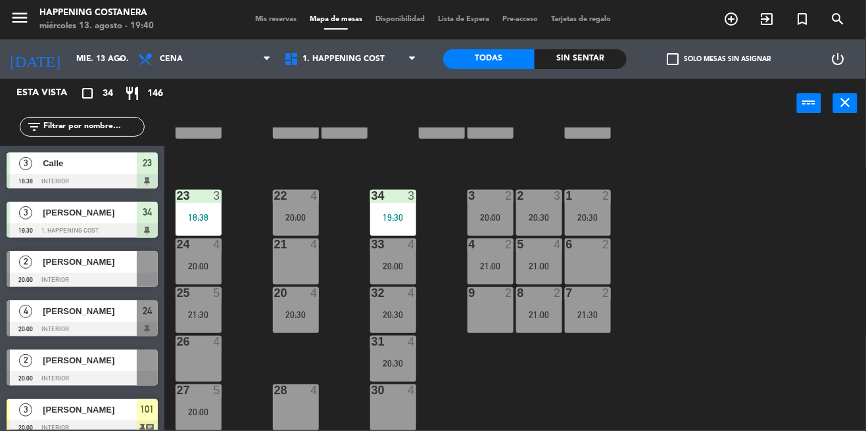
click at [108, 120] on input "text" at bounding box center [93, 127] width 102 height 14
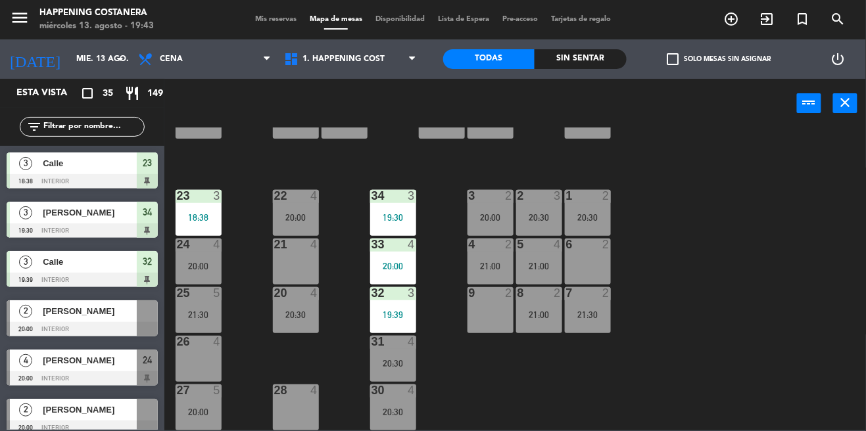
click at [830, 214] on div "69 2 122 6 121 6 120 6 14 4 CAVA 22 101 3 20:00 94 2 70 2 123 6 131 2 134 2 132…" at bounding box center [519, 279] width 693 height 303
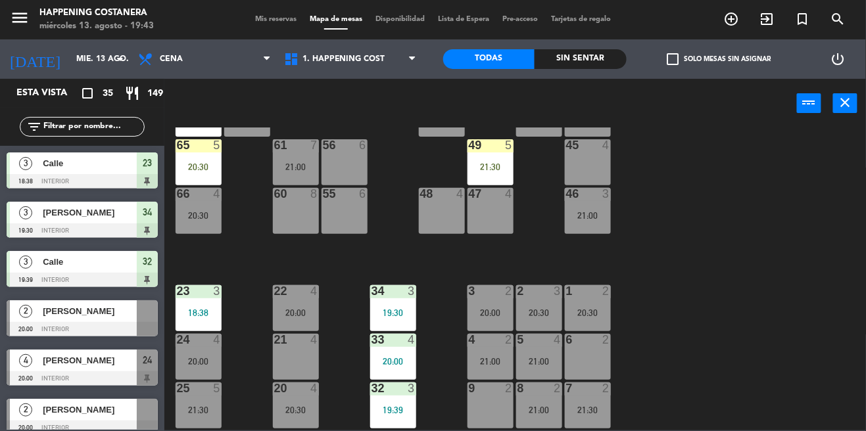
scroll to position [347, 0]
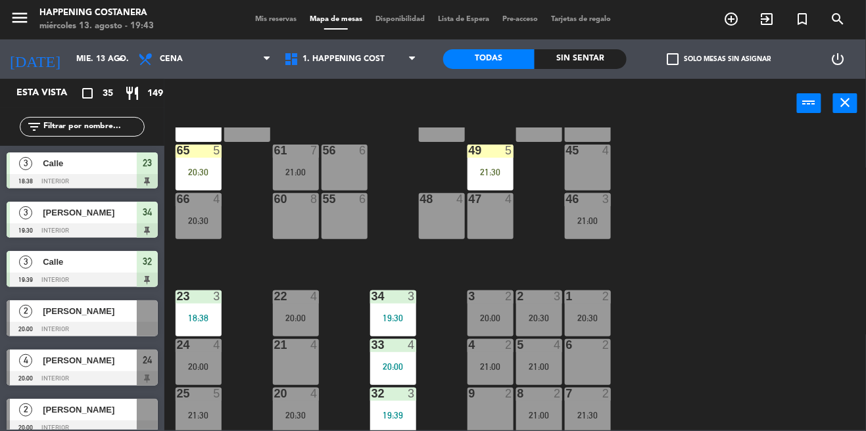
click at [108, 120] on input "text" at bounding box center [93, 127] width 102 height 14
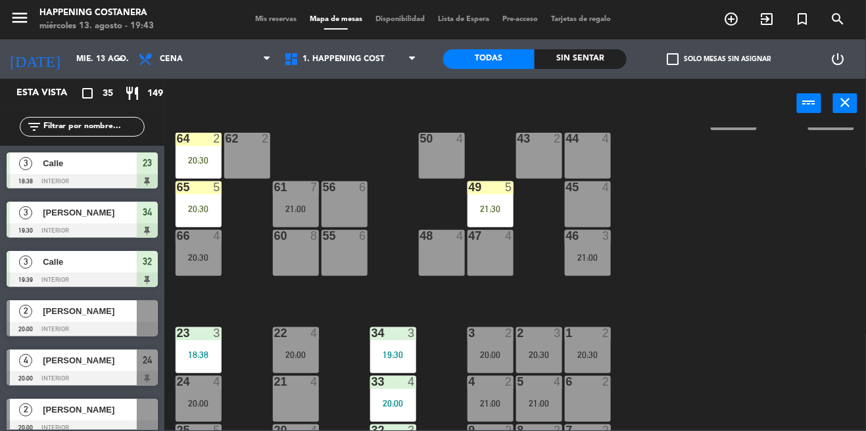
scroll to position [311, 0]
click at [259, 134] on div "2" at bounding box center [269, 138] width 22 height 12
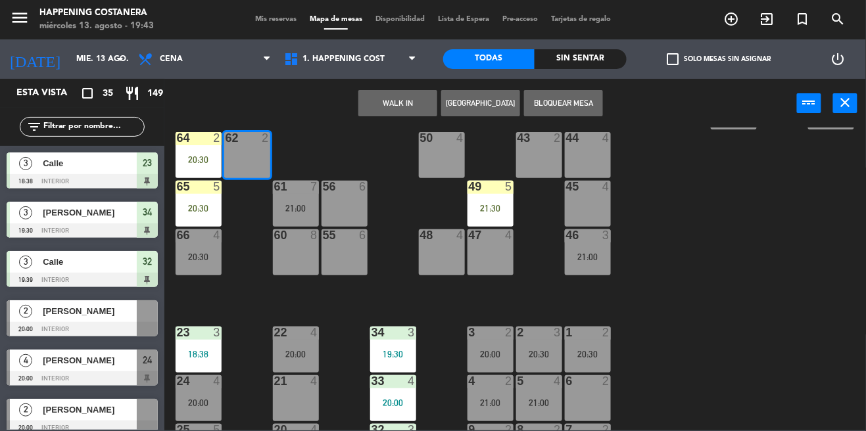
click at [757, 198] on div "69 2 122 6 121 6 120 6 14 4 CAVA 22 101 3 20:00 94 2 70 2 123 6 131 2 134 2 132…" at bounding box center [519, 279] width 693 height 303
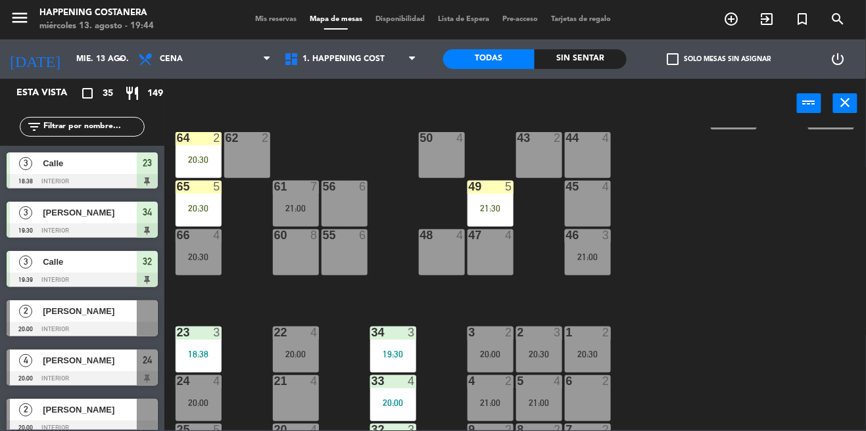
click at [244, 161] on div "62 2" at bounding box center [247, 155] width 46 height 46
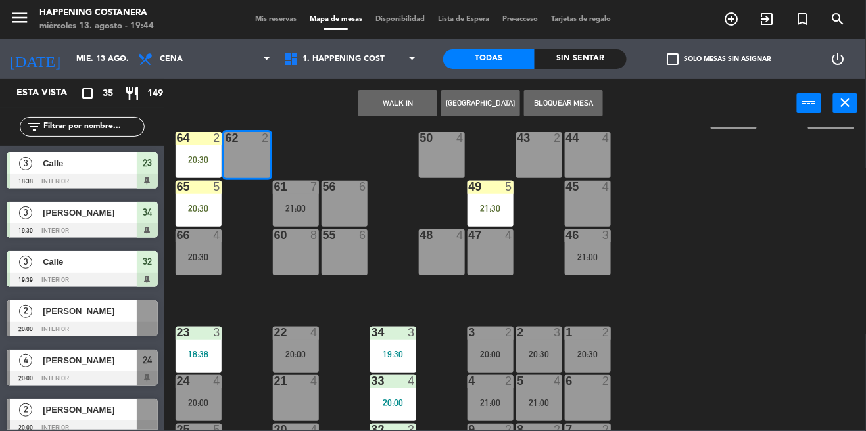
click at [420, 101] on button "WALK IN" at bounding box center [397, 103] width 79 height 26
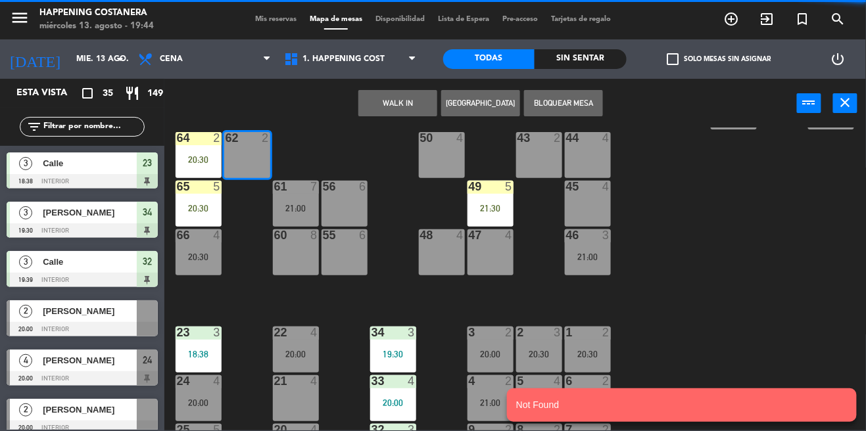
type input "5"
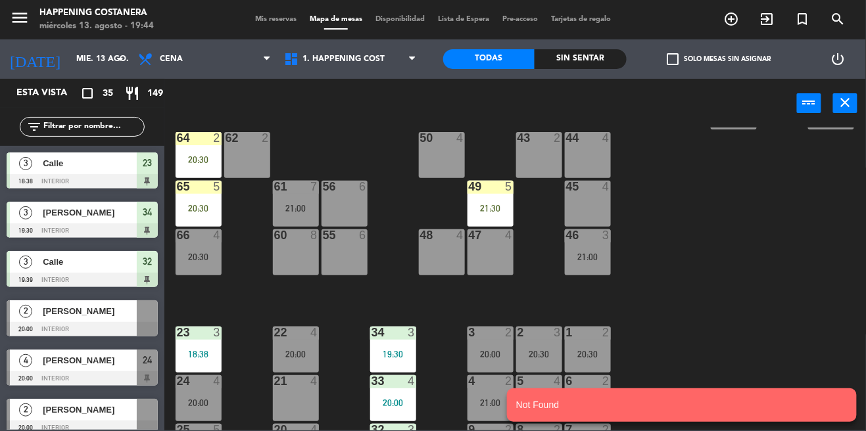
click at [784, 246] on div "69 2 122 6 121 6 120 6 14 4 CAVA 22 101 3 20:00 94 2 70 2 123 6 131 2 134 2 132…" at bounding box center [519, 279] width 693 height 303
click at [104, 128] on input "text" at bounding box center [93, 127] width 102 height 14
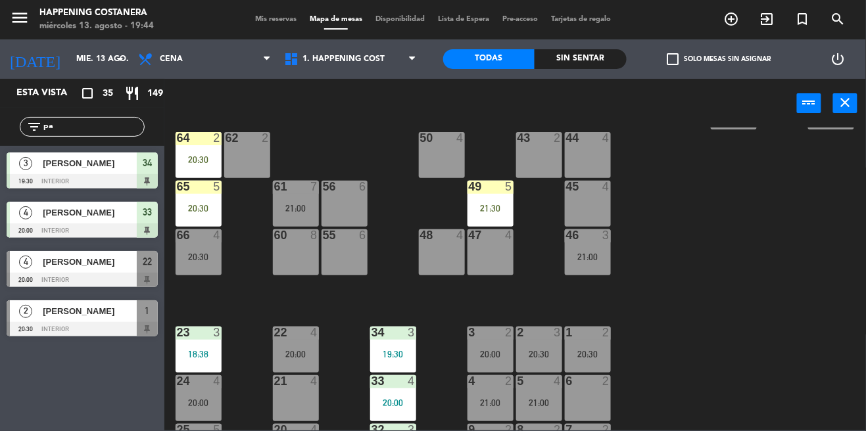
type input "pa"
click at [815, 243] on div "69 2 122 6 121 6 120 6 14 4 CAVA 22 101 3 20:00 94 2 70 2 123 6 131 2 134 2 132…" at bounding box center [519, 279] width 693 height 303
click at [818, 216] on div "69 2 122 6 121 6 120 6 14 4 CAVA 22 101 3 20:00 94 2 70 2 123 6 131 2 134 2 132…" at bounding box center [519, 279] width 693 height 303
click at [239, 140] on div at bounding box center [247, 138] width 22 height 12
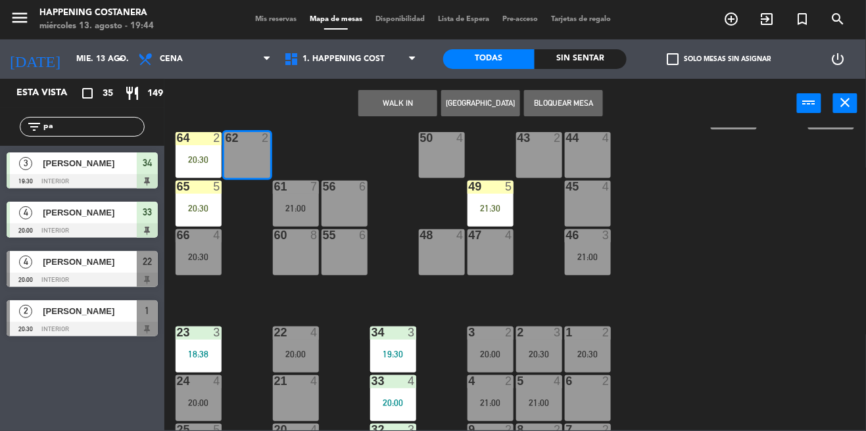
click at [380, 98] on button "WALK IN" at bounding box center [397, 103] width 79 height 26
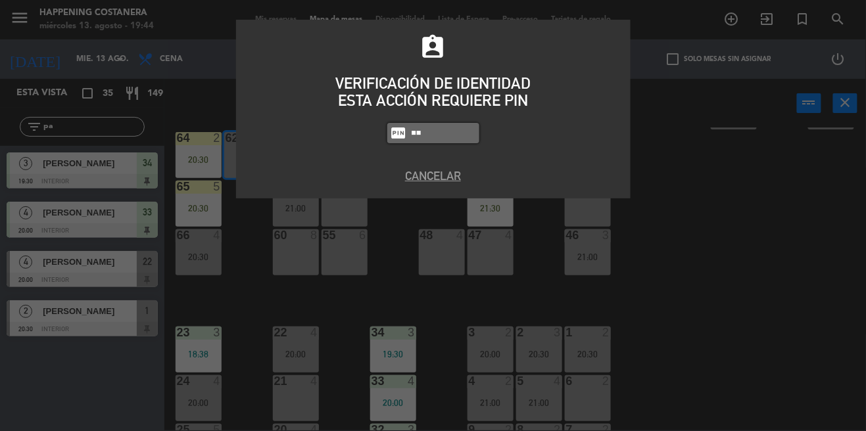
type input "5"
type input "5447"
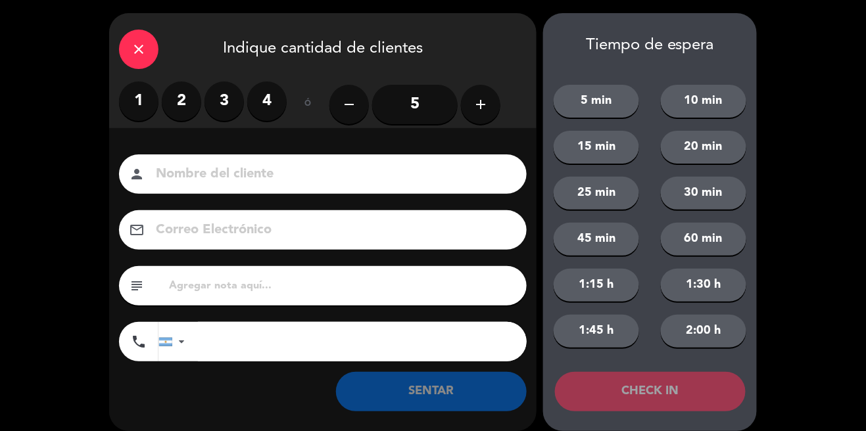
click at [177, 101] on label "2" at bounding box center [181, 101] width 39 height 39
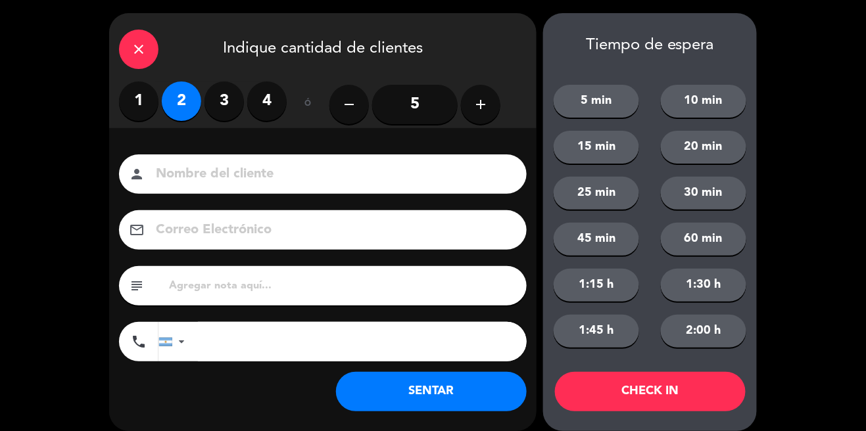
click at [227, 145] on div "Nombre del cliente person Correo Electrónico email subject phone [GEOGRAPHIC_DA…" at bounding box center [322, 279] width 427 height 303
click at [387, 183] on input at bounding box center [331, 174] width 355 height 23
type input "x"
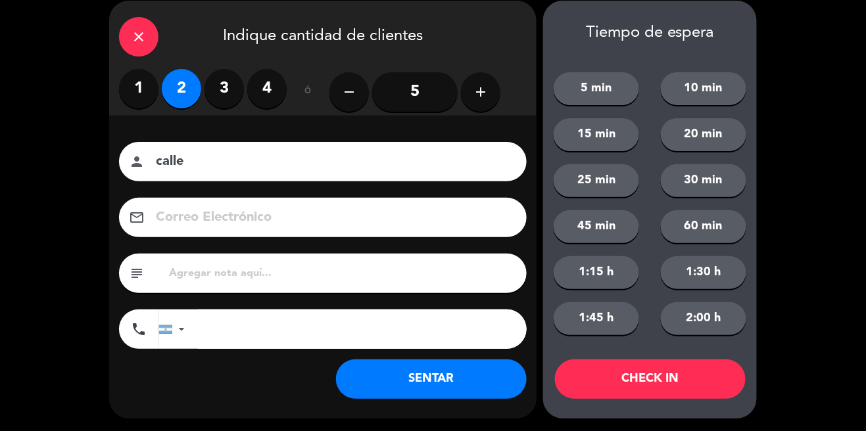
type input "calle"
click at [450, 390] on button "SENTAR" at bounding box center [431, 379] width 191 height 39
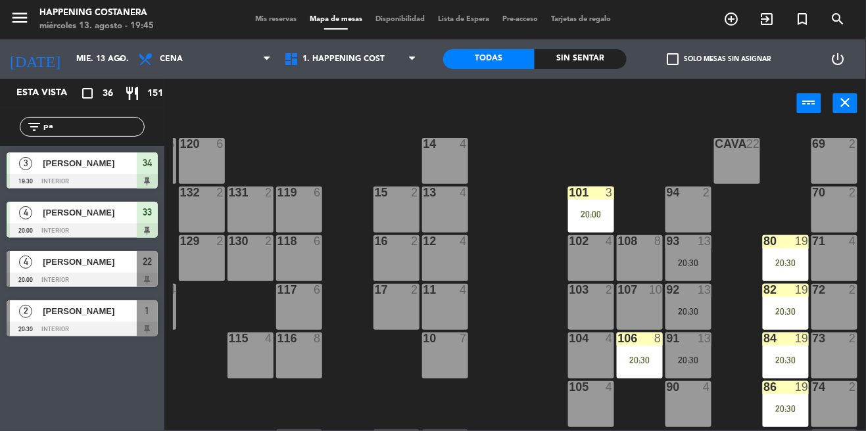
scroll to position [0, 143]
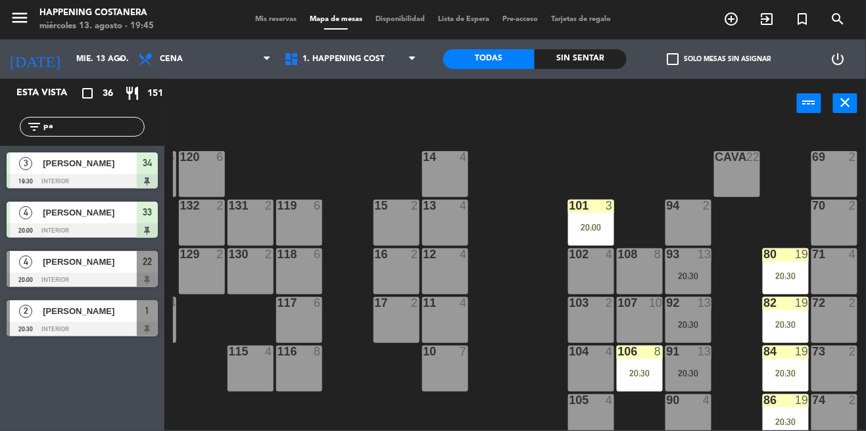
click at [82, 129] on input "pa" at bounding box center [93, 127] width 102 height 14
type input "p"
